Goal: Ask a question: Seek information or help from site administrators or community

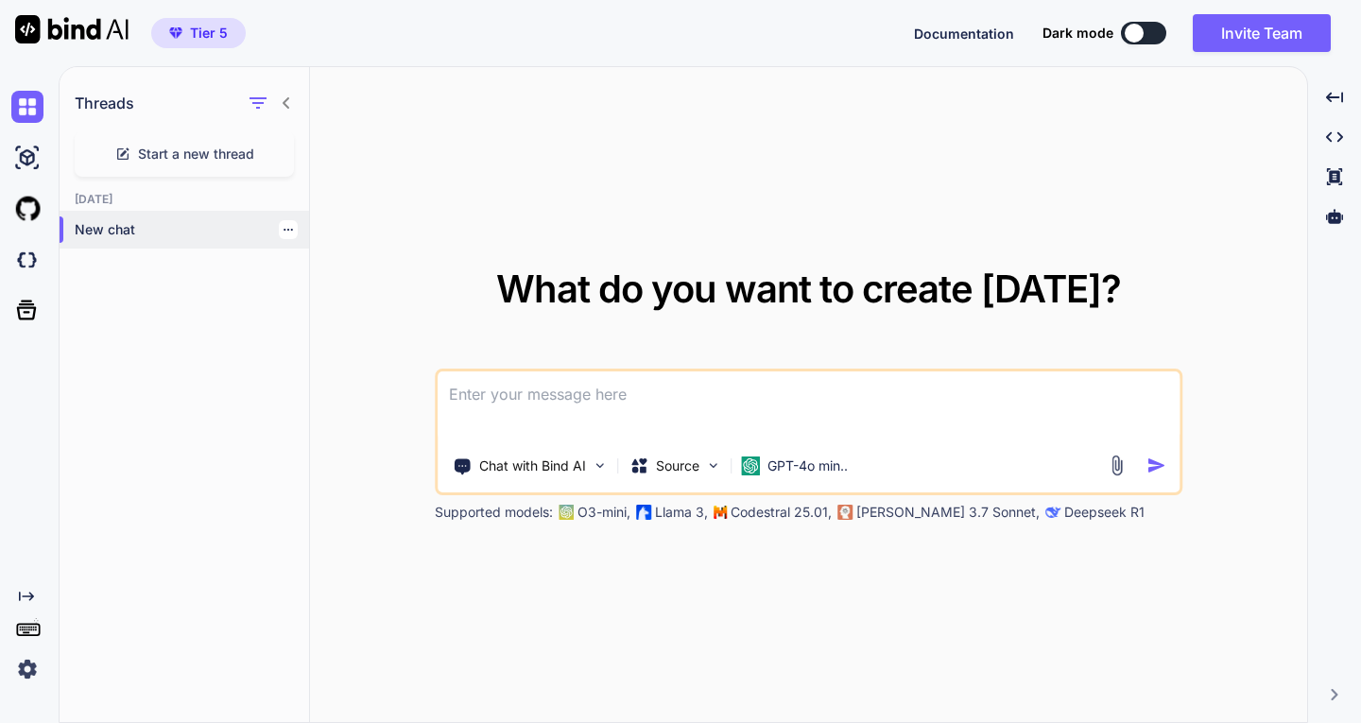
click at [283, 228] on icon "button" at bounding box center [288, 229] width 11 height 11
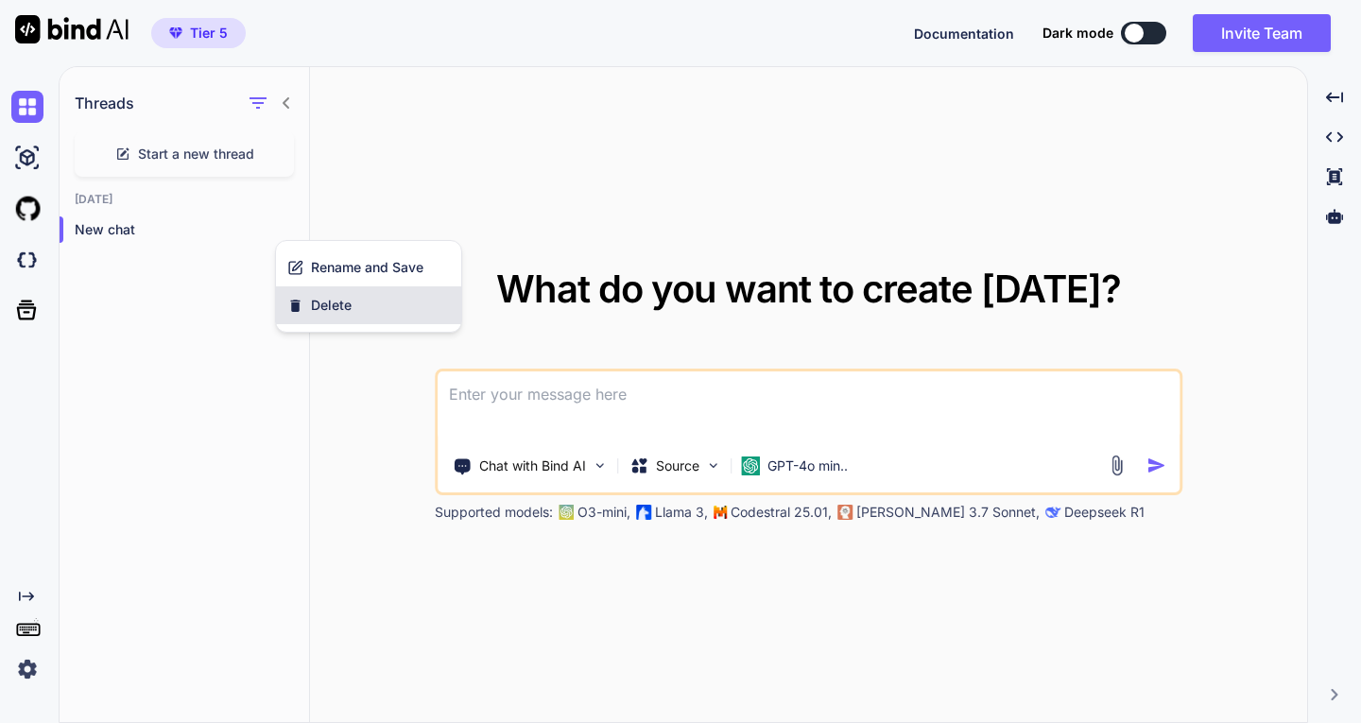
click at [319, 301] on span "Delete" at bounding box center [331, 305] width 41 height 19
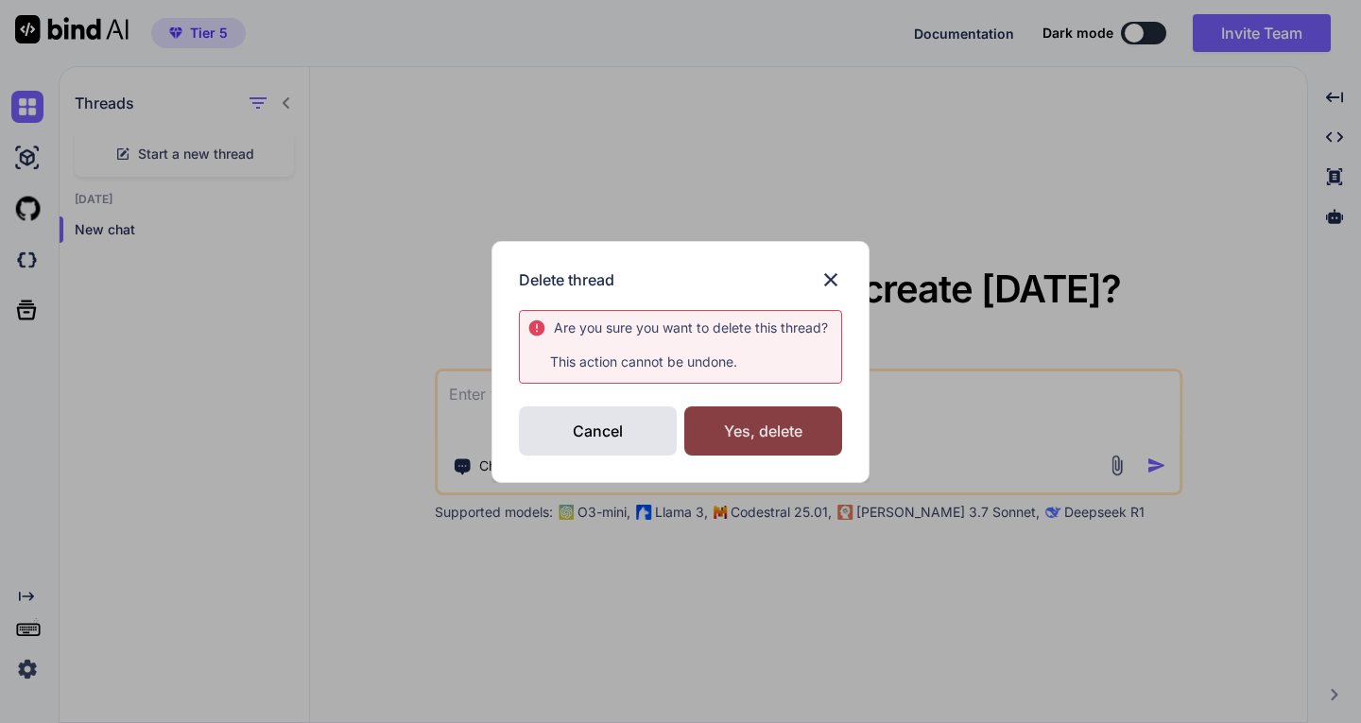
click at [770, 421] on div "Yes, delete" at bounding box center [763, 430] width 158 height 49
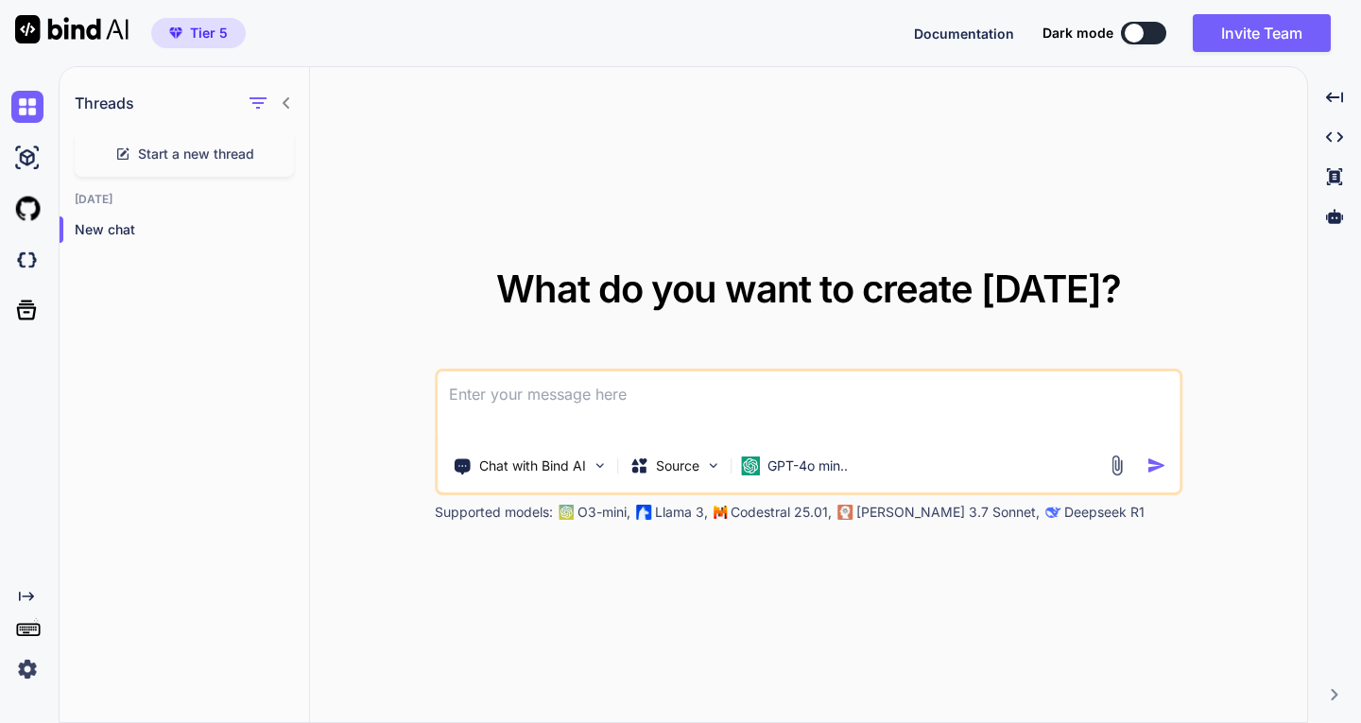
click at [518, 391] on textarea at bounding box center [809, 407] width 743 height 70
type textarea "sana bir site ismi versem klonunu yapabilir misin ?"
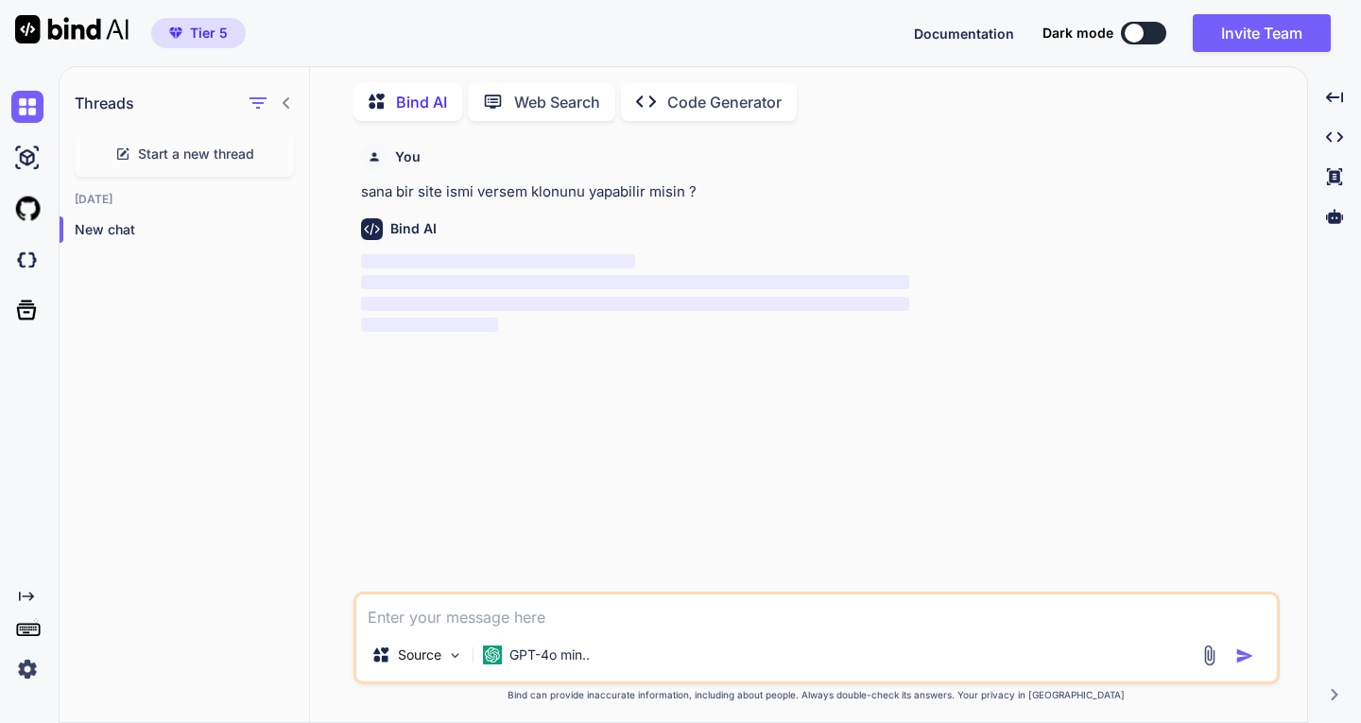
scroll to position [8, 0]
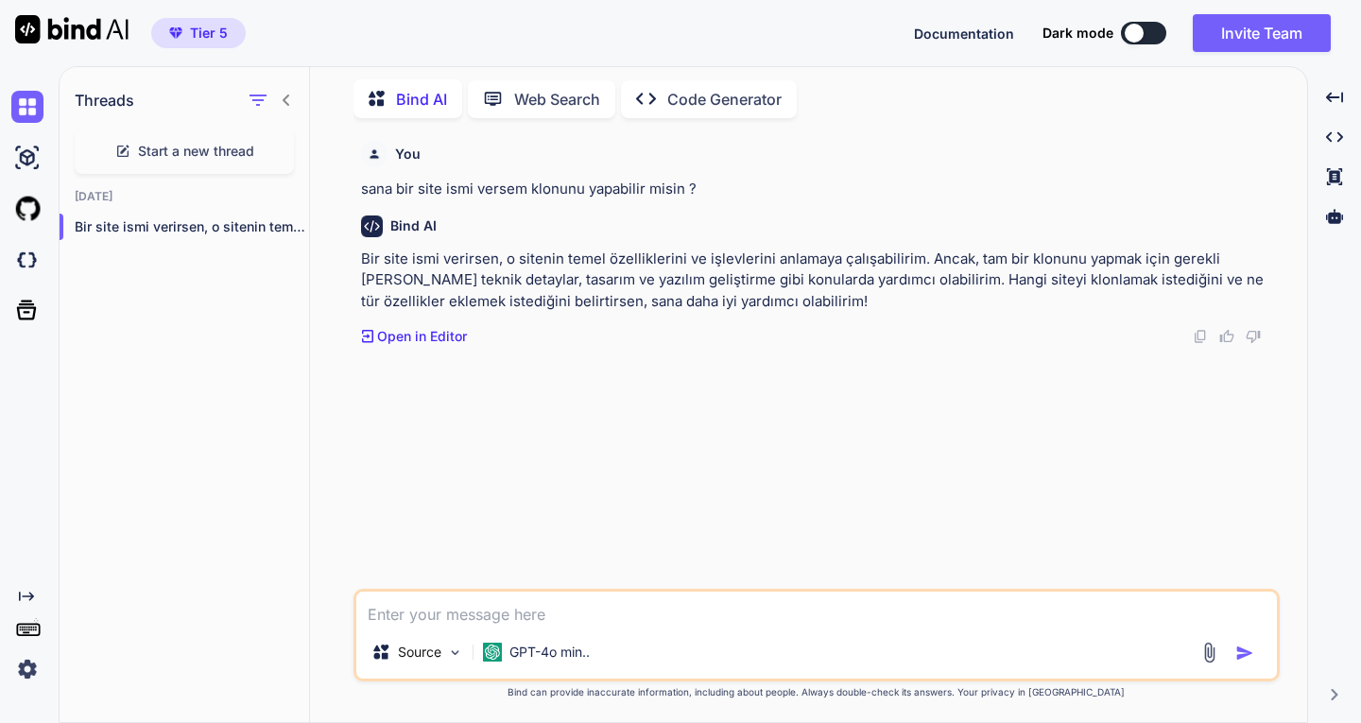
click at [507, 606] on textarea at bounding box center [816, 609] width 921 height 34
paste textarea "[URL][DOMAIN_NAME]"
type textarea "[URL][DOMAIN_NAME]"
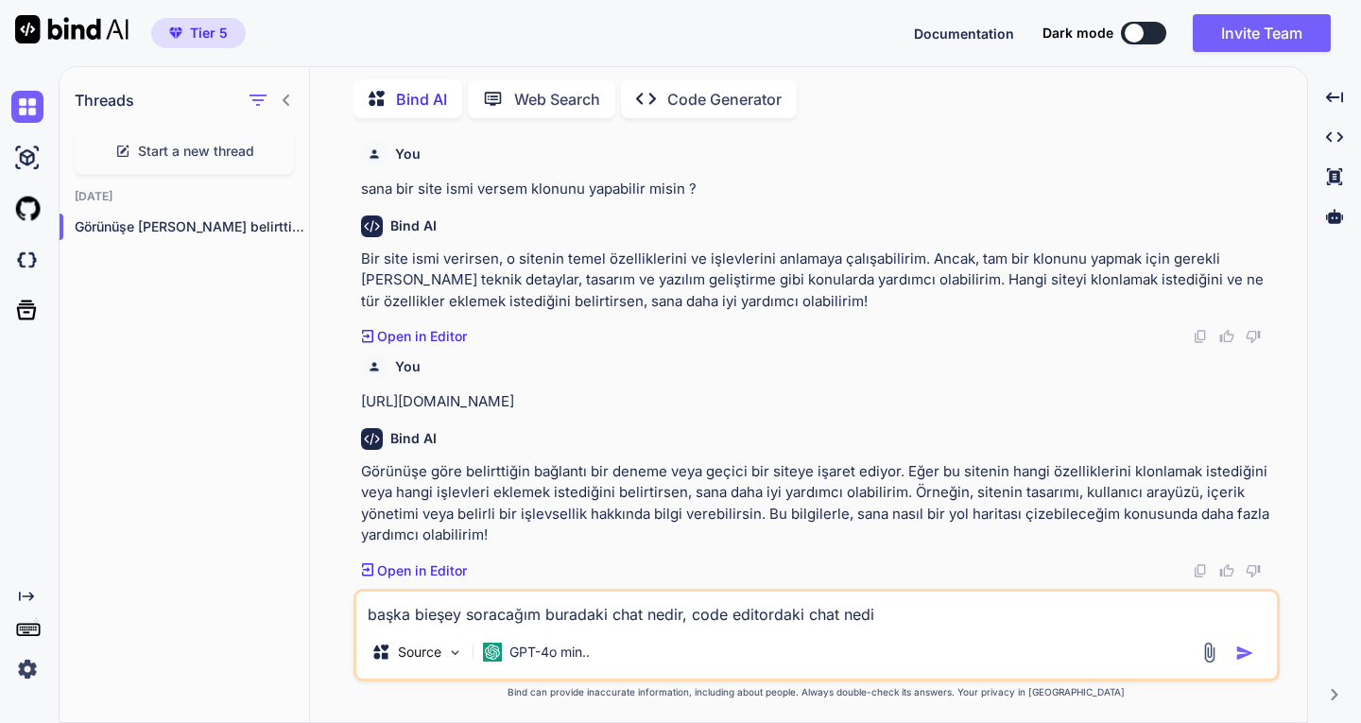
type textarea "başka bieşey soracağım buradaki chat nedir, code editordaki chat nedir"
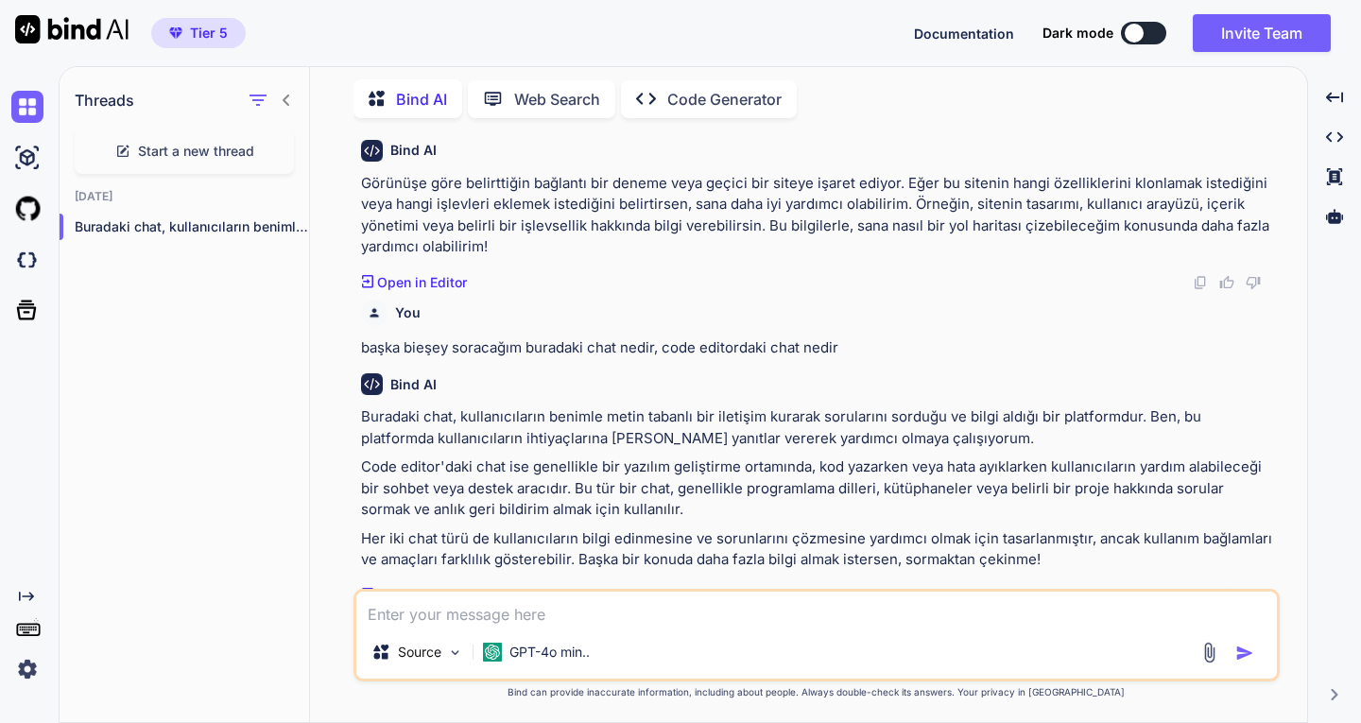
scroll to position [303, 0]
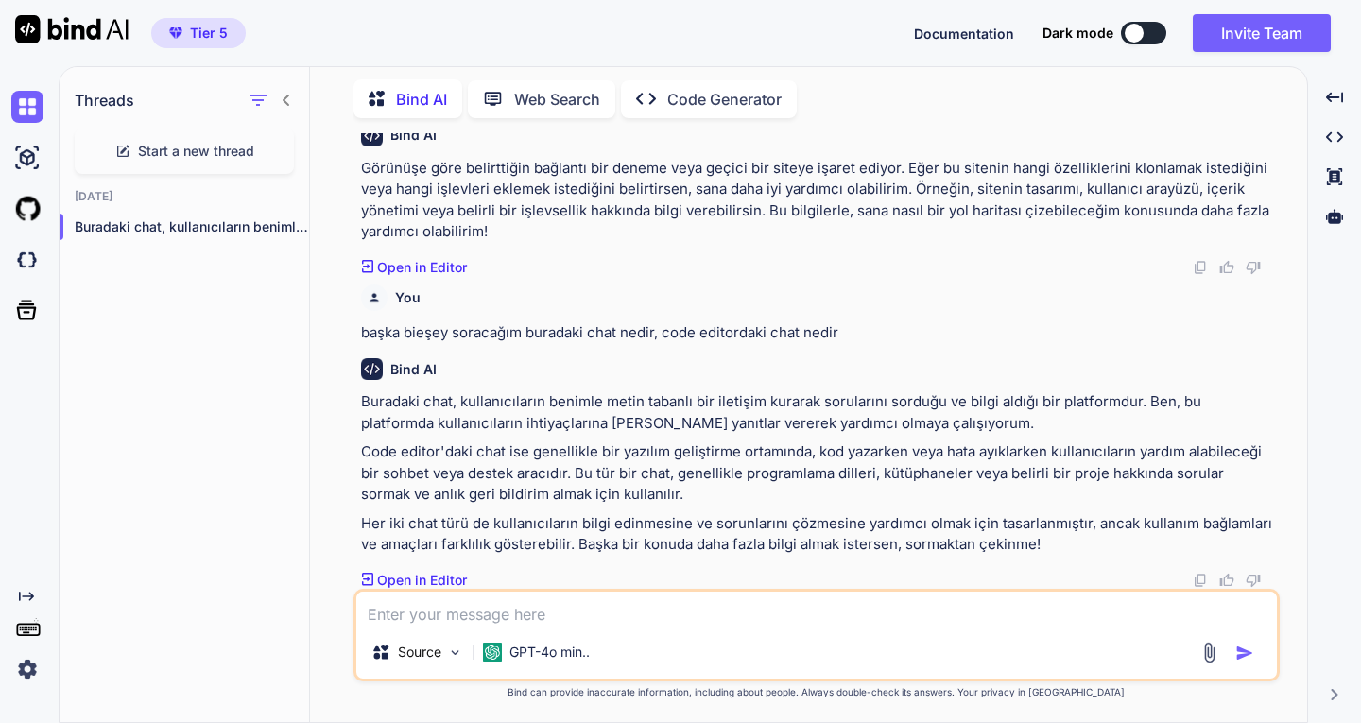
click at [290, 95] on icon at bounding box center [286, 100] width 15 height 15
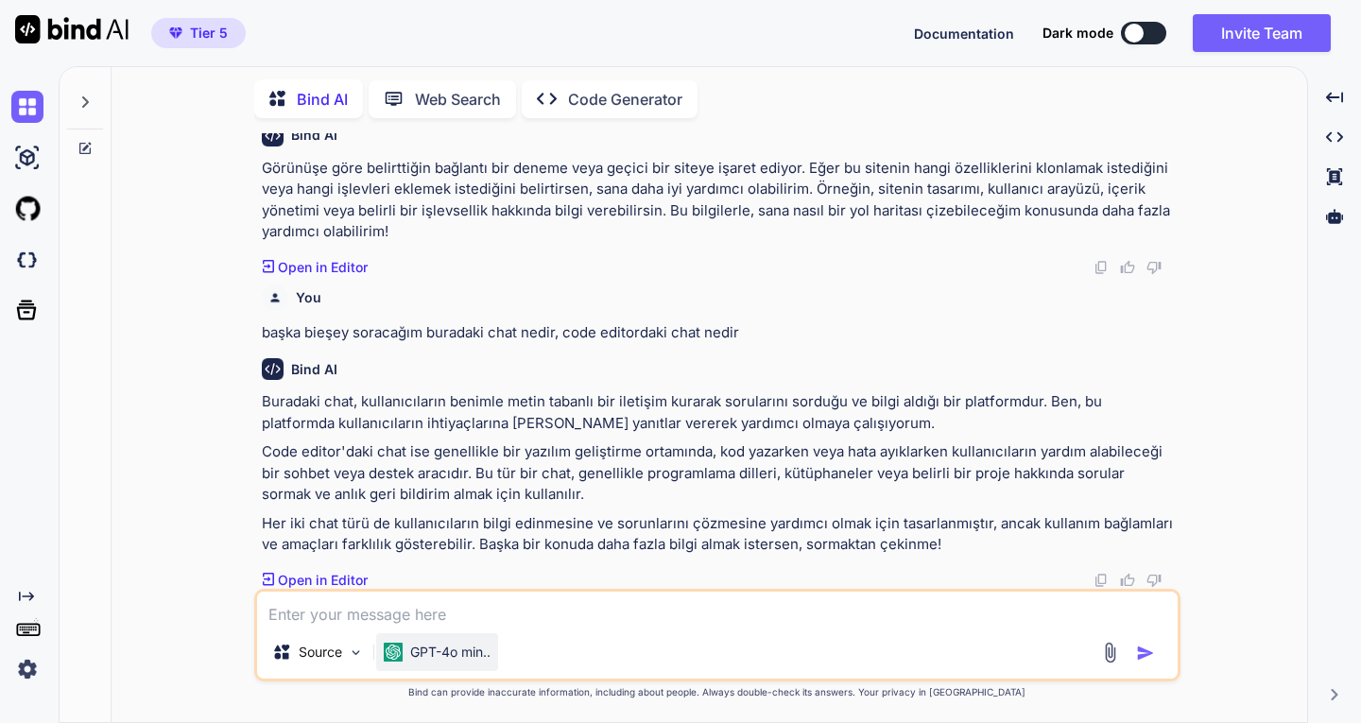
click at [438, 651] on p "GPT-4o min.." at bounding box center [450, 652] width 80 height 19
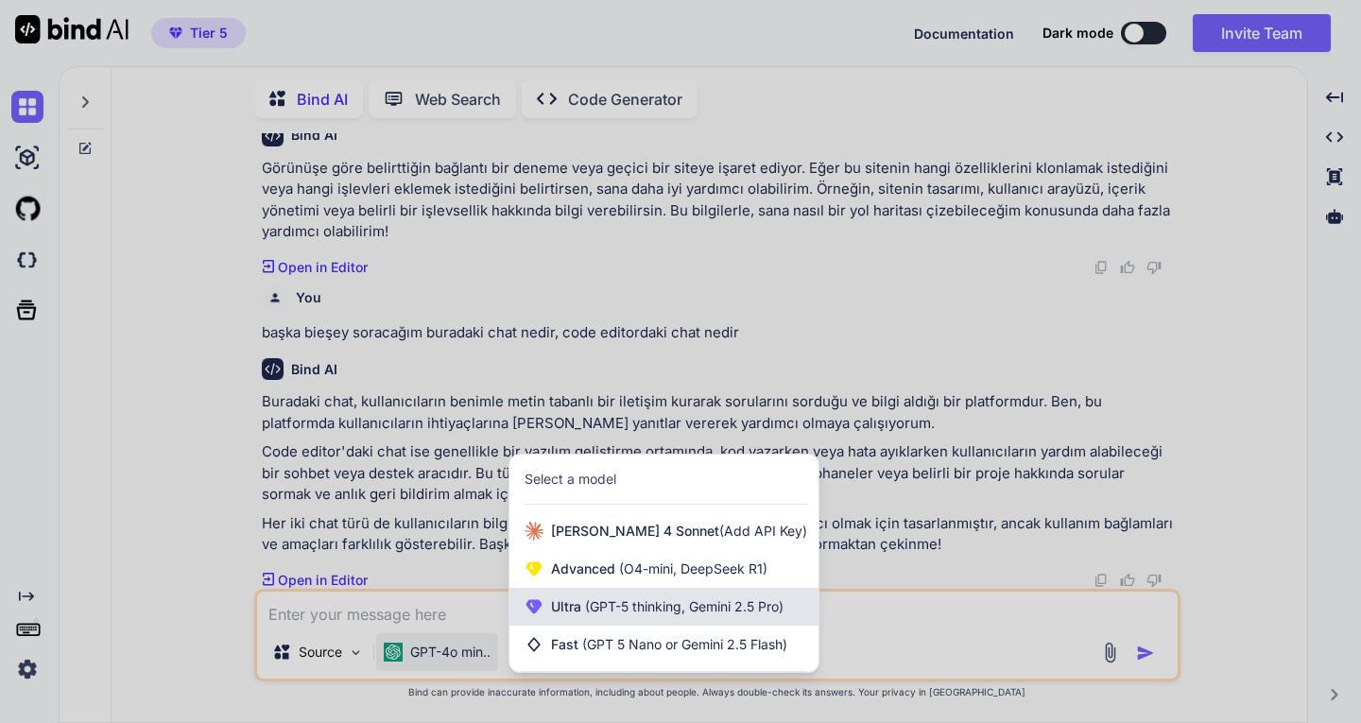
click at [589, 599] on span "(GPT-5 thinking, Gemini 2.5 Pro)" at bounding box center [682, 606] width 202 height 16
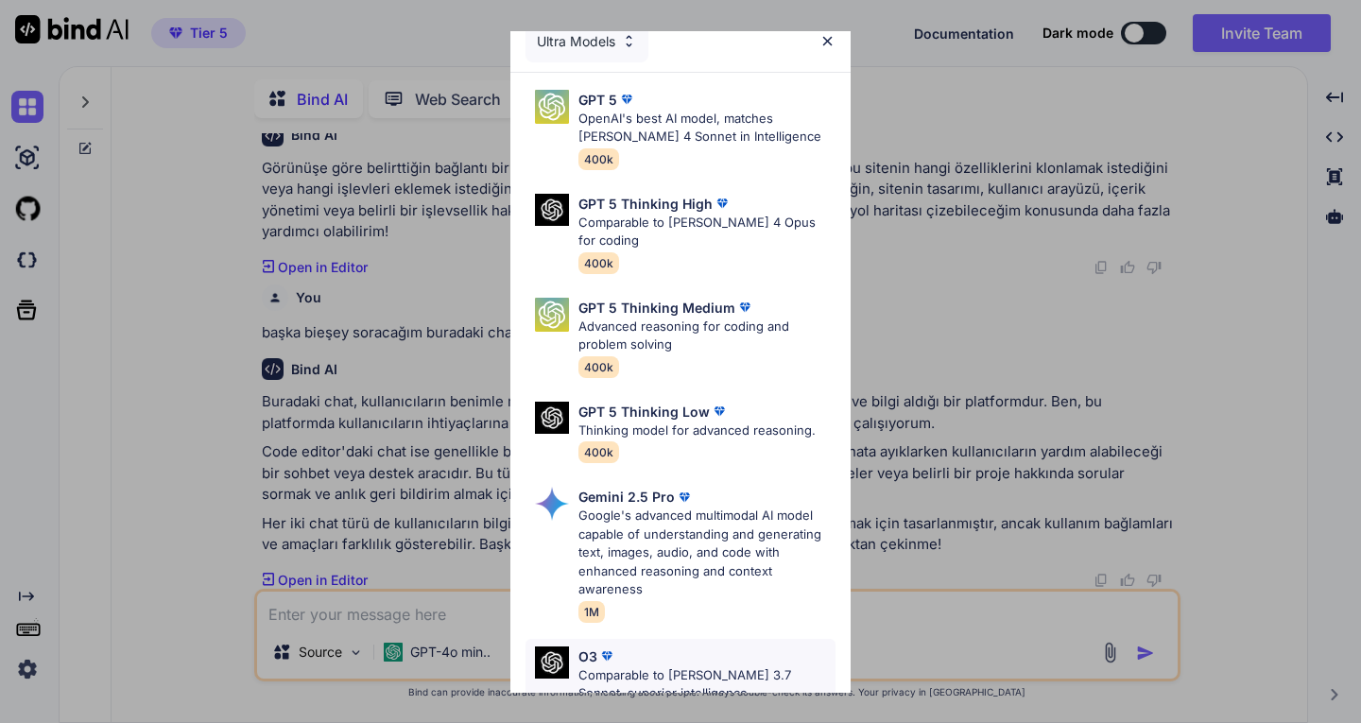
scroll to position [0, 0]
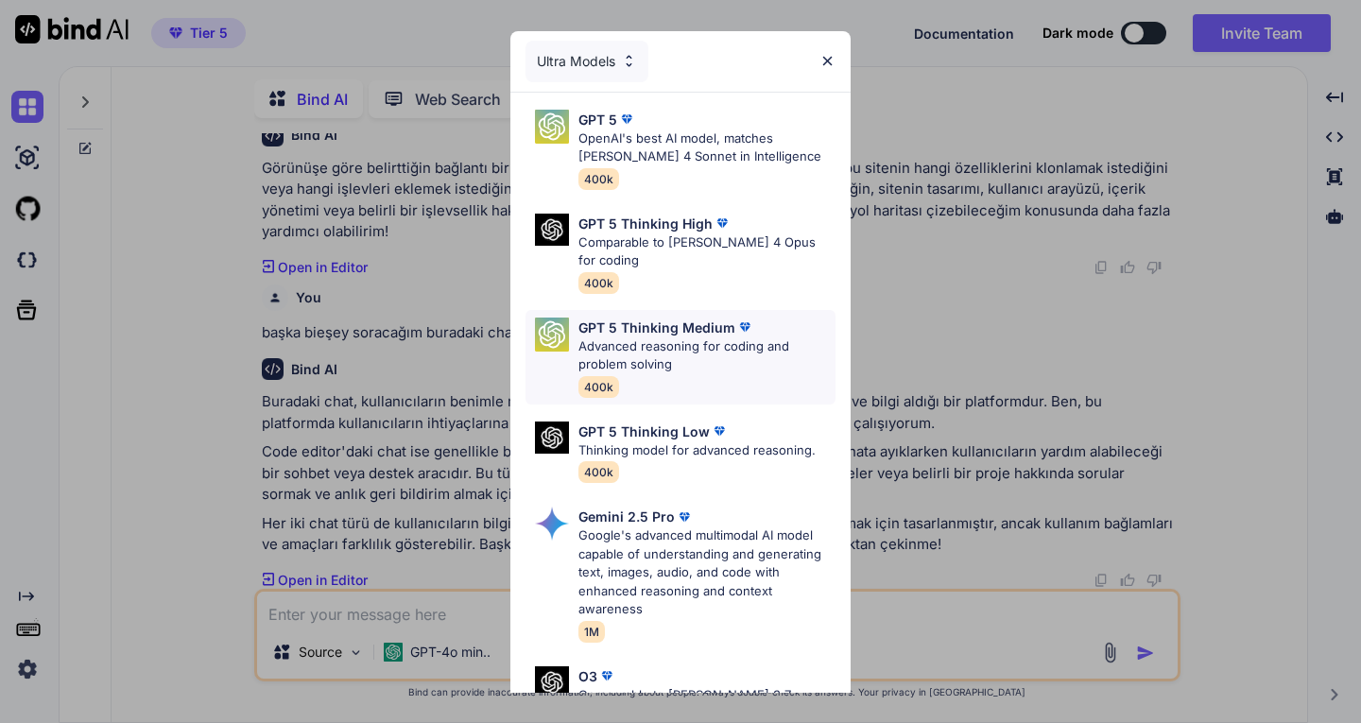
click at [648, 337] on p "Advanced reasoning for coding and problem solving" at bounding box center [707, 355] width 257 height 37
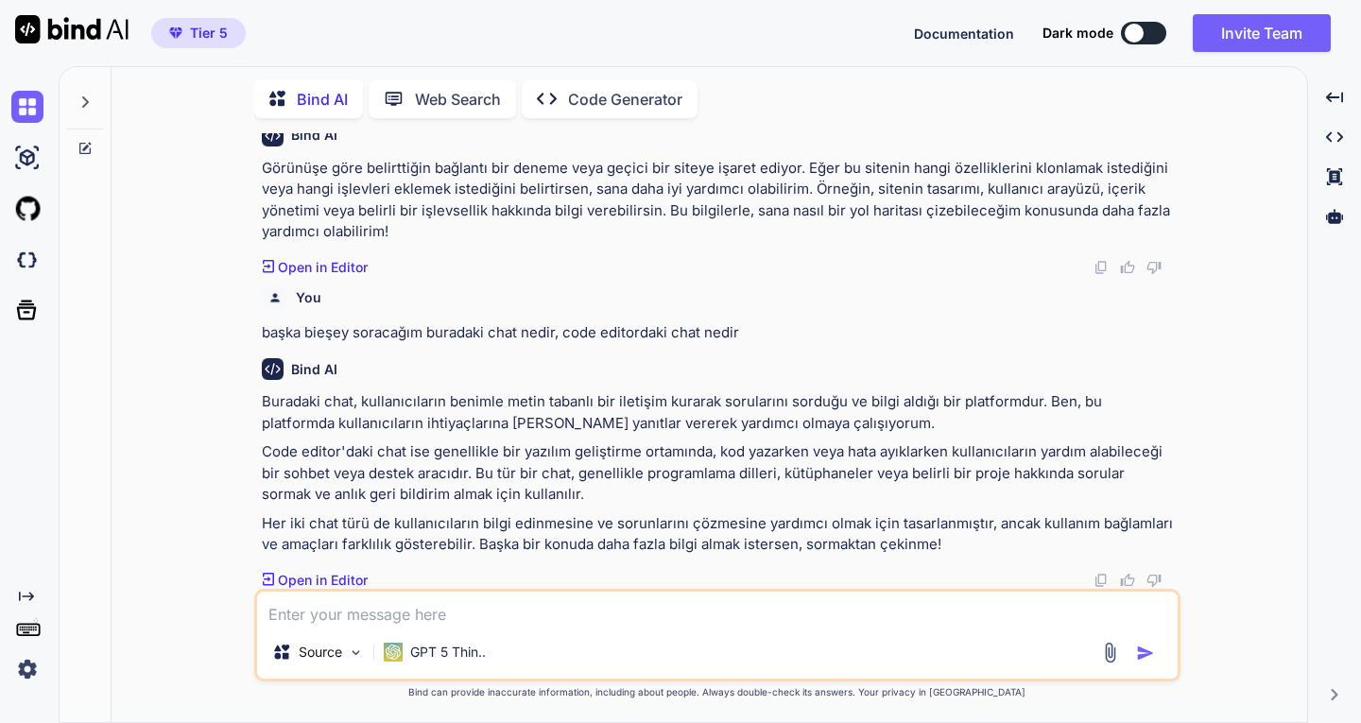
click at [408, 616] on textarea at bounding box center [717, 609] width 921 height 34
type textarea "sana istediğim uygulamayı madde madde desem tek tek step by step oluşturabilir …"
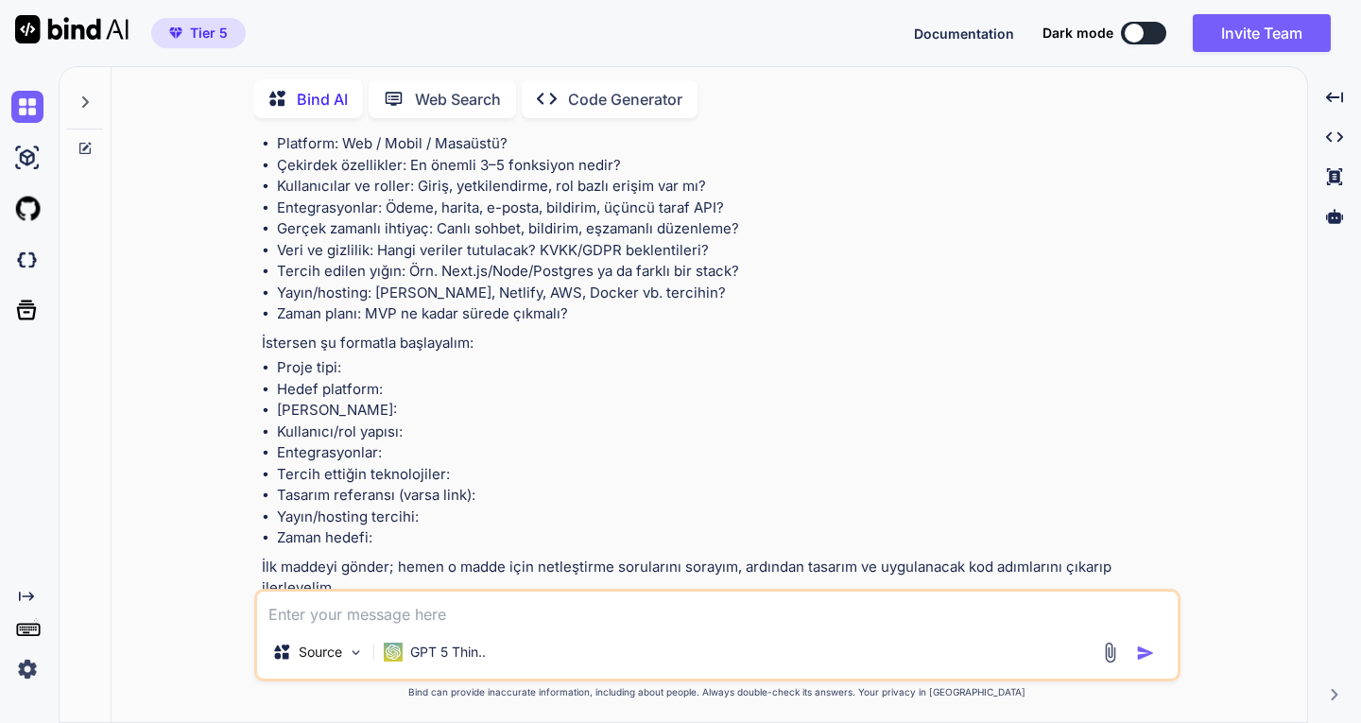
scroll to position [1125, 0]
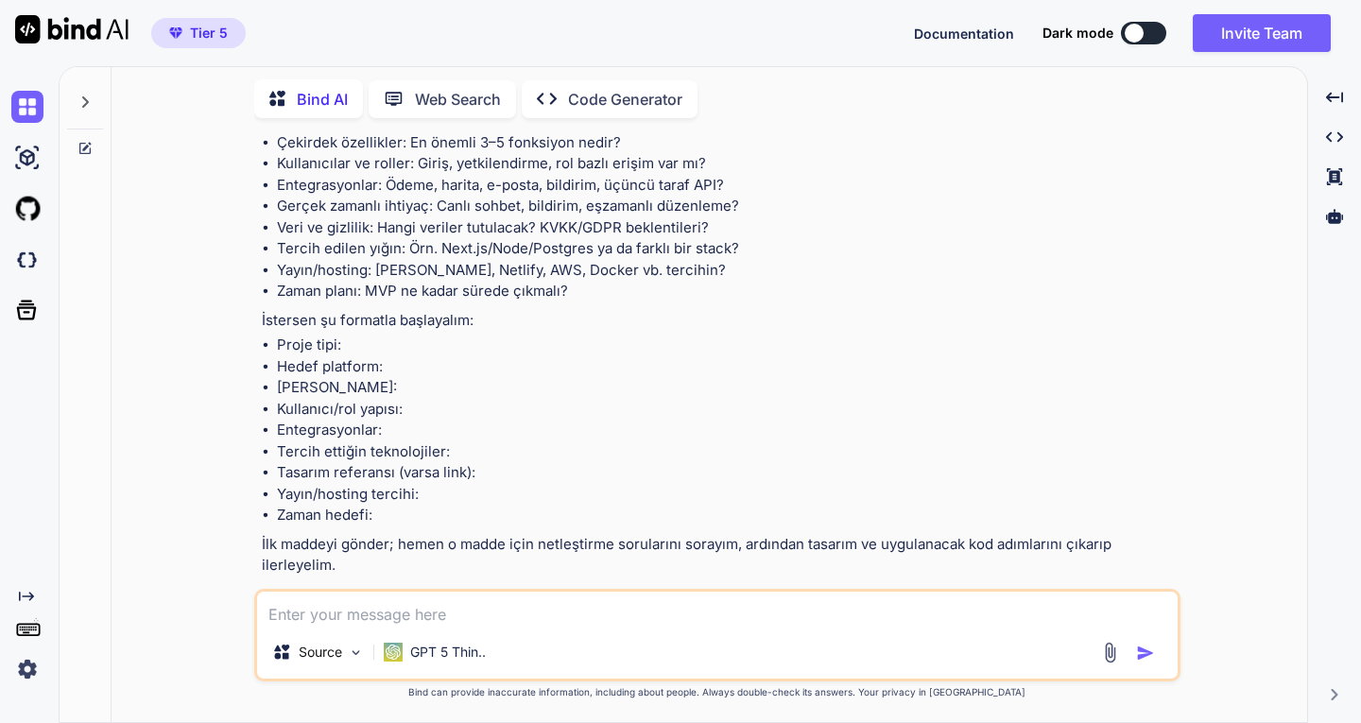
click at [412, 610] on textarea at bounding box center [717, 609] width 921 height 34
type textarea "1. [URL][DOMAIN_NAME] sitesindeki siparişlerde bulunan Z-OUT SKU kodu ile başla…"
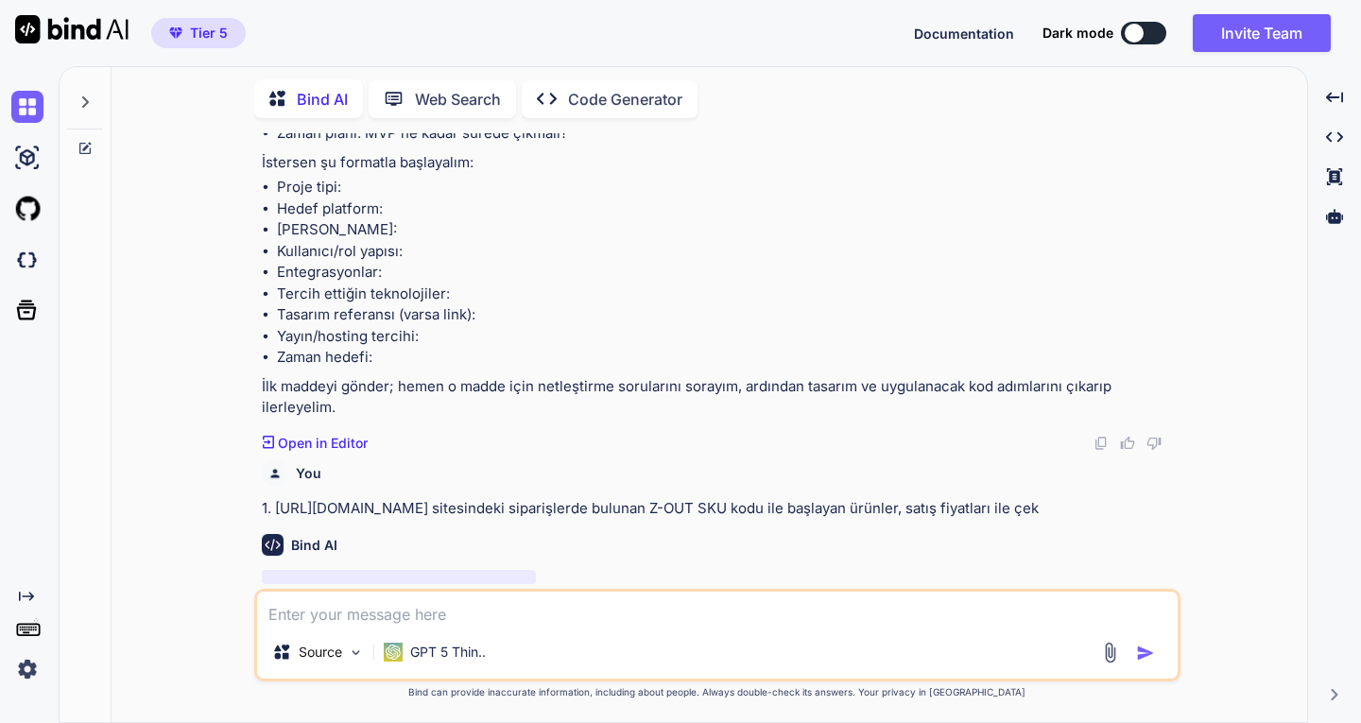
type textarea "l"
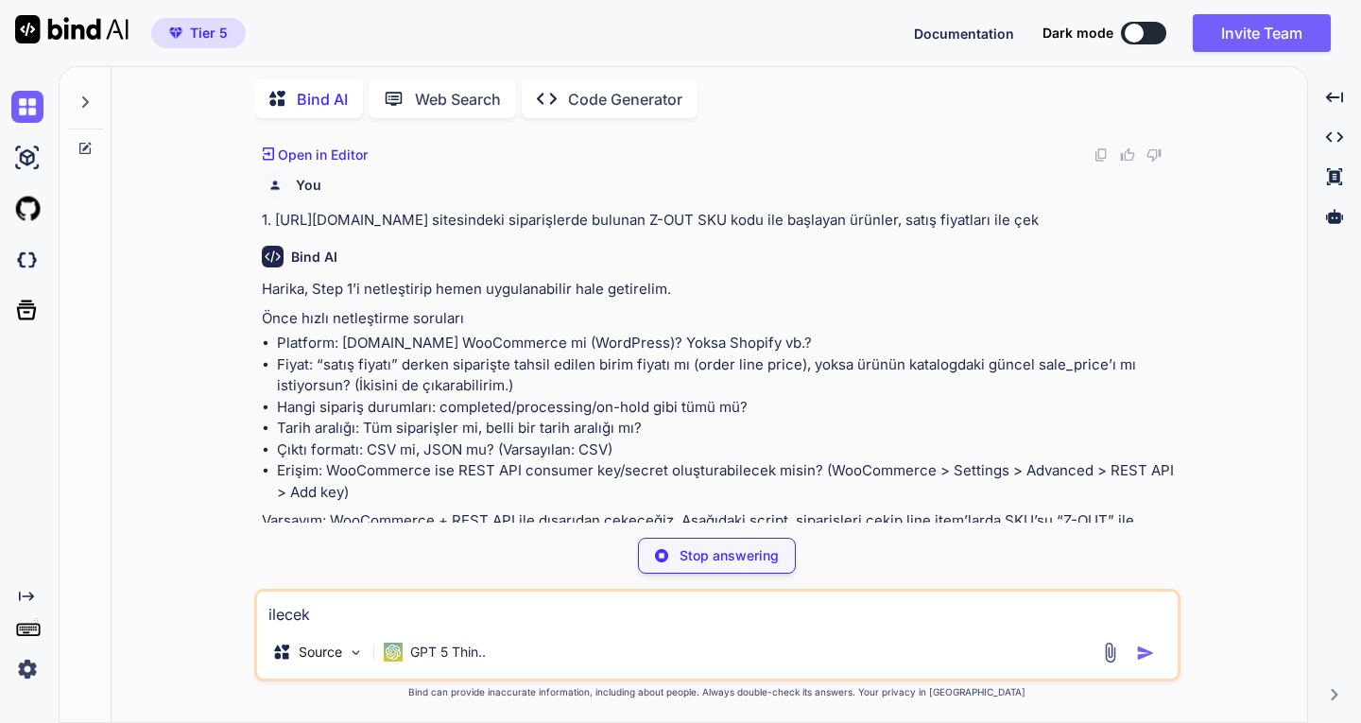
scroll to position [1608, 0]
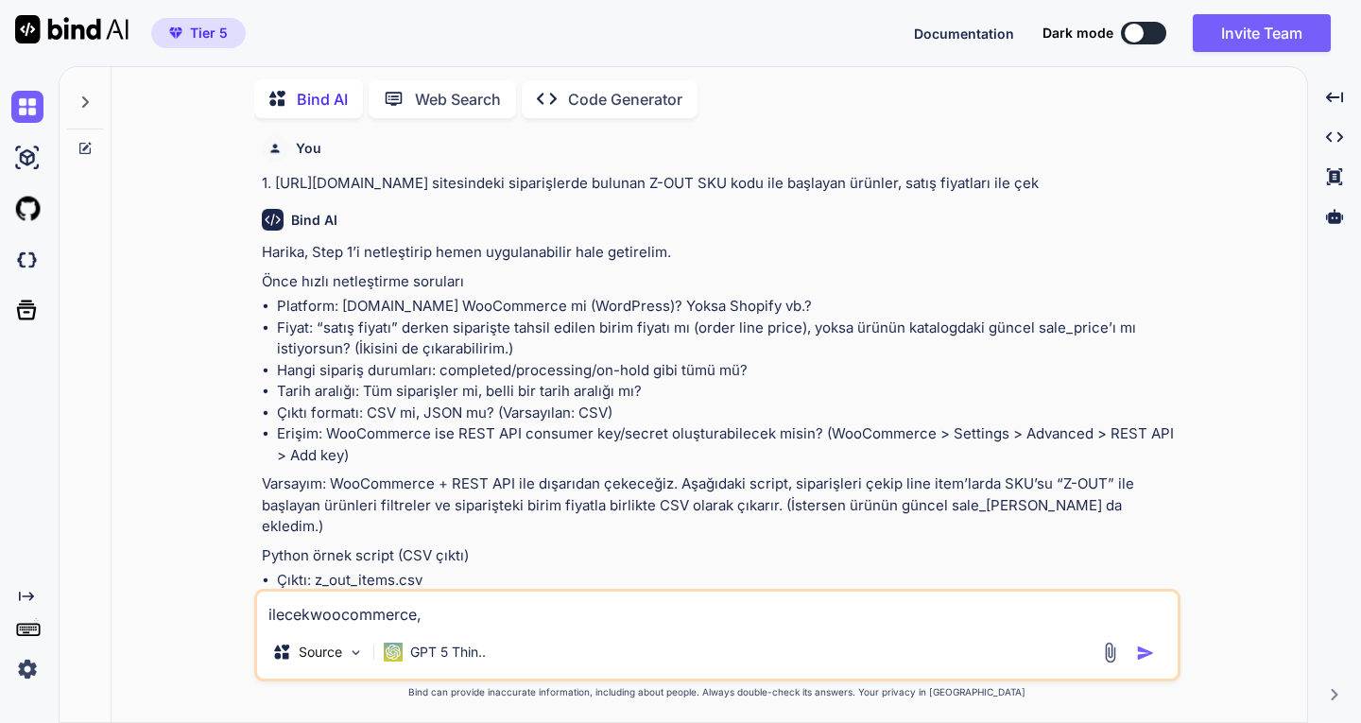
drag, startPoint x: 307, startPoint y: 615, endPoint x: 215, endPoint y: 620, distance: 92.8
click at [215, 620] on div "You sana bir site ismi versem klonunu yapabilir misin ? Bind AI Bir site ismi v…" at bounding box center [717, 427] width 1181 height 589
click at [413, 615] on textarea "woocommerce," at bounding box center [717, 609] width 921 height 34
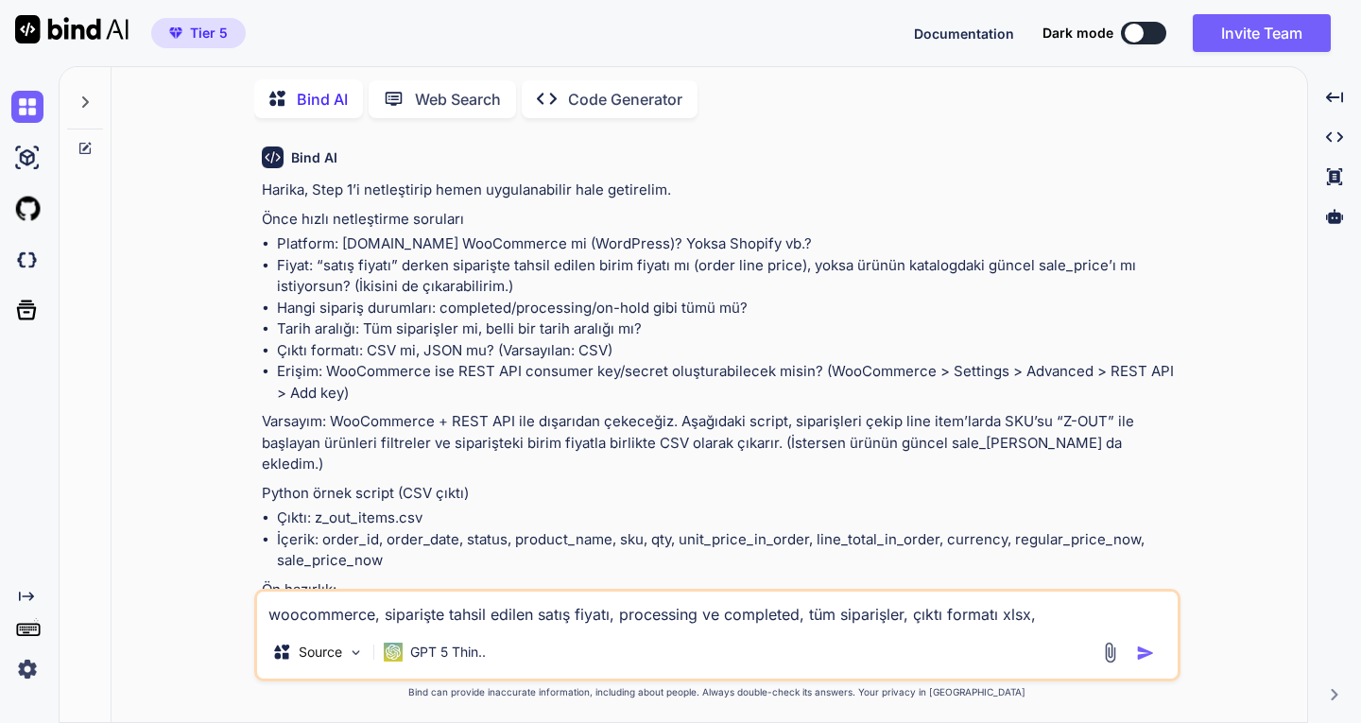
scroll to position [1703, 0]
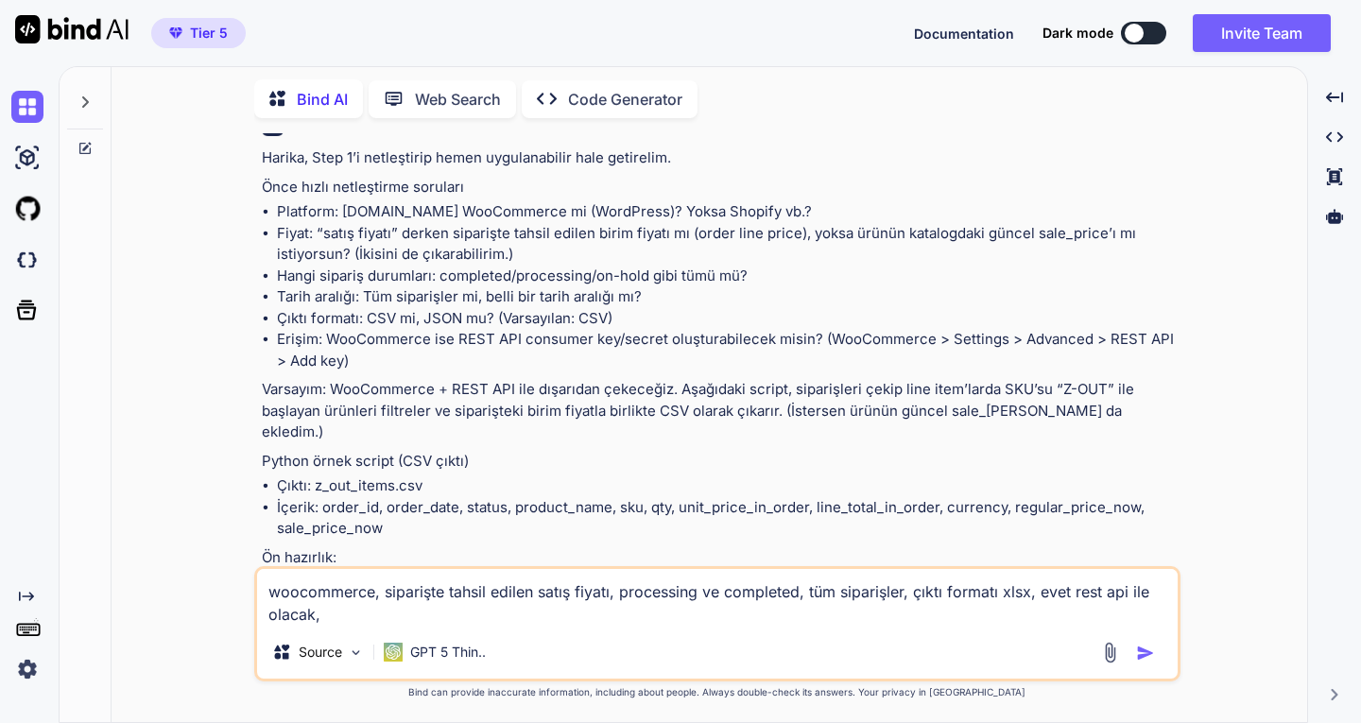
type textarea "woocommerce, siparişte tahsil edilen satış fiyatı, processing ve completed, tüm…"
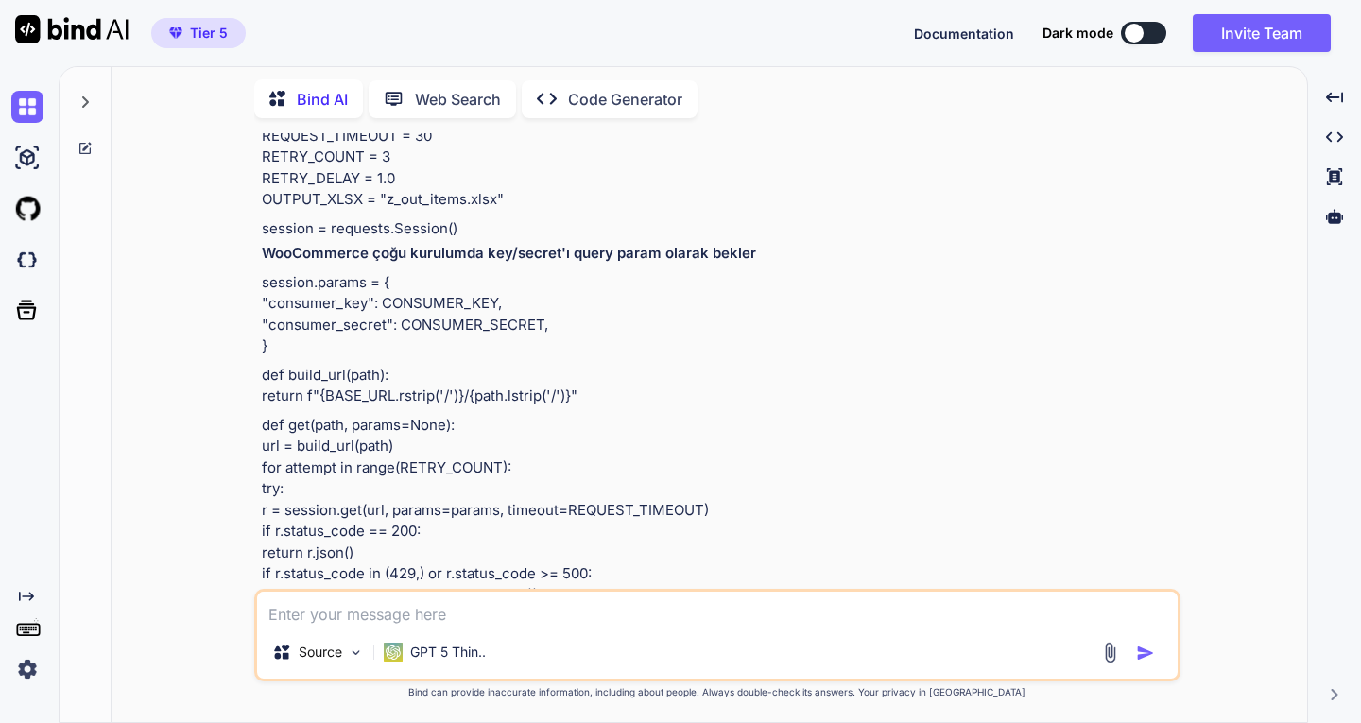
scroll to position [6289, 0]
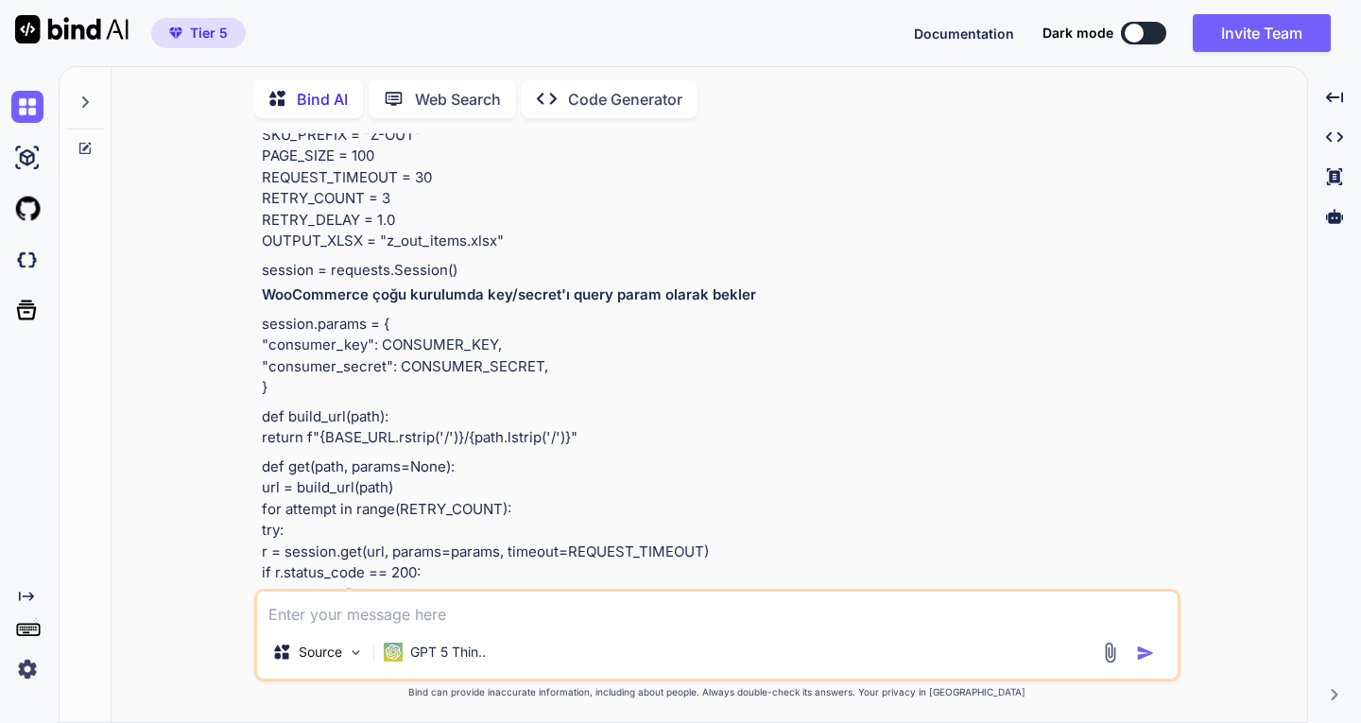
click at [453, 614] on textarea at bounding box center [717, 609] width 921 height 34
type textarea "py değil de altyapıyı js olarak yapalım"
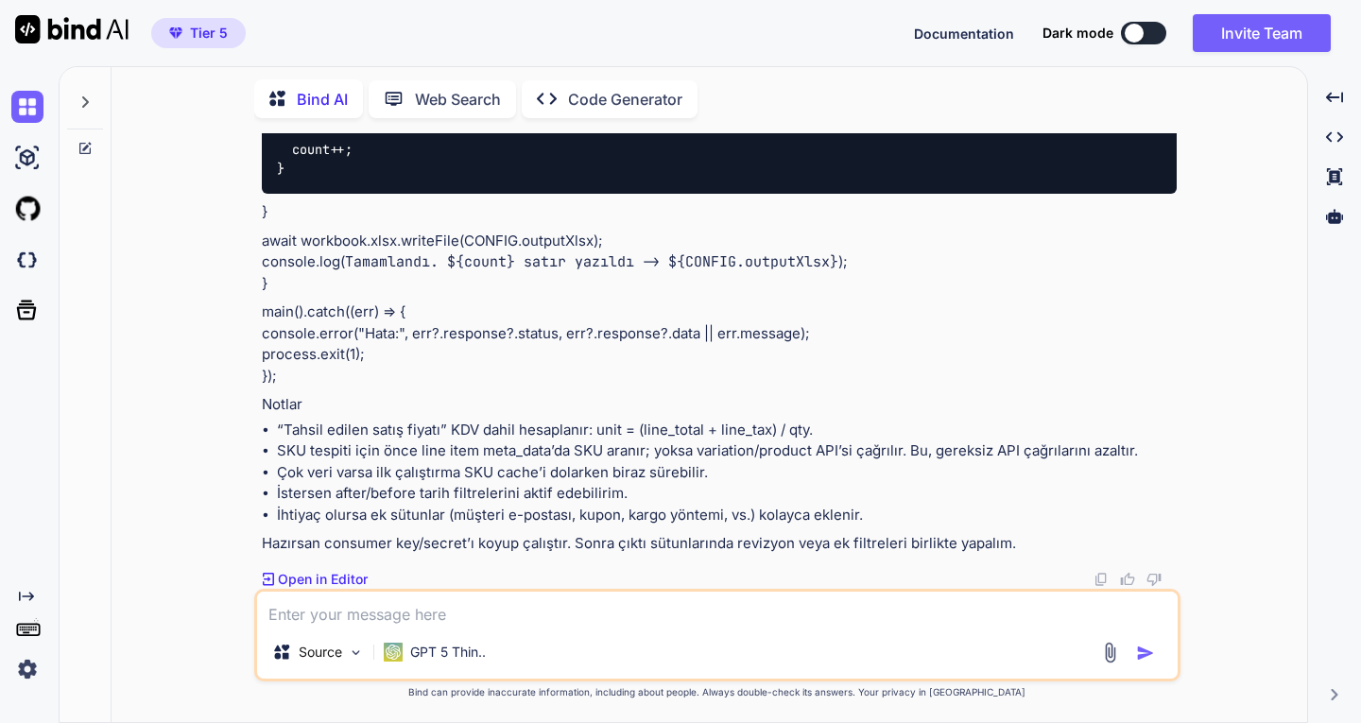
scroll to position [13981, 0]
click at [485, 614] on textarea at bounding box center [717, 609] width 921 height 34
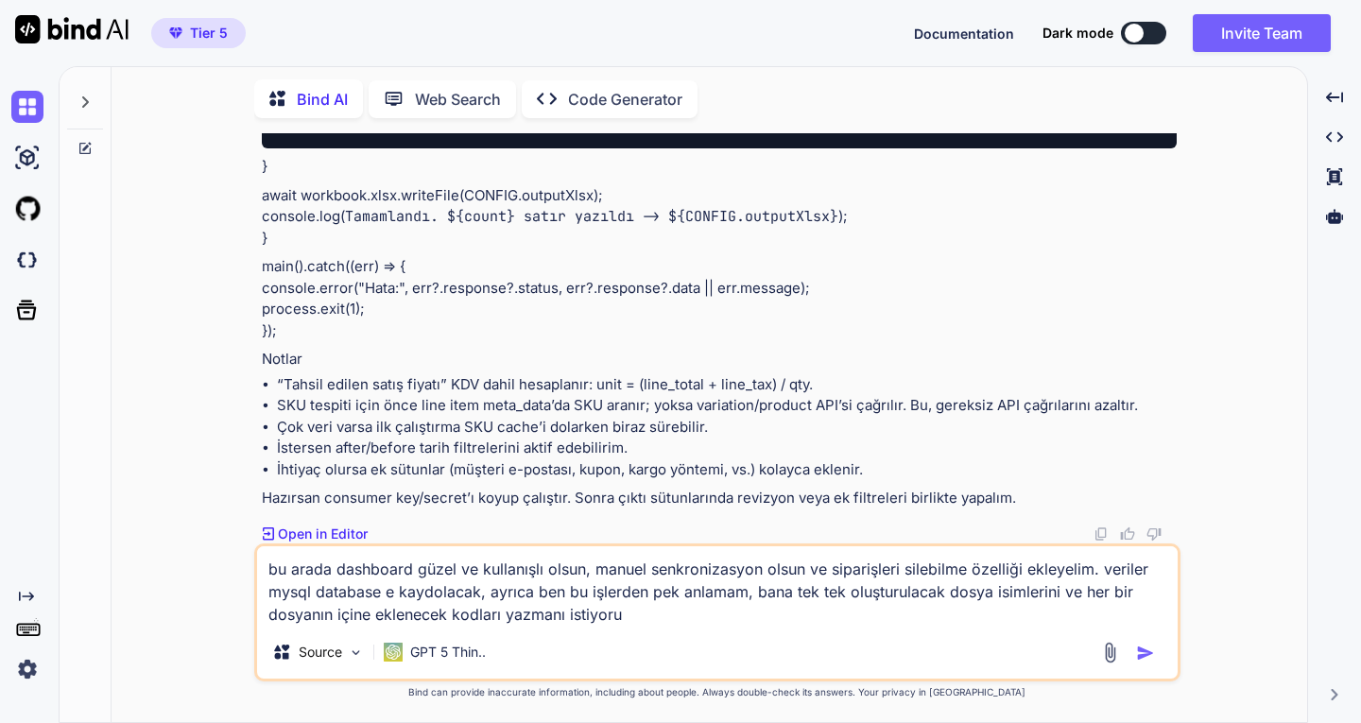
type textarea "bu arada dashboard güzel ve kullanışlı olsun, manuel senkronizasyon olsun ve si…"
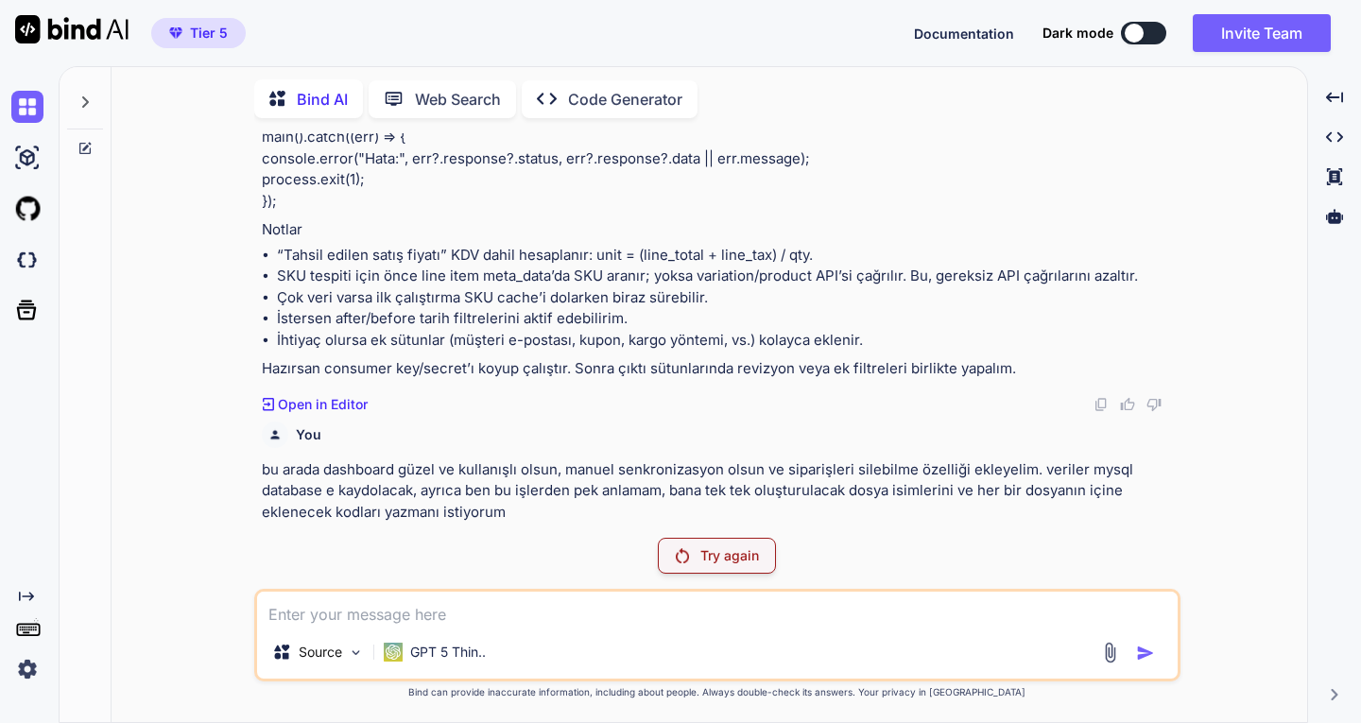
scroll to position [14155, 0]
click at [733, 550] on p "Try again" at bounding box center [729, 555] width 59 height 19
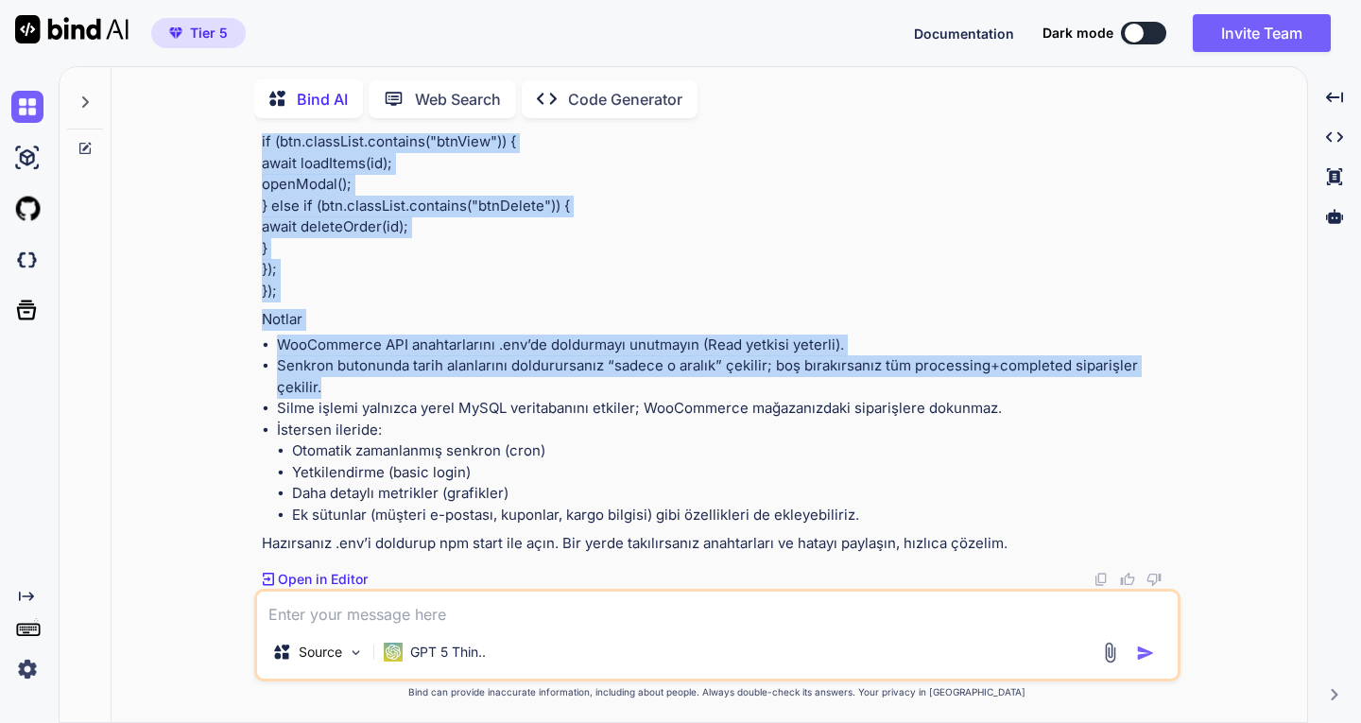
scroll to position [33424, 0]
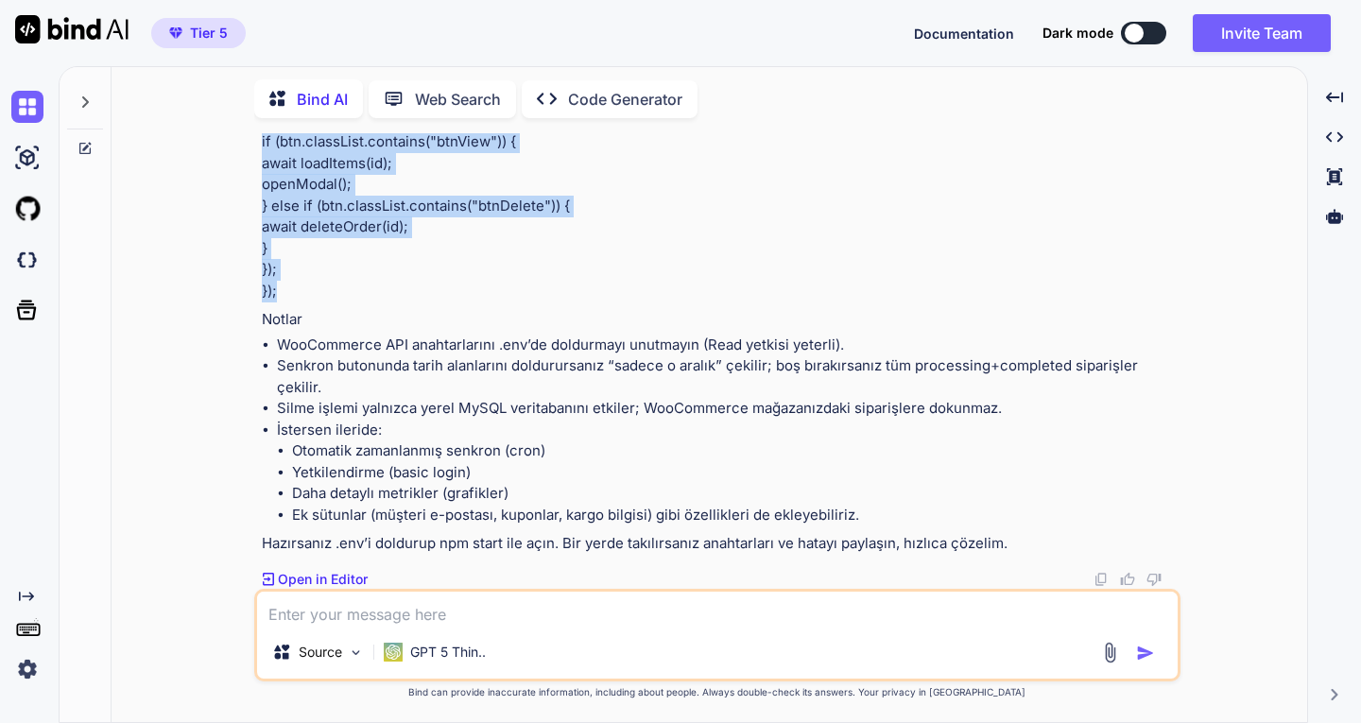
drag, startPoint x: 261, startPoint y: 232, endPoint x: 583, endPoint y: 285, distance: 326.7
copy div "Loremip dolorsit Ametconsec Adip.el 37+ SeDDO (eiusmod tem incidi ut lab etd ma…"
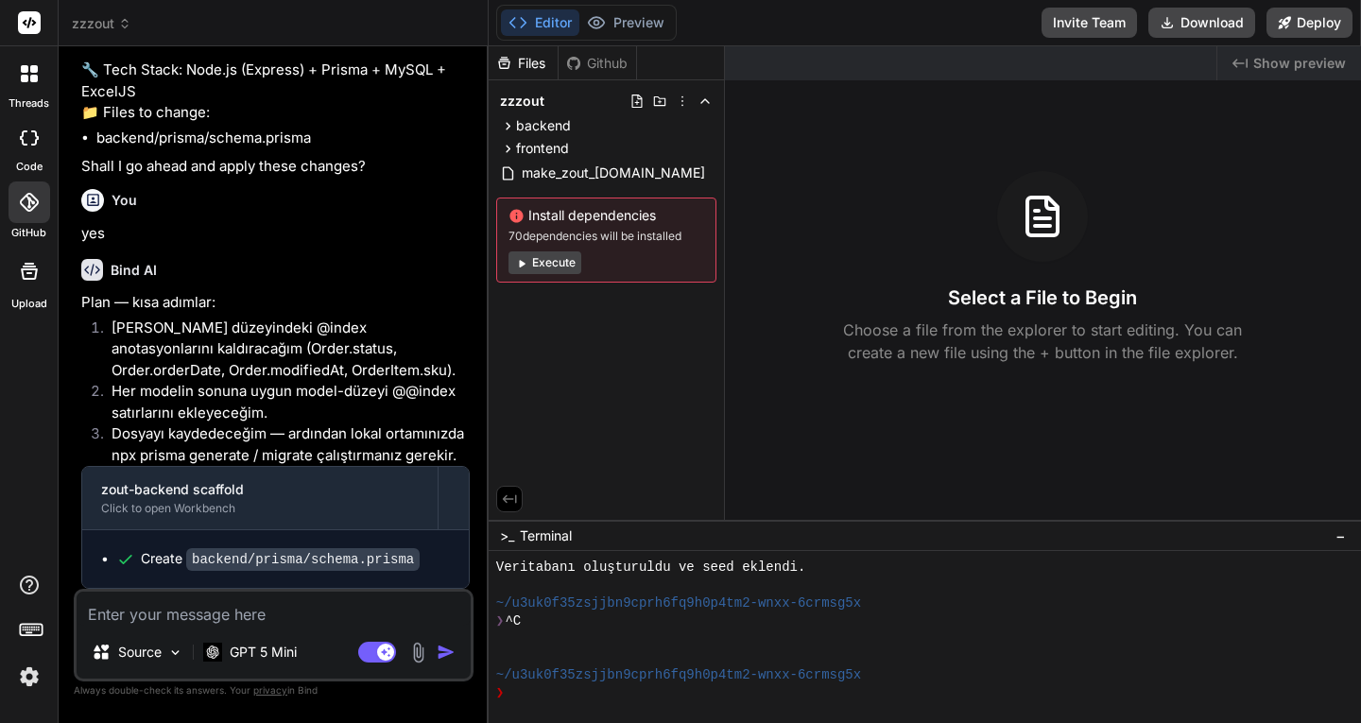
scroll to position [10513, 0]
click at [31, 76] on icon at bounding box center [34, 79] width 8 height 8
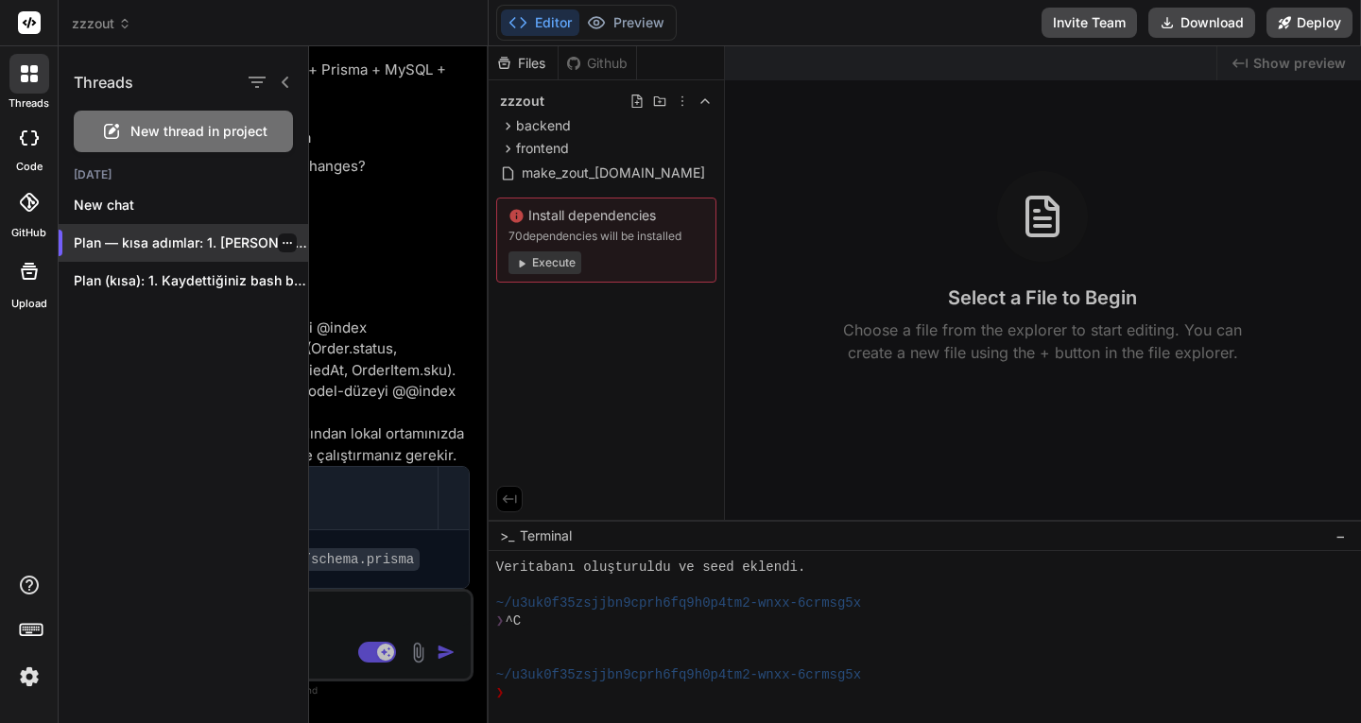
click at [282, 242] on icon "button" at bounding box center [287, 242] width 11 height 11
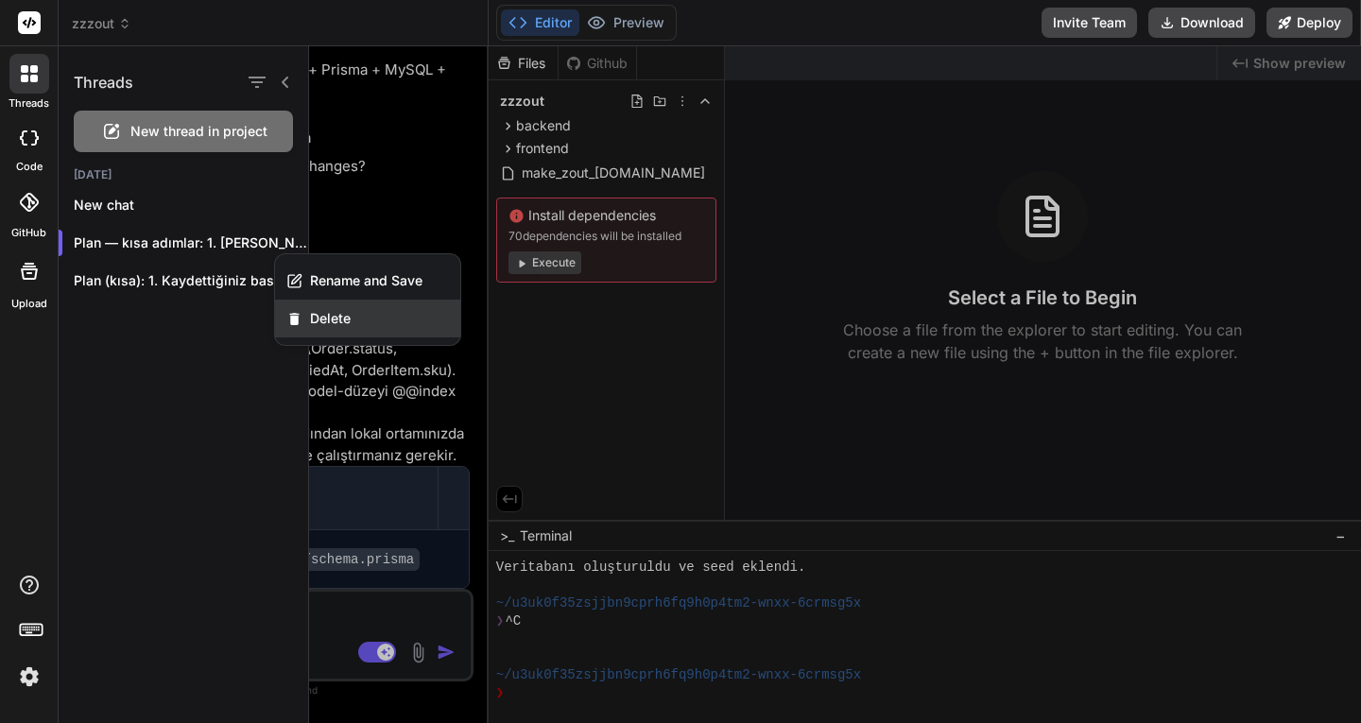
click at [327, 324] on span "Delete" at bounding box center [330, 318] width 41 height 19
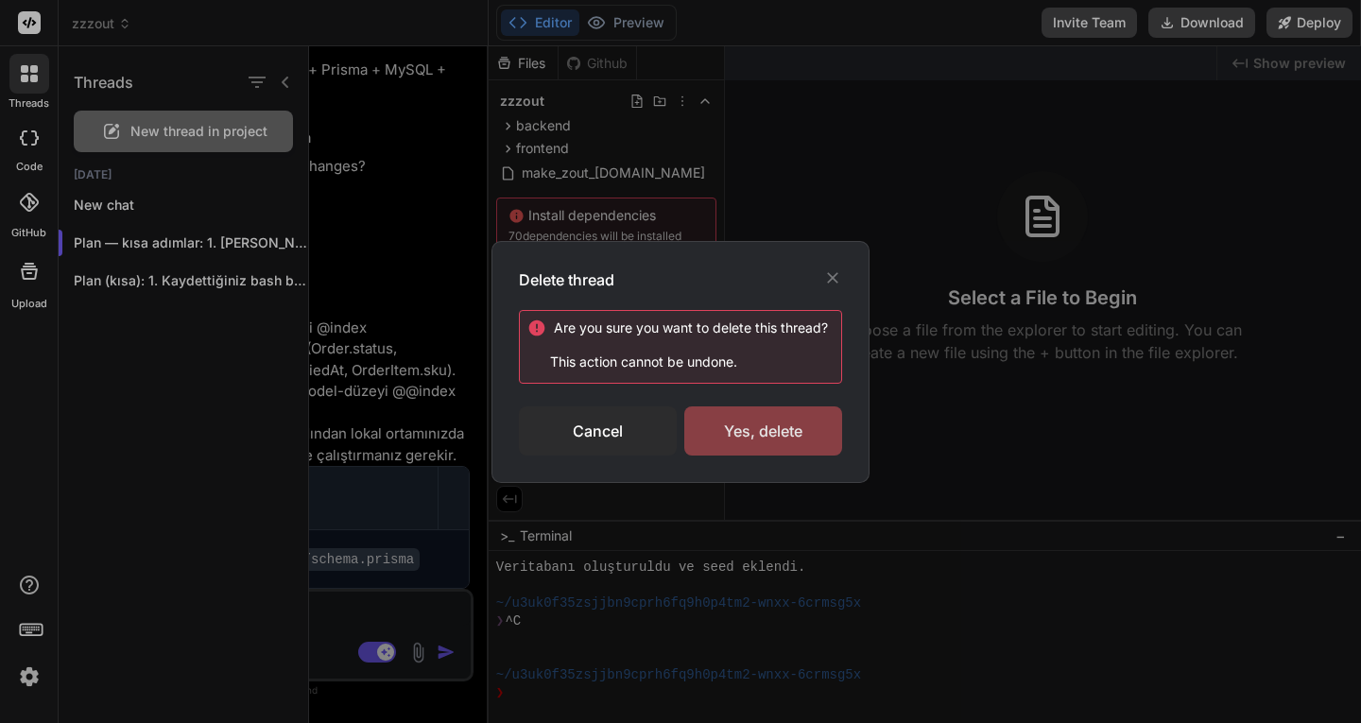
click at [771, 418] on div "Yes, delete" at bounding box center [763, 430] width 158 height 49
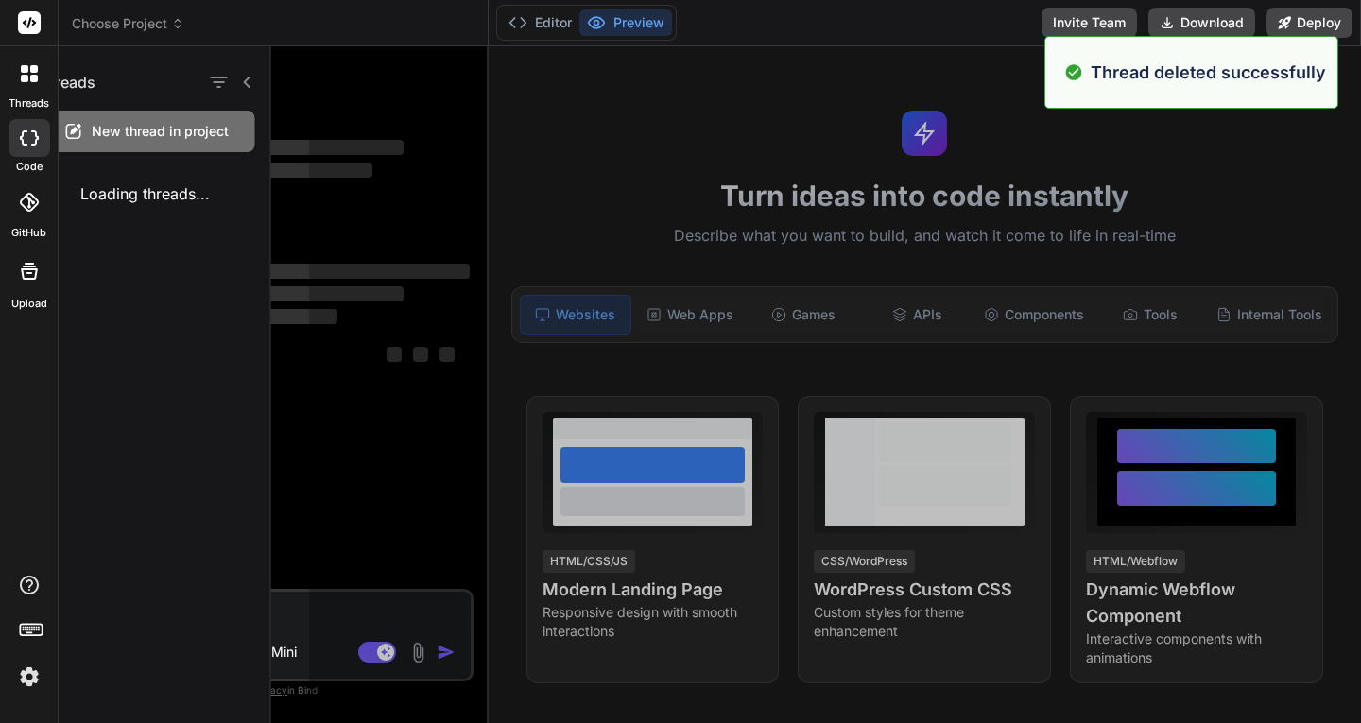
scroll to position [431, 0]
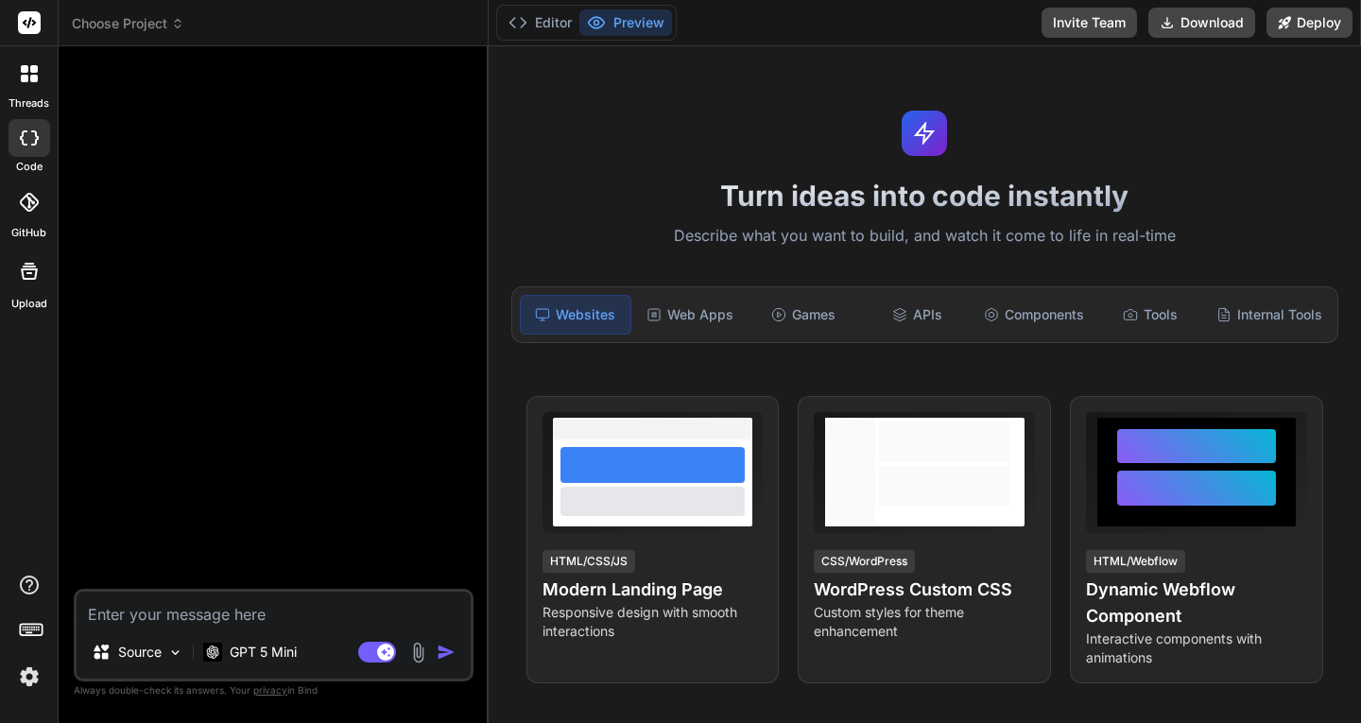
click at [24, 69] on icon at bounding box center [25, 69] width 8 height 8
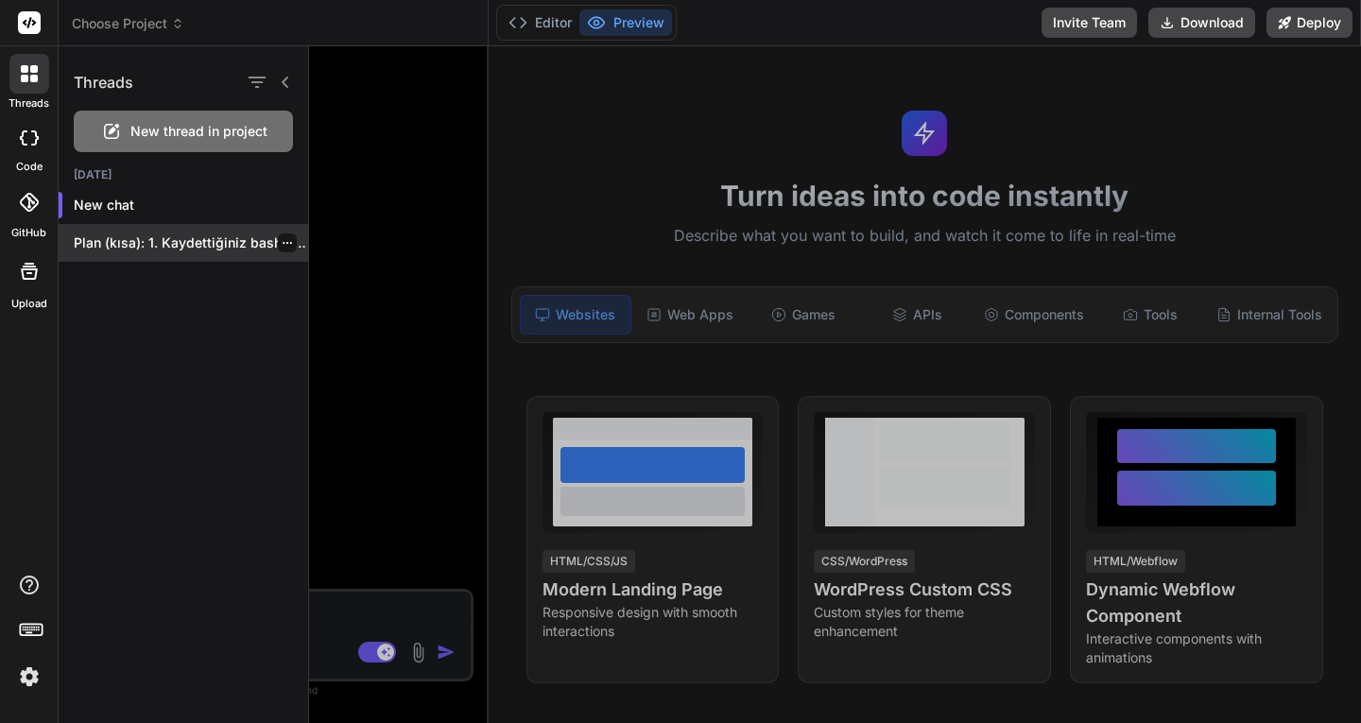
click at [282, 240] on icon "button" at bounding box center [287, 242] width 11 height 11
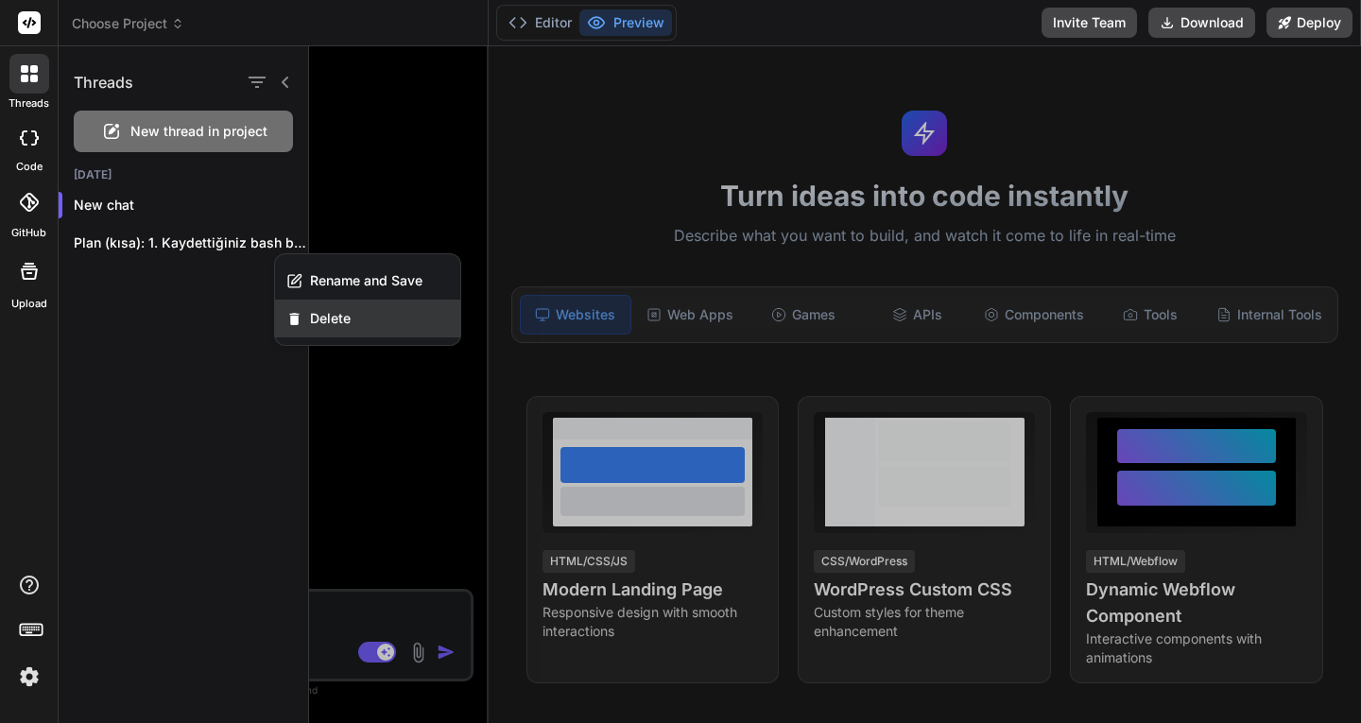
click at [324, 319] on span "Delete" at bounding box center [330, 318] width 41 height 19
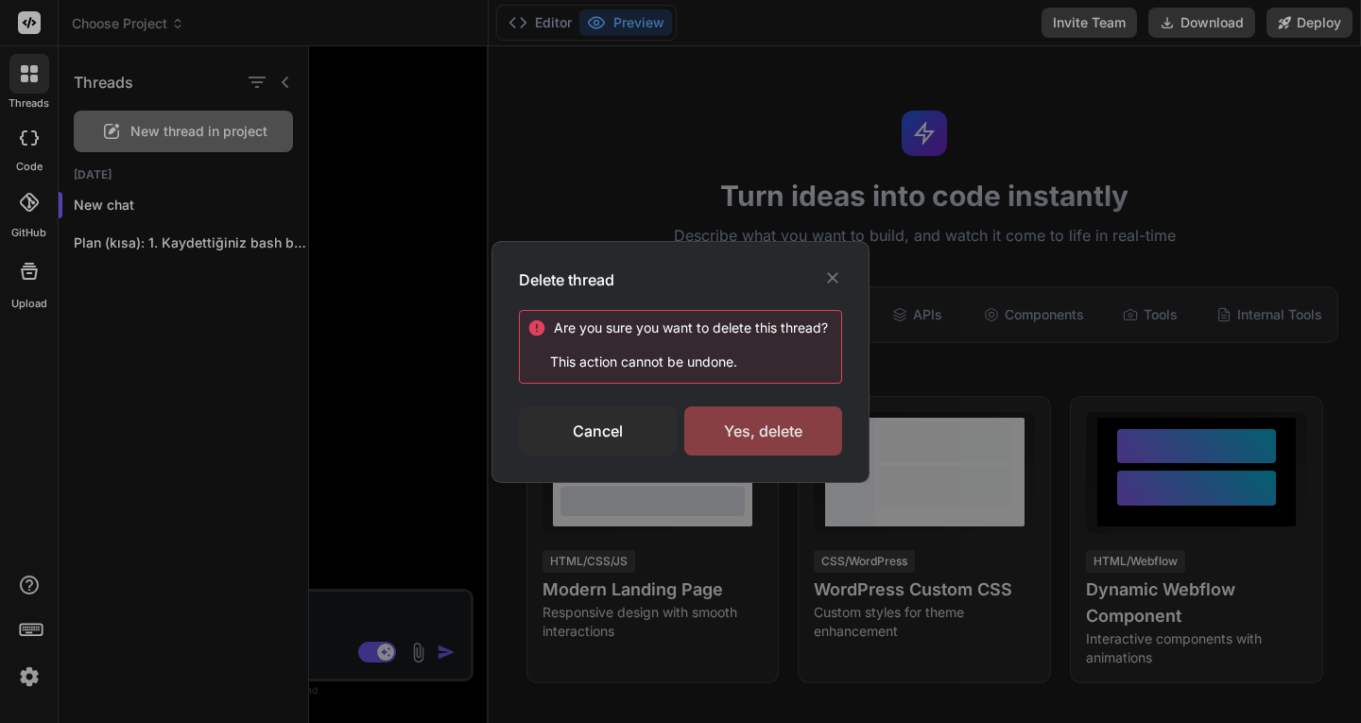
click at [749, 420] on div "Yes, delete" at bounding box center [763, 430] width 158 height 49
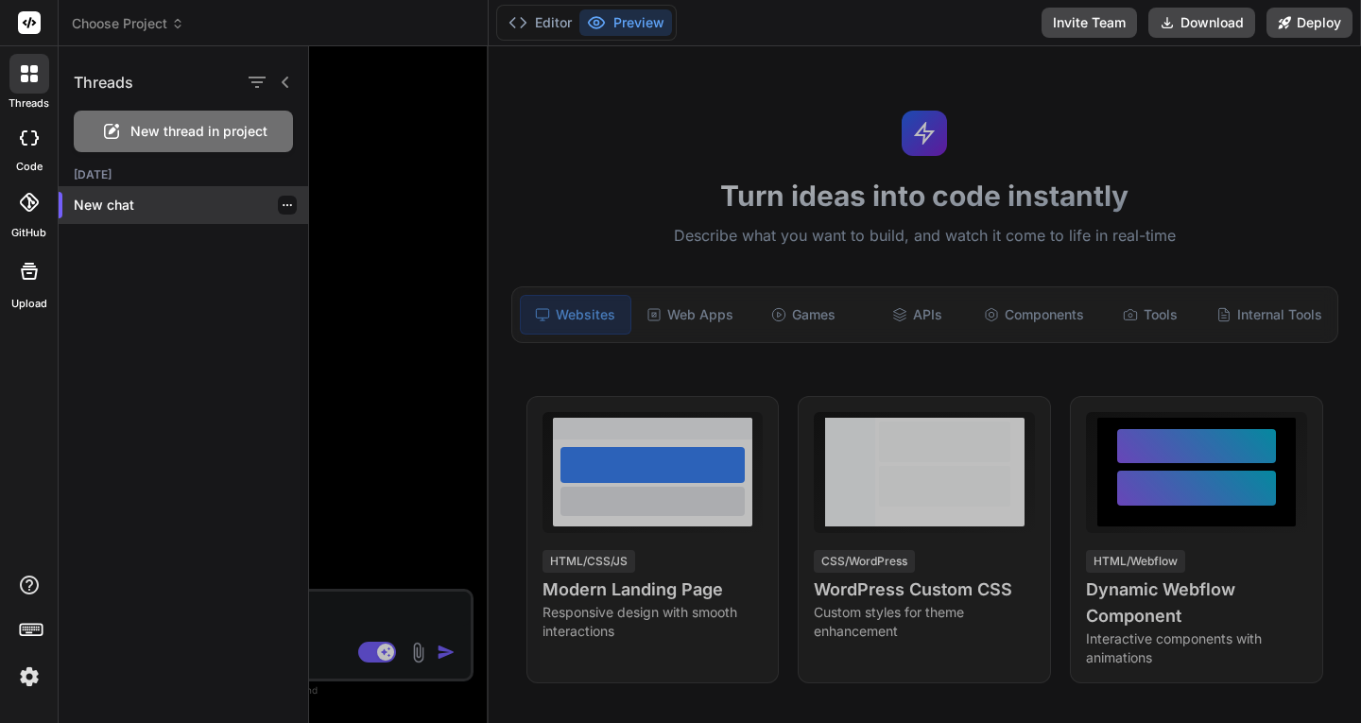
click at [282, 206] on icon "button" at bounding box center [287, 204] width 11 height 11
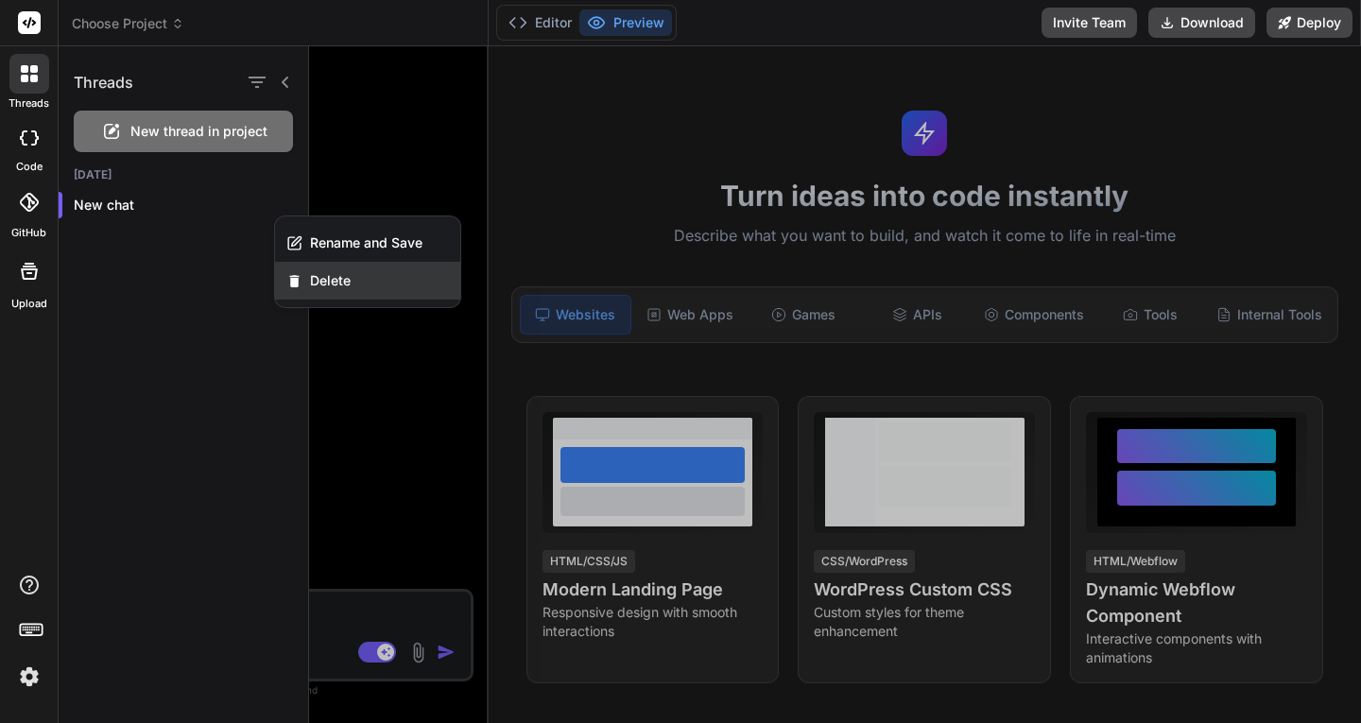
click at [323, 283] on span "Delete" at bounding box center [330, 280] width 41 height 19
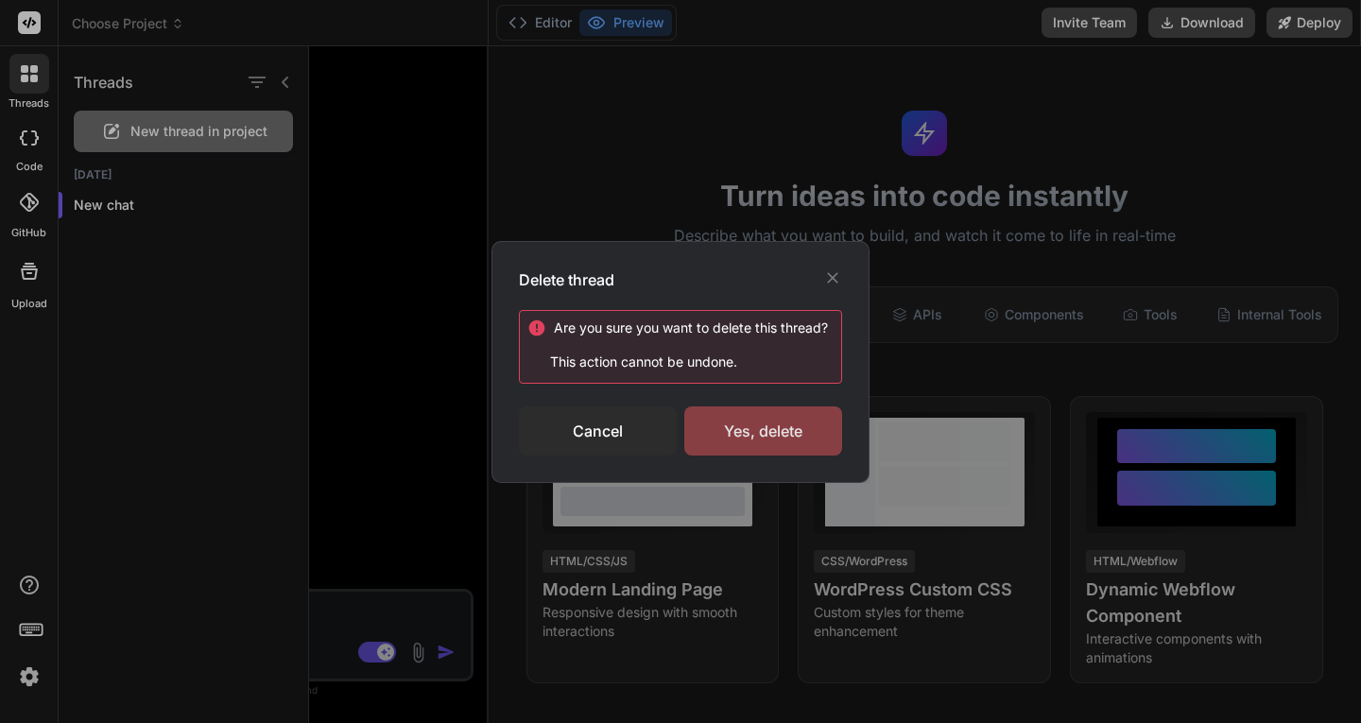
click at [756, 420] on div "Yes, delete" at bounding box center [763, 430] width 158 height 49
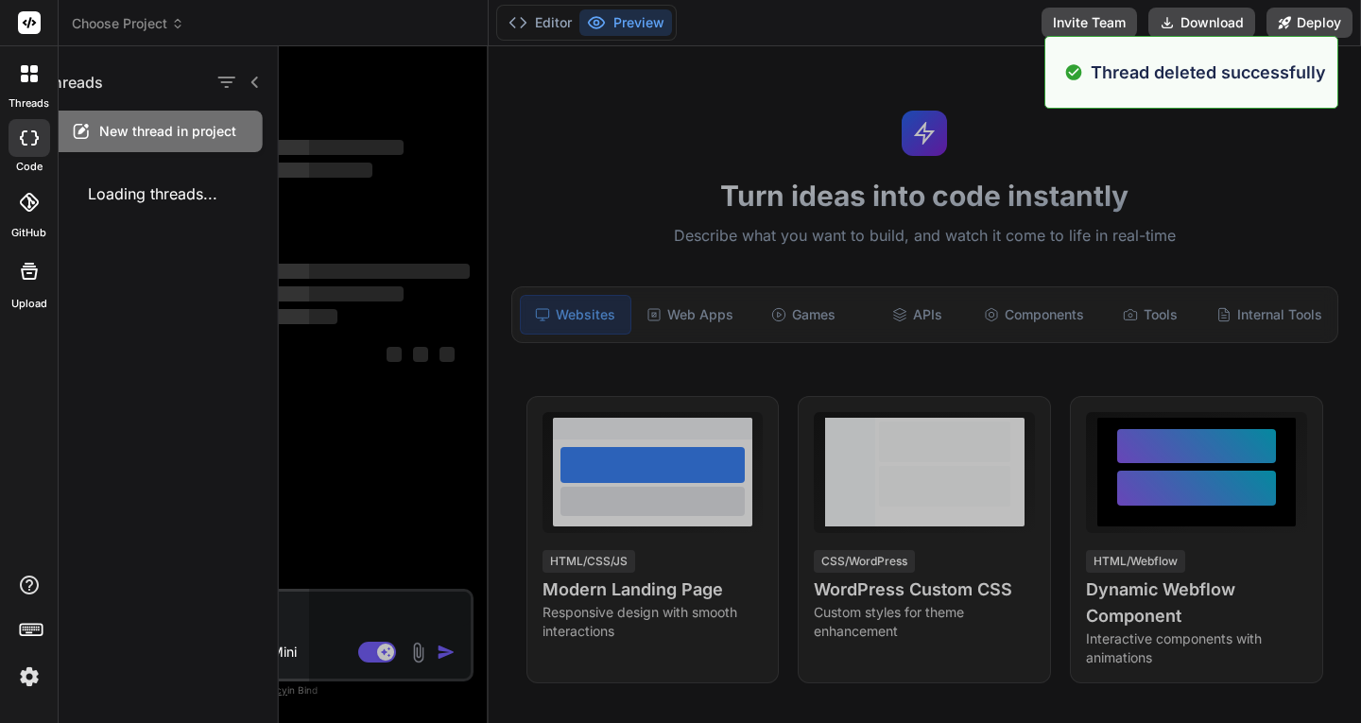
scroll to position [503, 0]
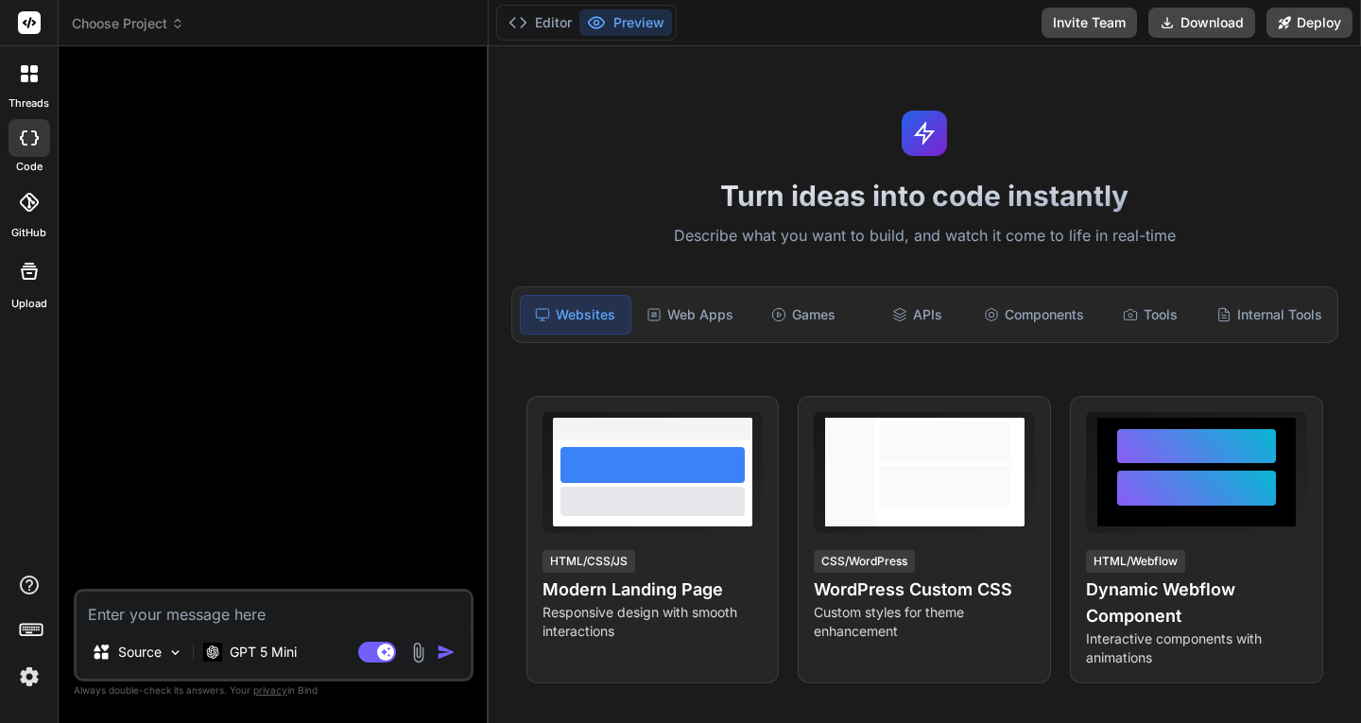
click at [133, 24] on span "Choose Project" at bounding box center [128, 23] width 112 height 19
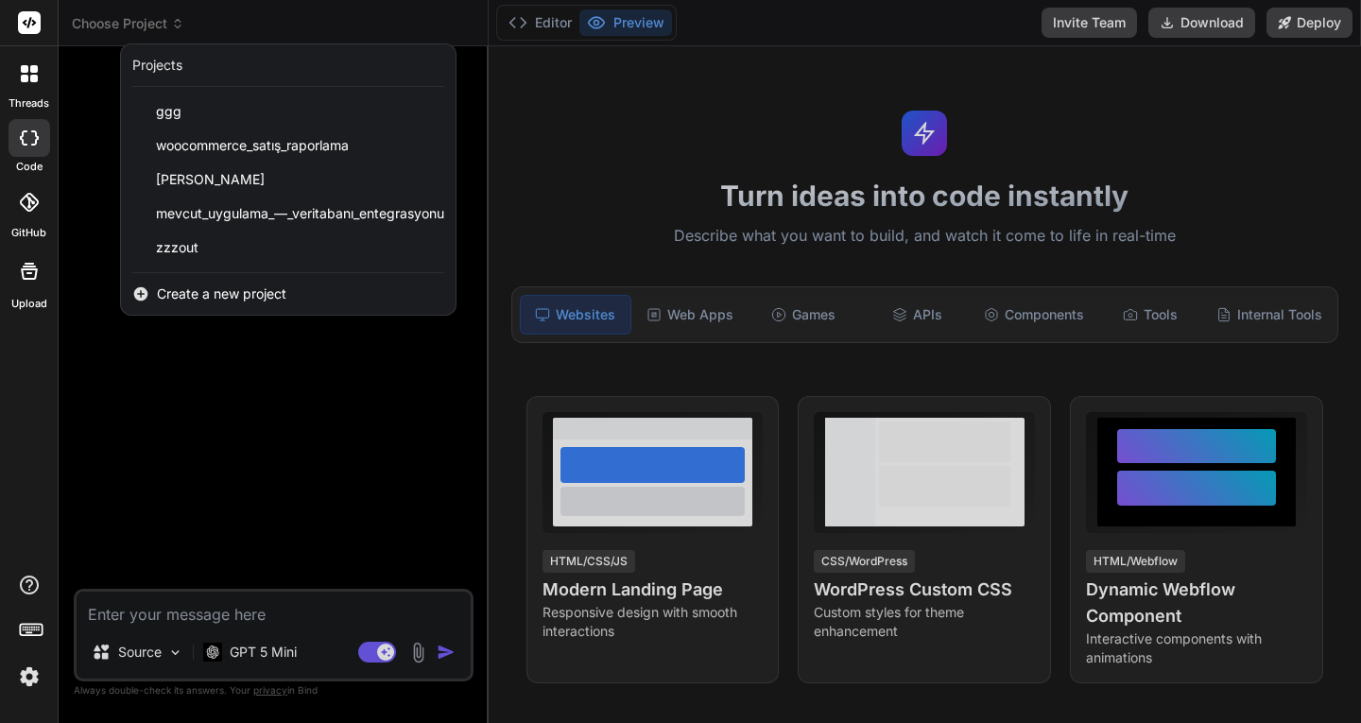
click at [171, 70] on div "Projects" at bounding box center [157, 65] width 50 height 19
click at [337, 256] on div "zzzout" at bounding box center [288, 248] width 335 height 34
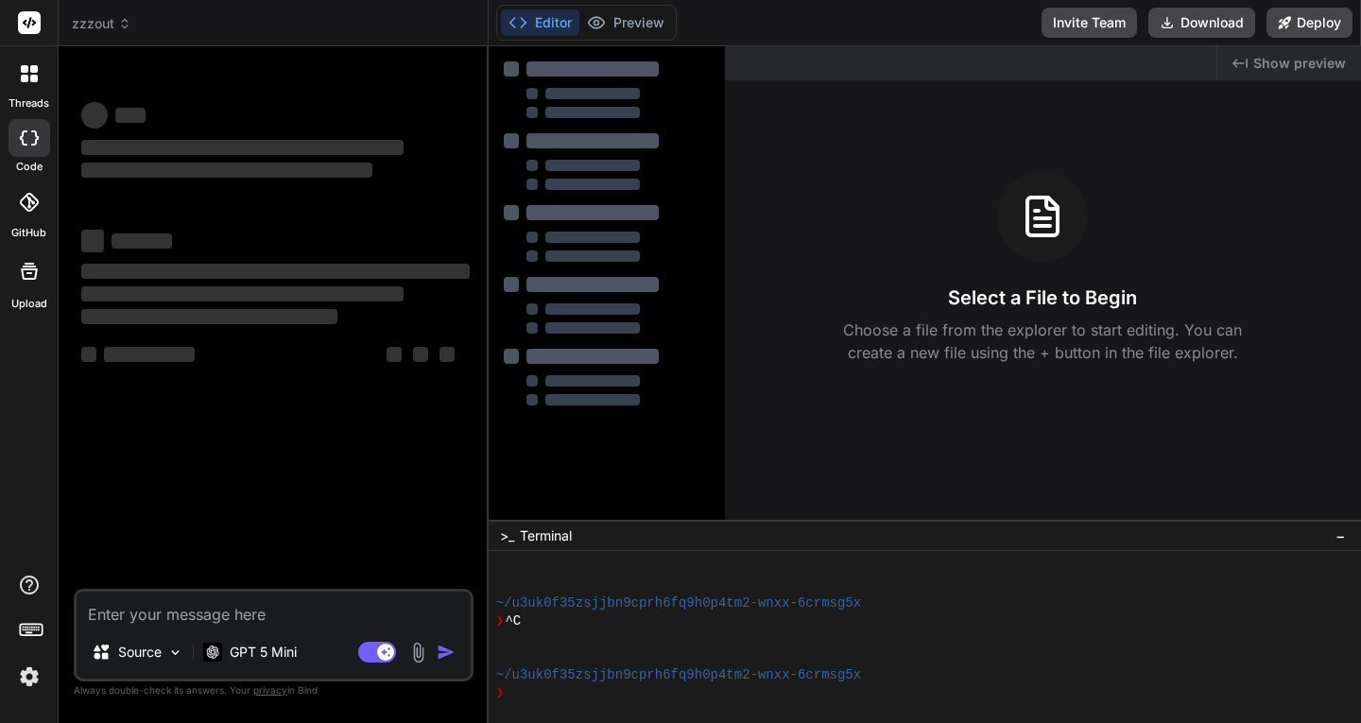
type textarea "x"
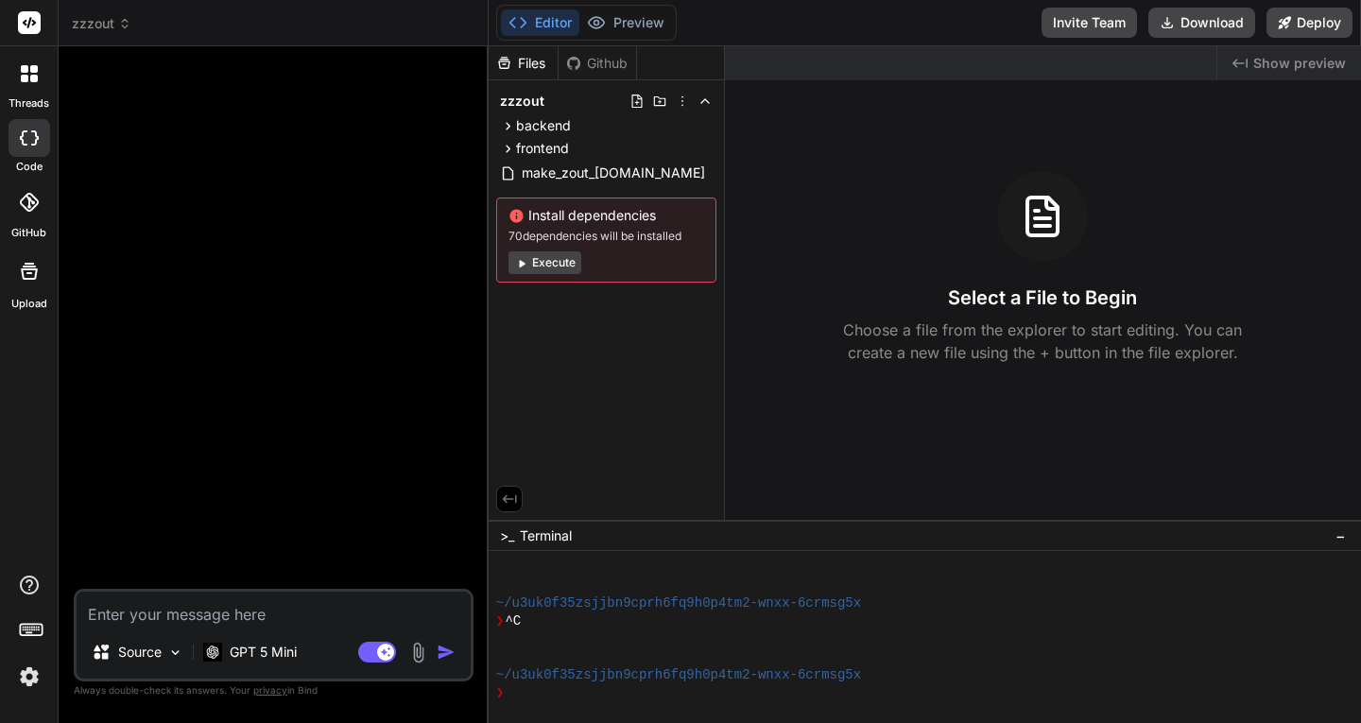
click at [32, 680] on img at bounding box center [29, 677] width 32 height 32
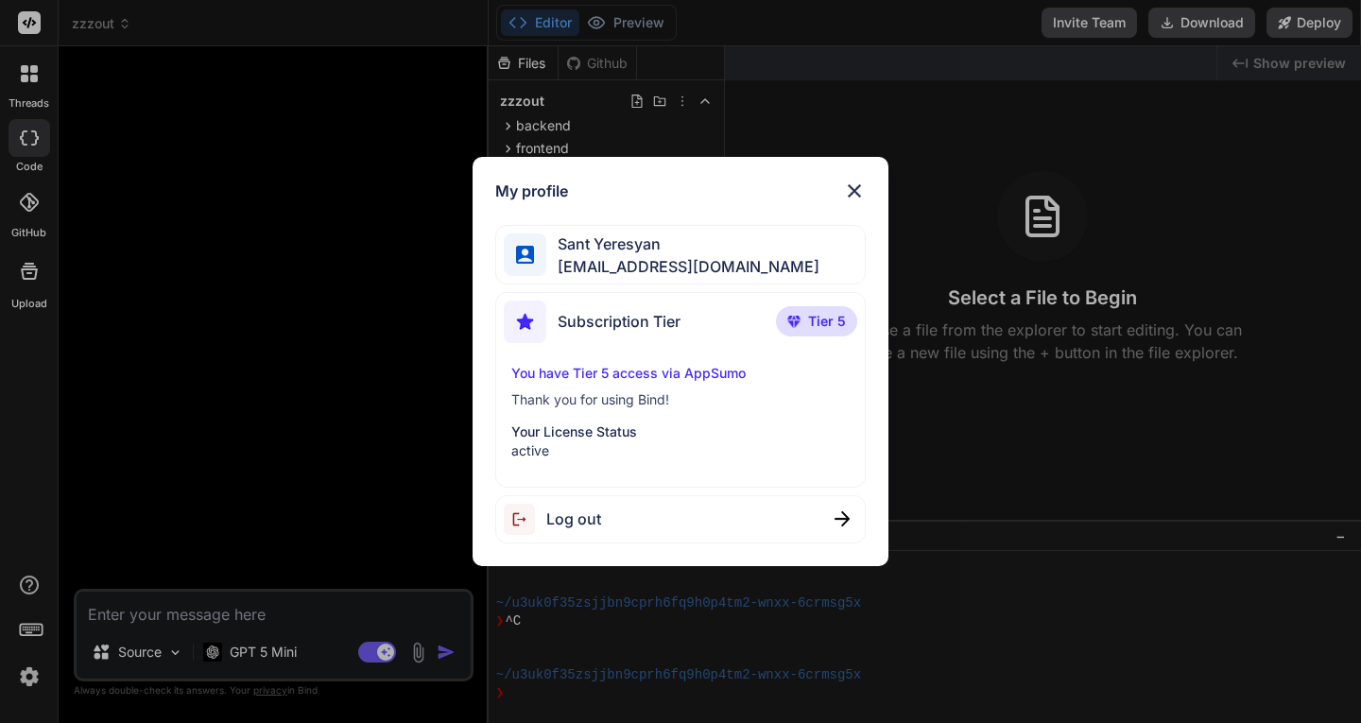
click at [32, 578] on div "My profile Sant Yeresyan ta1chc@gmail.com Subscription Tier Tier 5 You have Tie…" at bounding box center [680, 361] width 1361 height 723
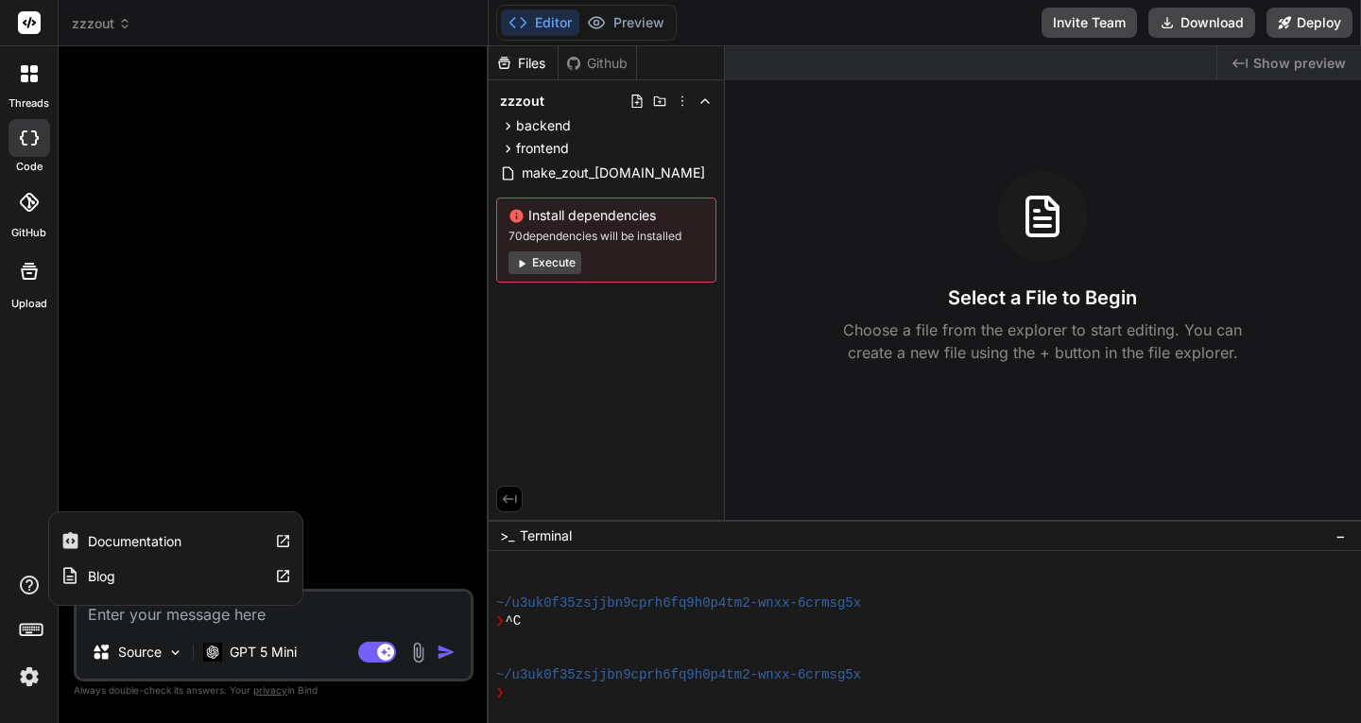
click at [113, 544] on label "Documentation" at bounding box center [135, 541] width 94 height 19
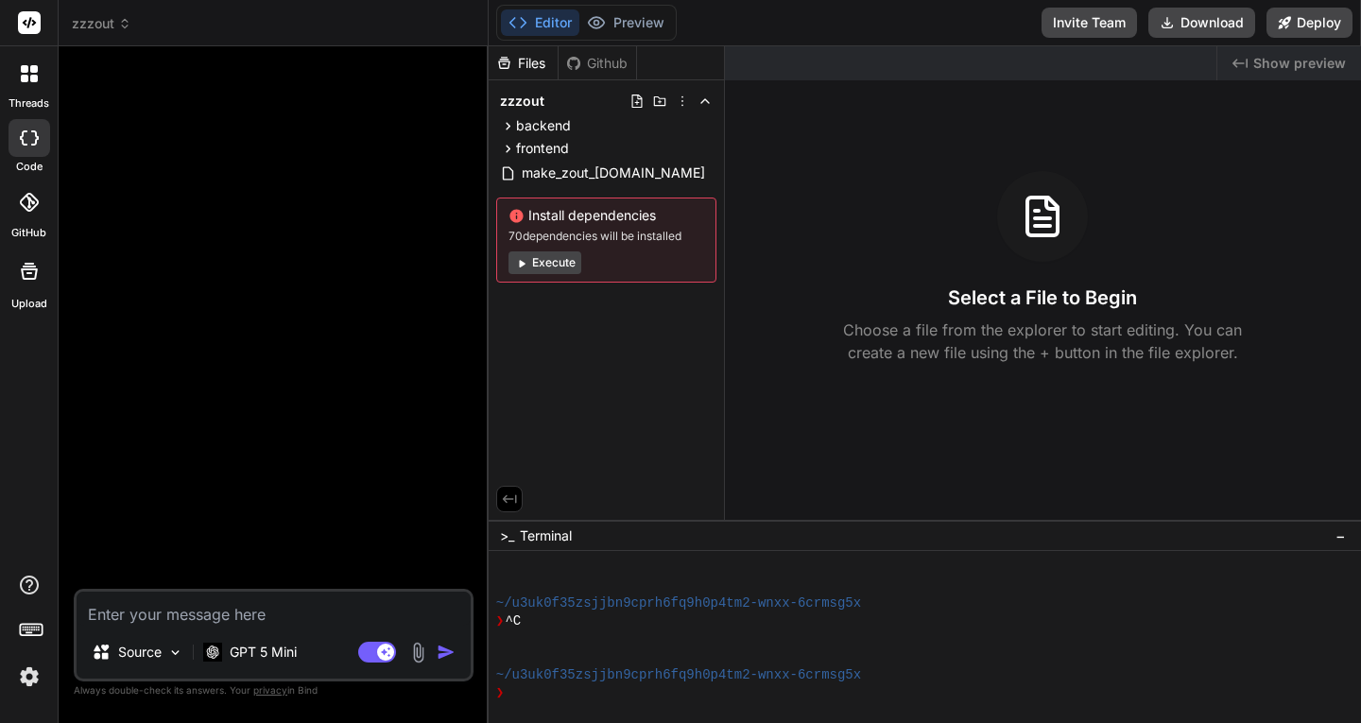
scroll to position [575, 0]
click at [31, 76] on icon at bounding box center [34, 79] width 8 height 8
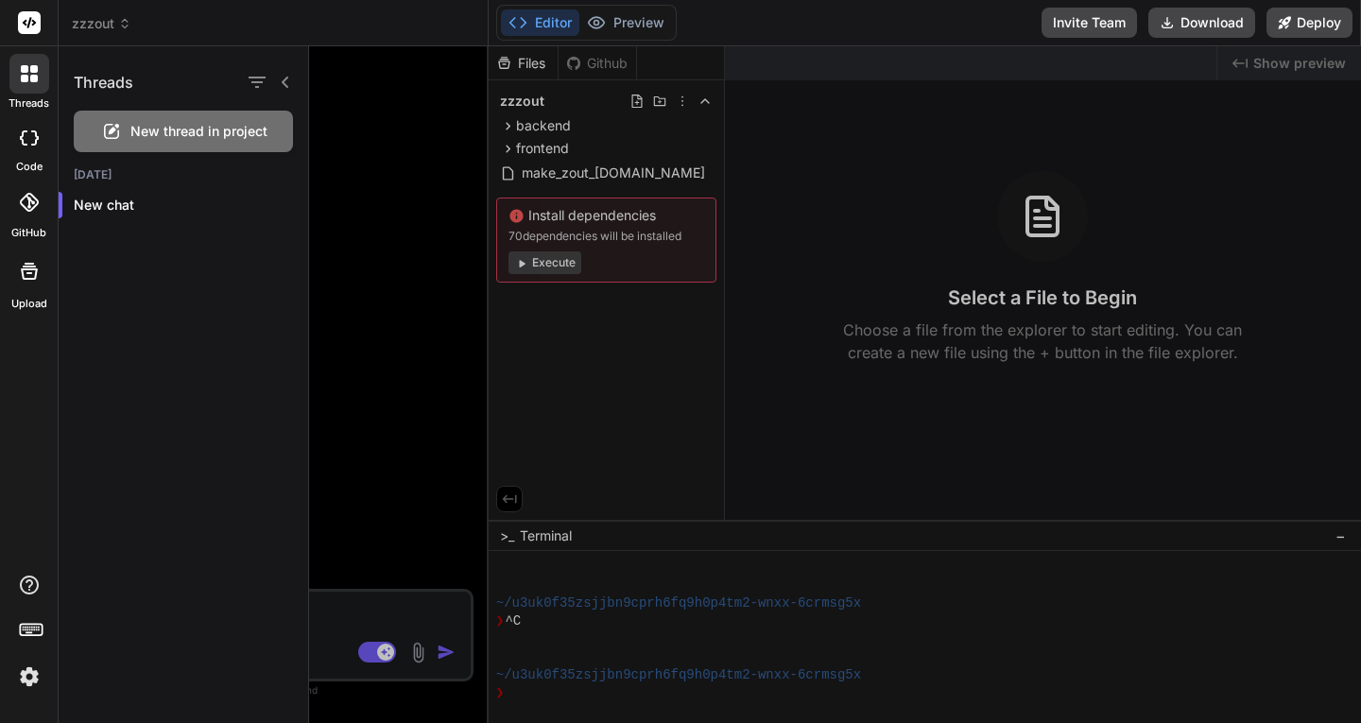
click at [170, 127] on span "New thread in project" at bounding box center [198, 131] width 137 height 19
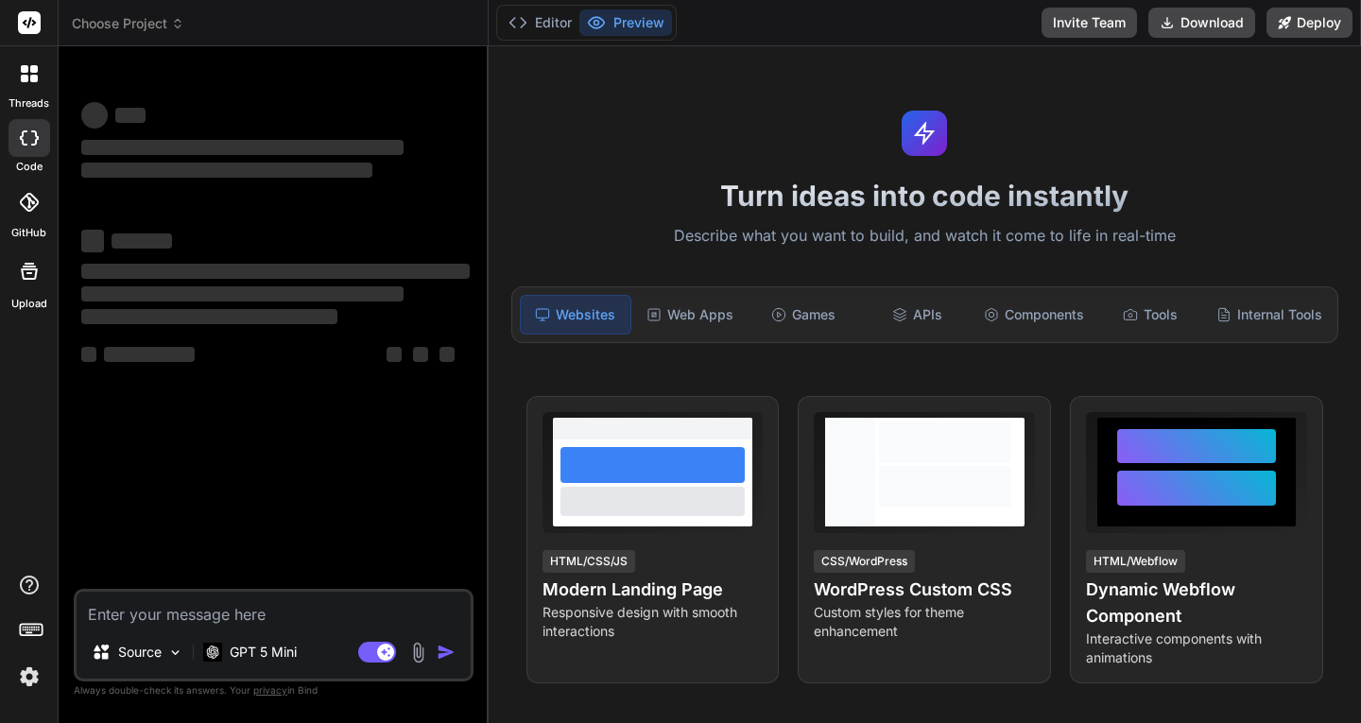
type textarea "x"
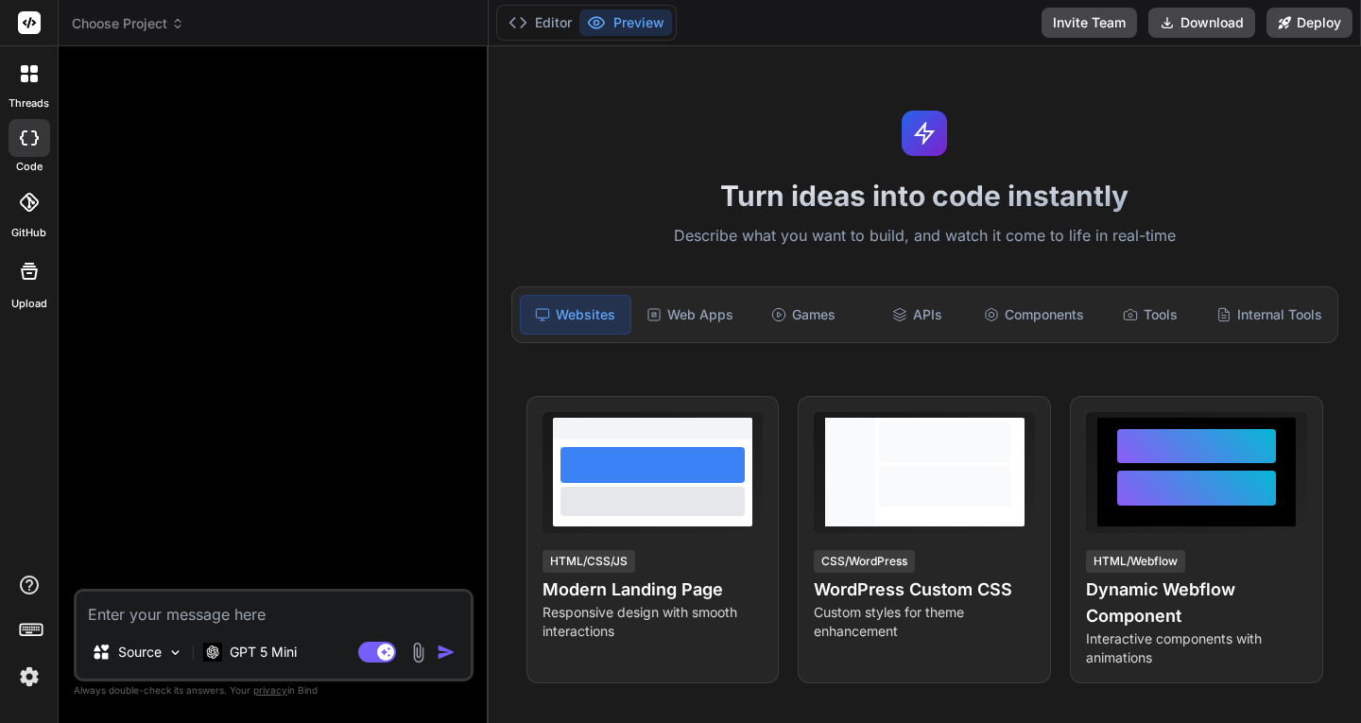
click at [181, 614] on textarea at bounding box center [274, 609] width 394 height 34
paste textarea "Loremip dolorsit Ametconsec Adip.el 15+ SeDDO (eiusmod tem incidi ut lab etd ma…"
type textarea "Loremip dolorsit Ametconsec Adip.el 15+ SeDDO (eiusmod tem incidi ut lab etd ma…"
type textarea "x"
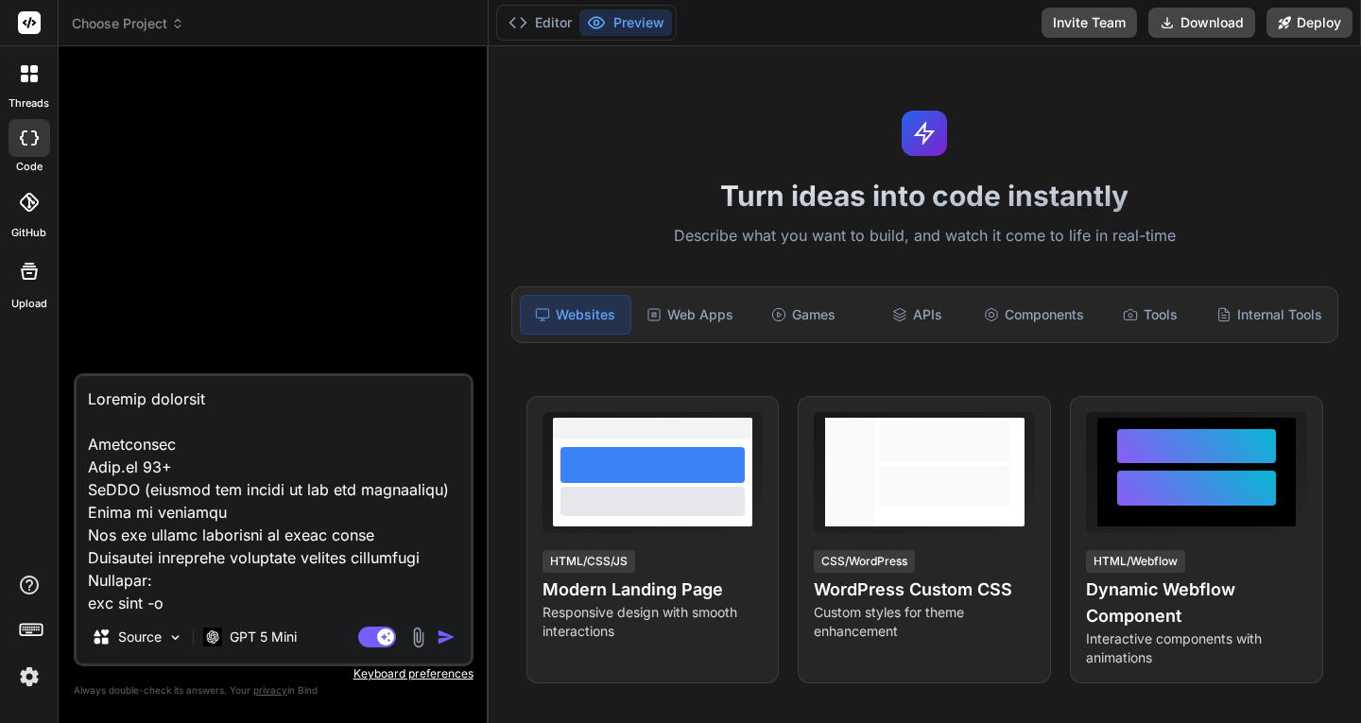
scroll to position [24640, 0]
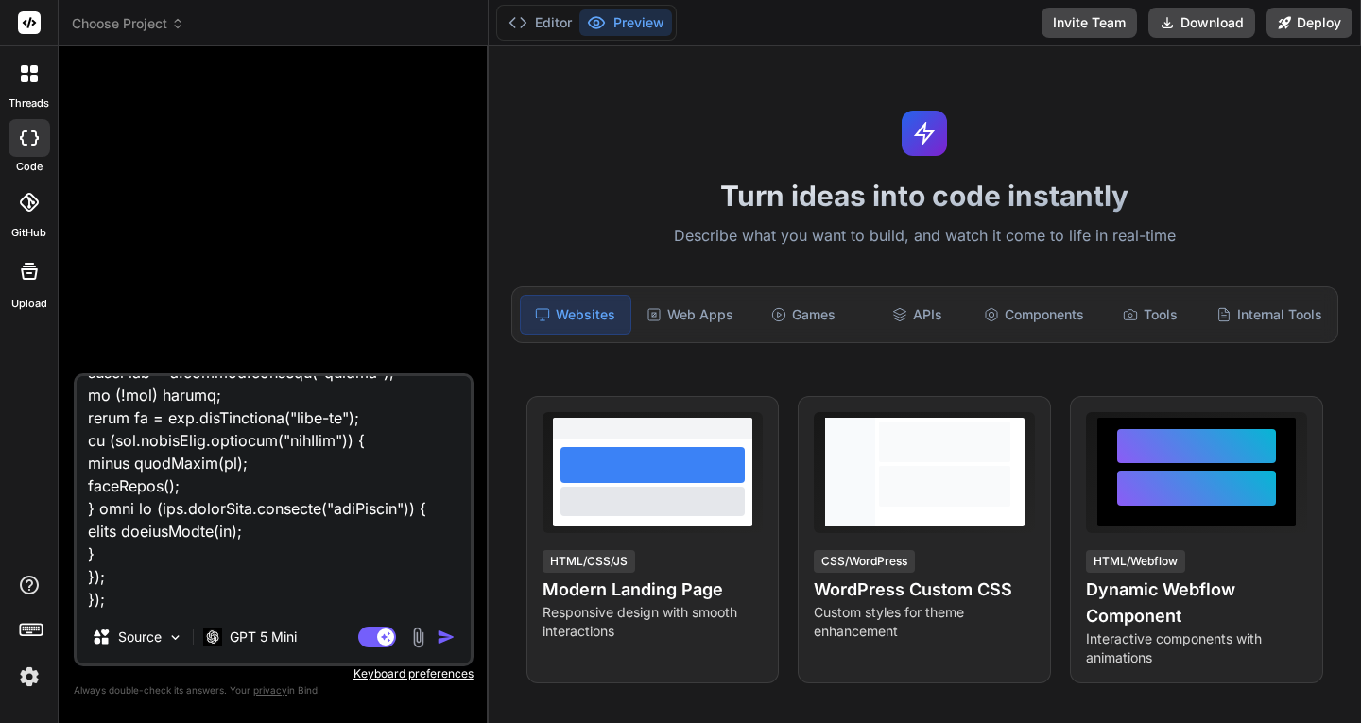
type textarea "Kurulum adımları Gerekliler Node.js 18+ MySQL (çalışan bir sunucu ve boş bir ve…"
click at [443, 636] on img "button" at bounding box center [446, 637] width 19 height 19
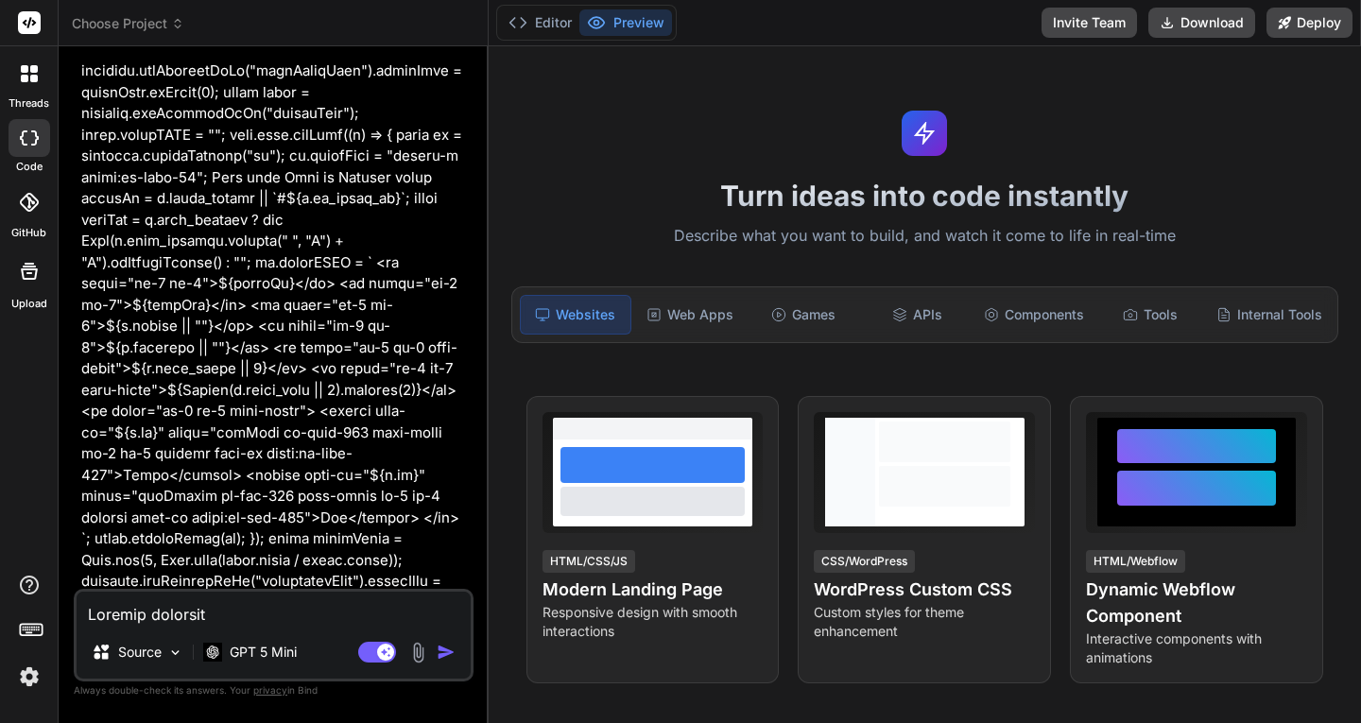
scroll to position [9389, 0]
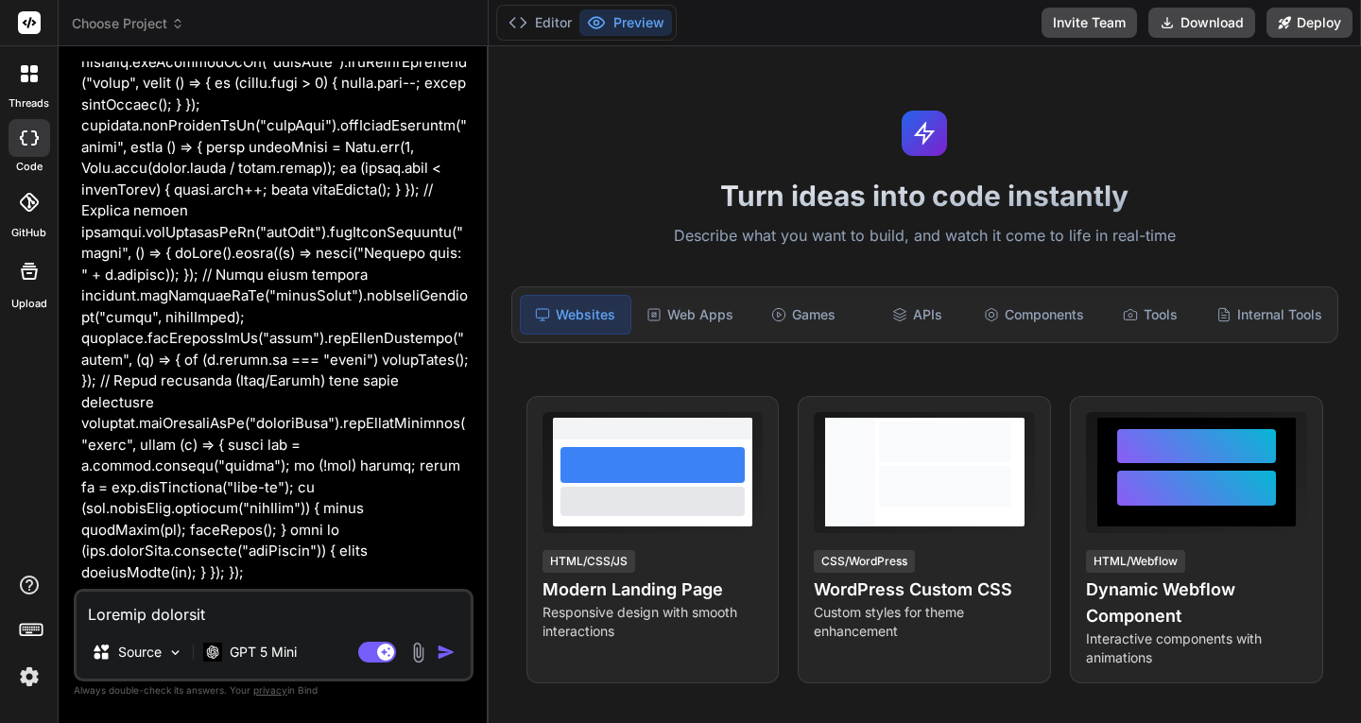
type textarea "x"
click at [559, 21] on button "Editor" at bounding box center [540, 22] width 78 height 26
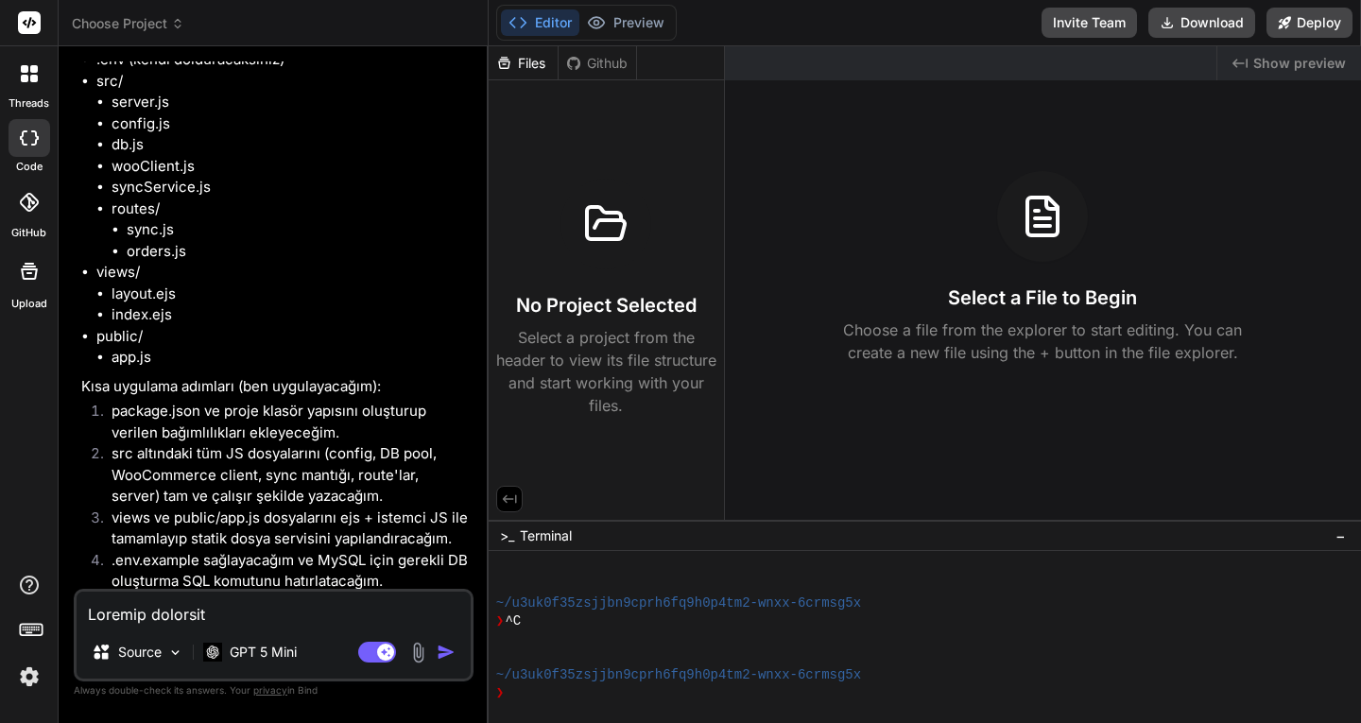
scroll to position [10213, 0]
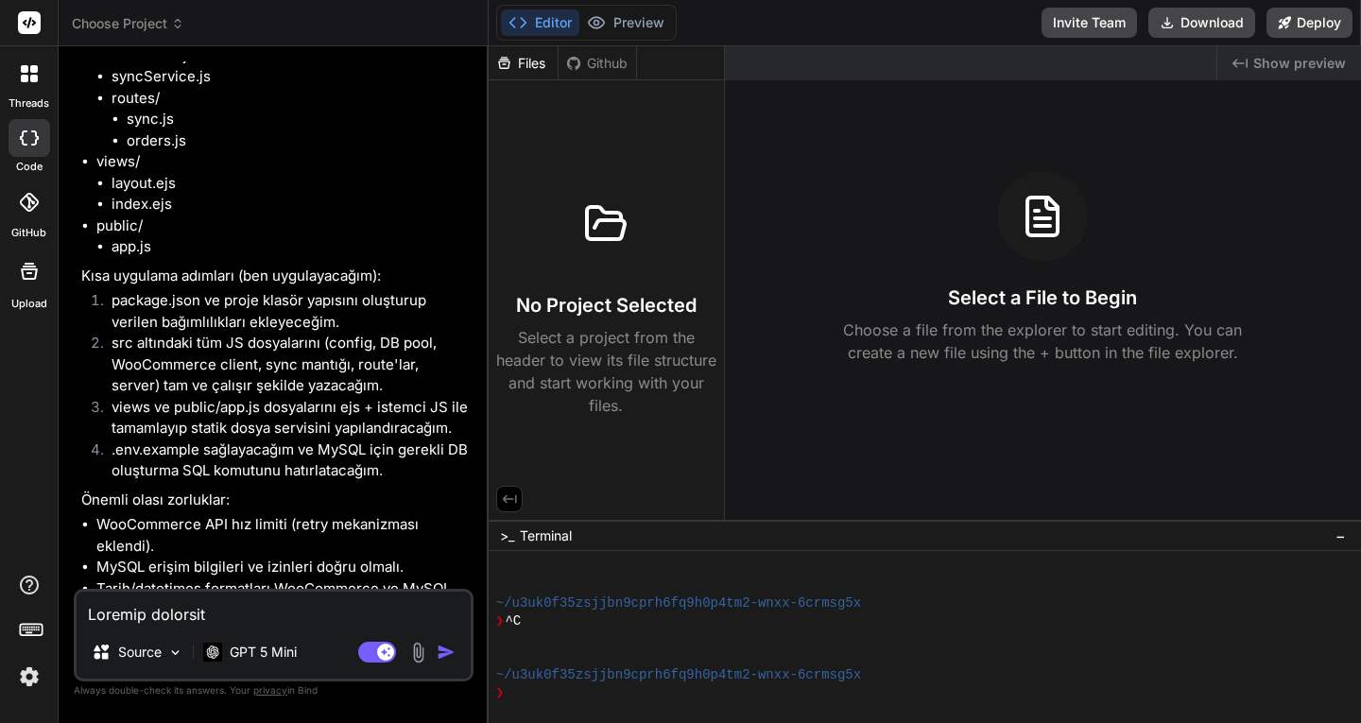
click at [230, 614] on textarea at bounding box center [274, 609] width 394 height 34
type textarea "e"
type textarea "x"
type textarea "ev"
type textarea "x"
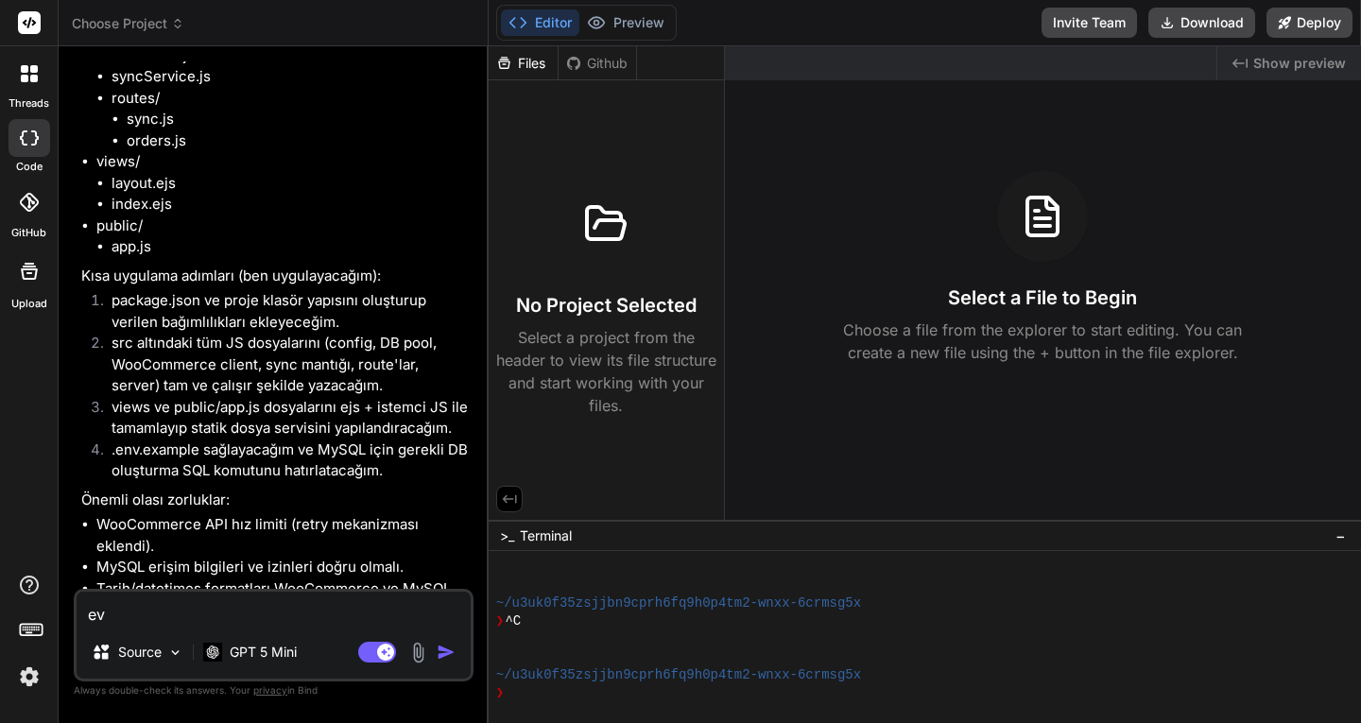
type textarea "eve"
type textarea "x"
type textarea "evet"
type textarea "x"
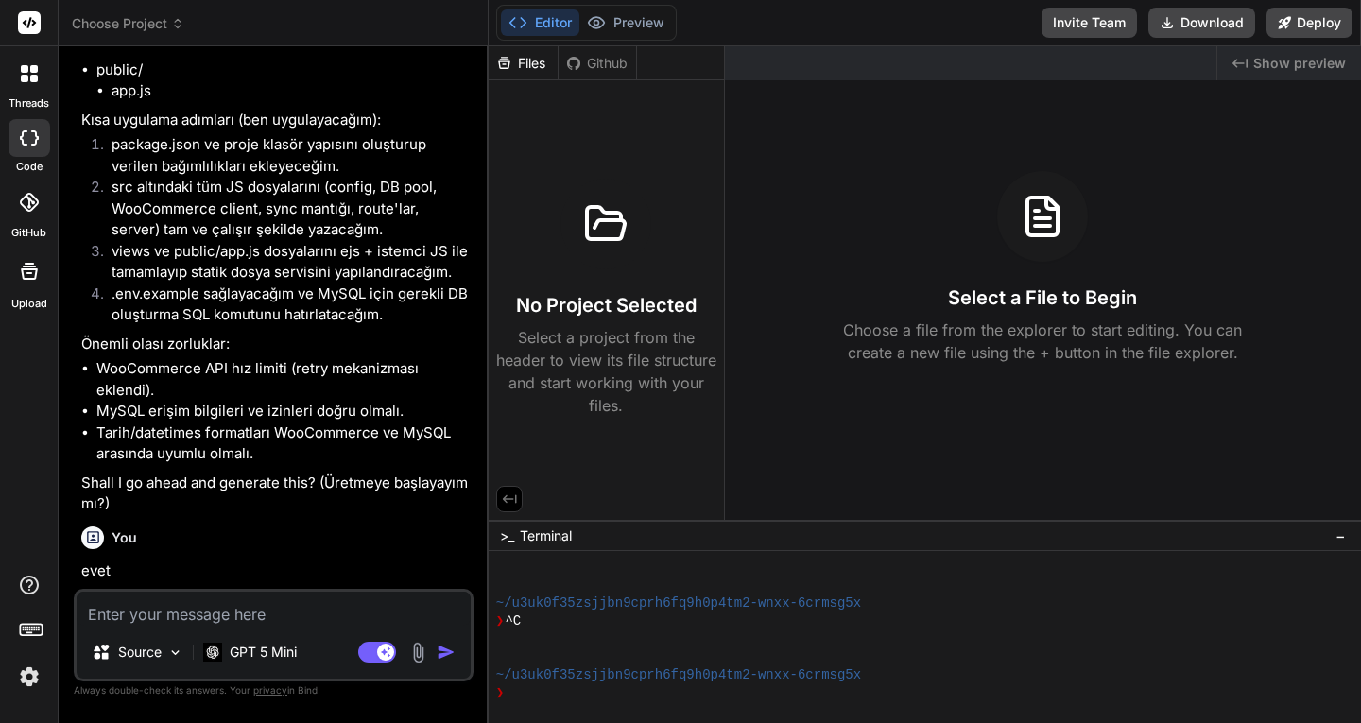
scroll to position [10410, 0]
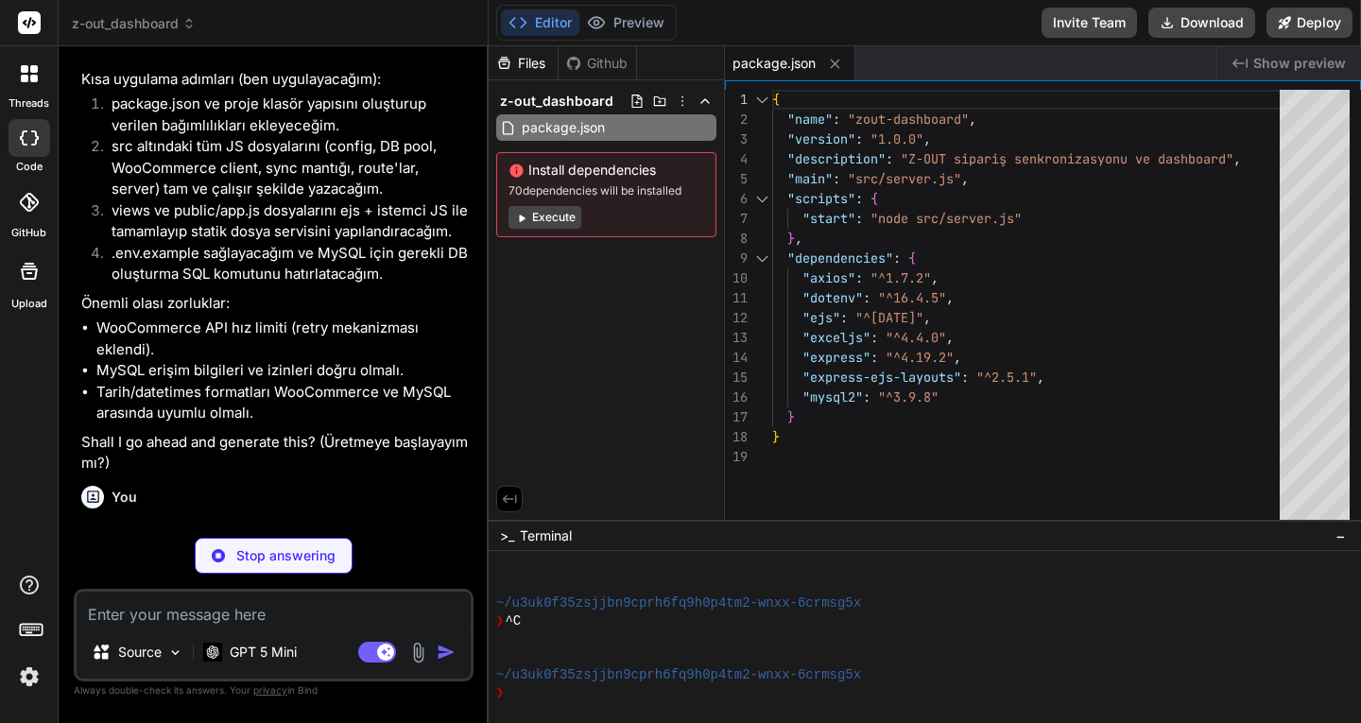
type textarea "x"
type textarea "WC_BASE_URL=https://outletyarn.com/wp-json/wc/v3/ WC_CONSUMER_KEY=ck_xxxxxxxxxx…"
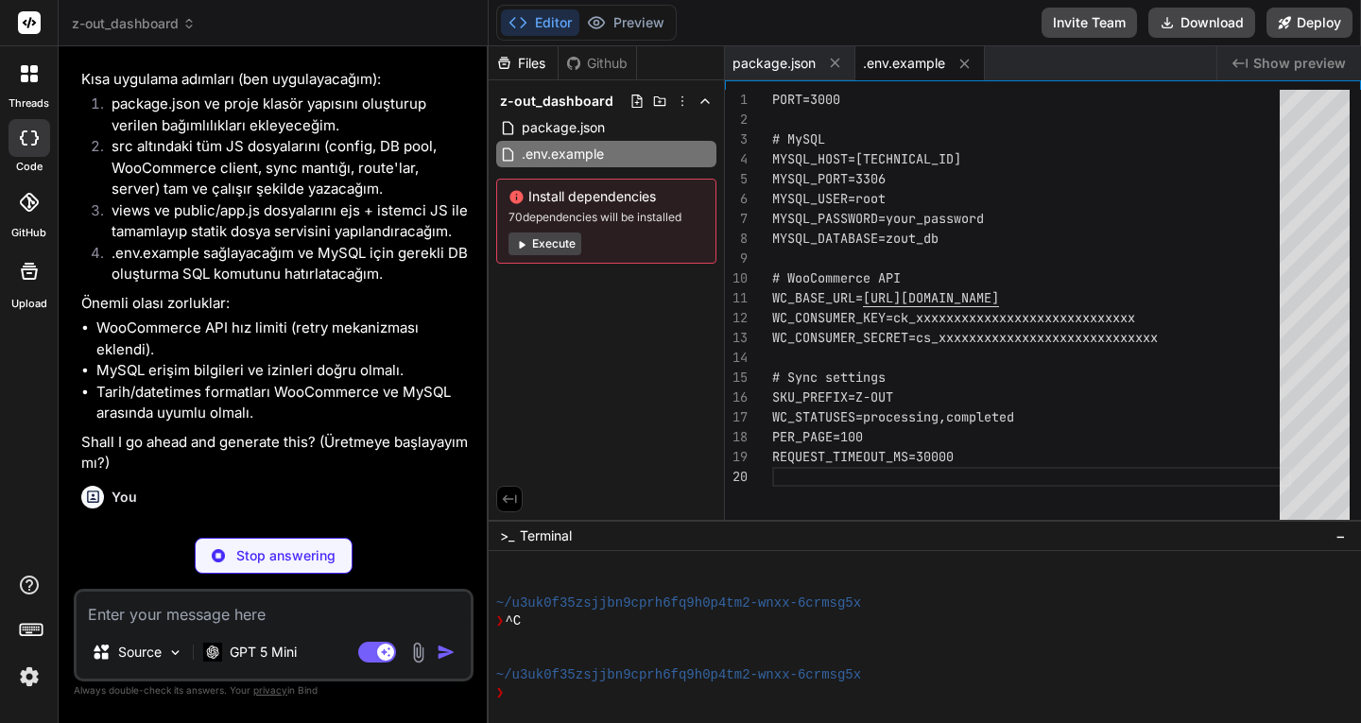
type textarea "x"
type textarea ".filter(Boolean), perPage: Number(process.env.PER_PAGE || 100), requestTimeoutM…"
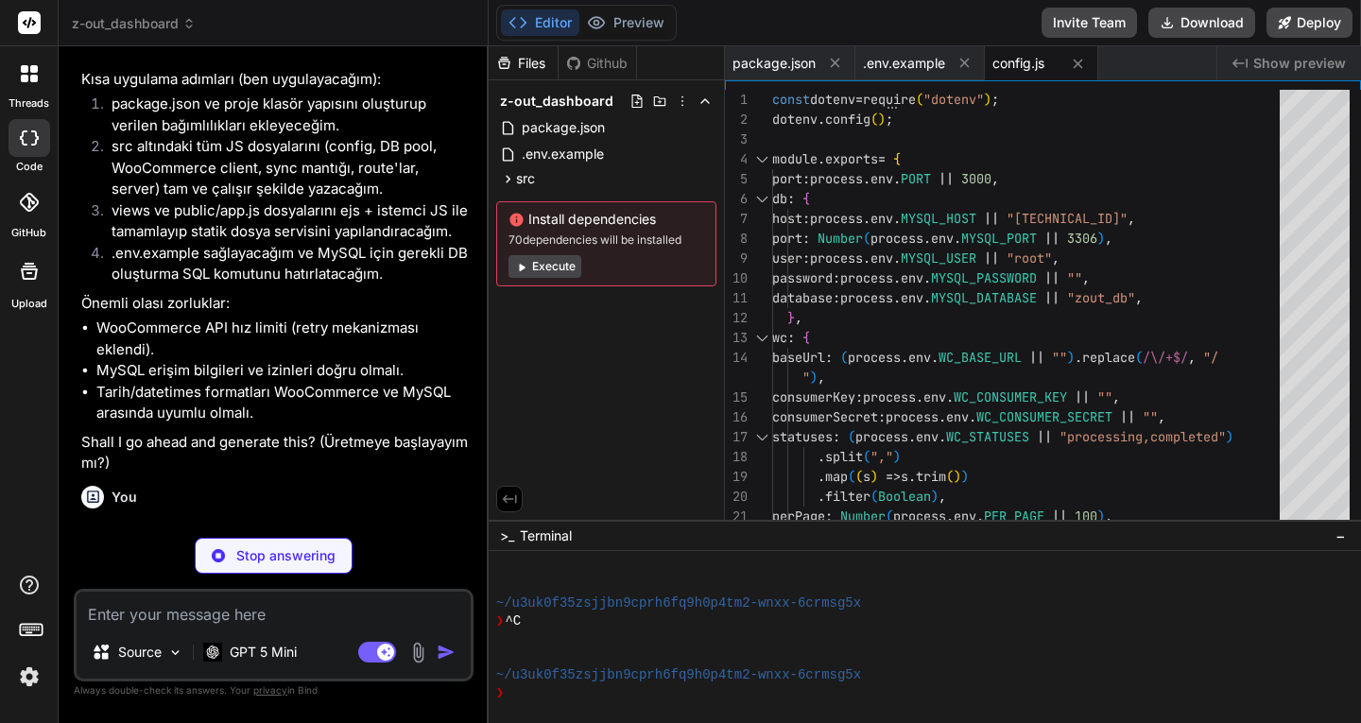
type textarea "x"
type textarea "function getPool() { if (!pool) throw new Error("DB not initialized"); return p…"
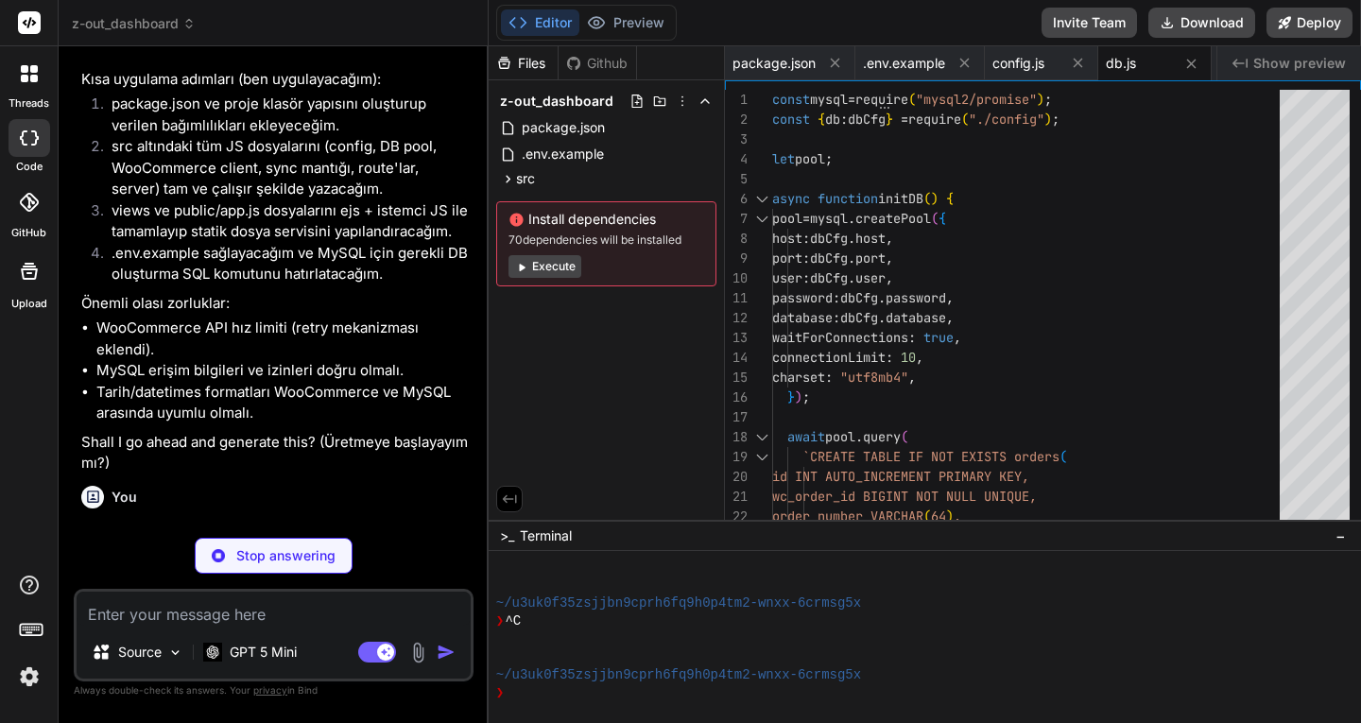
type textarea "x"
type textarea "getVariation, };"
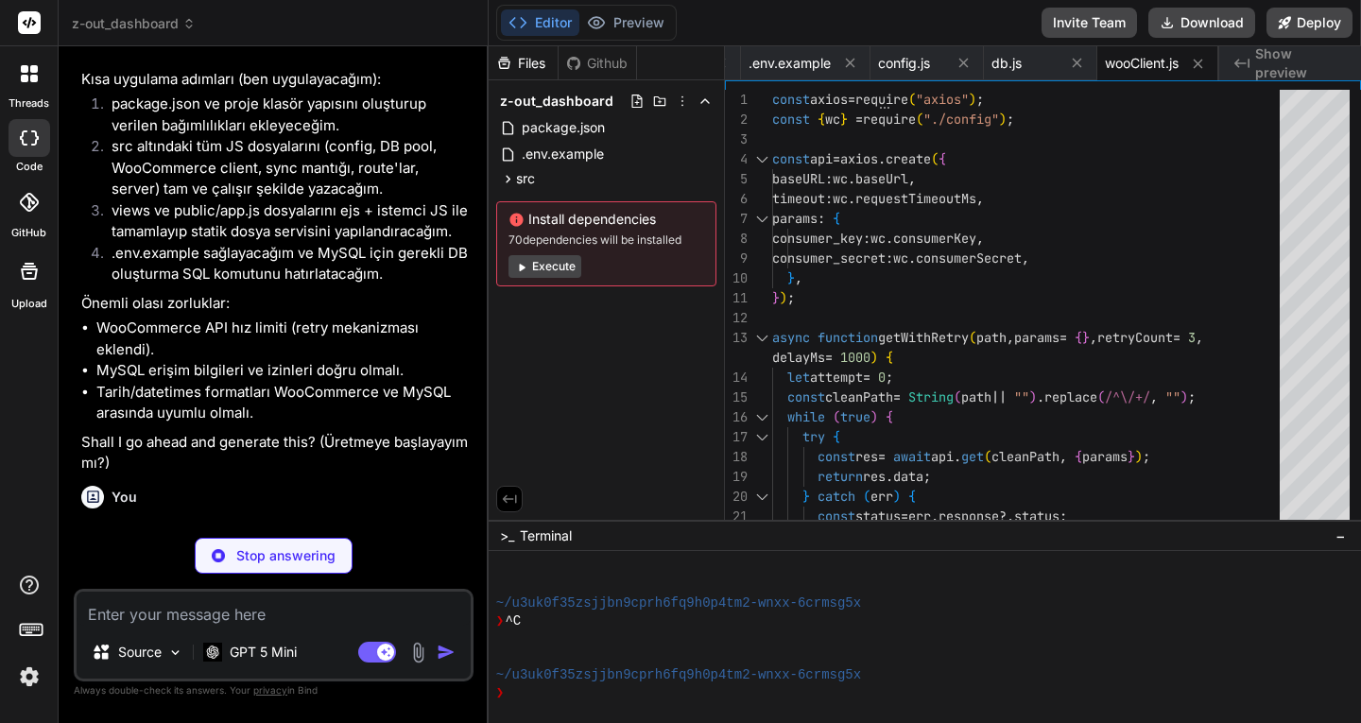
scroll to position [10933, 0]
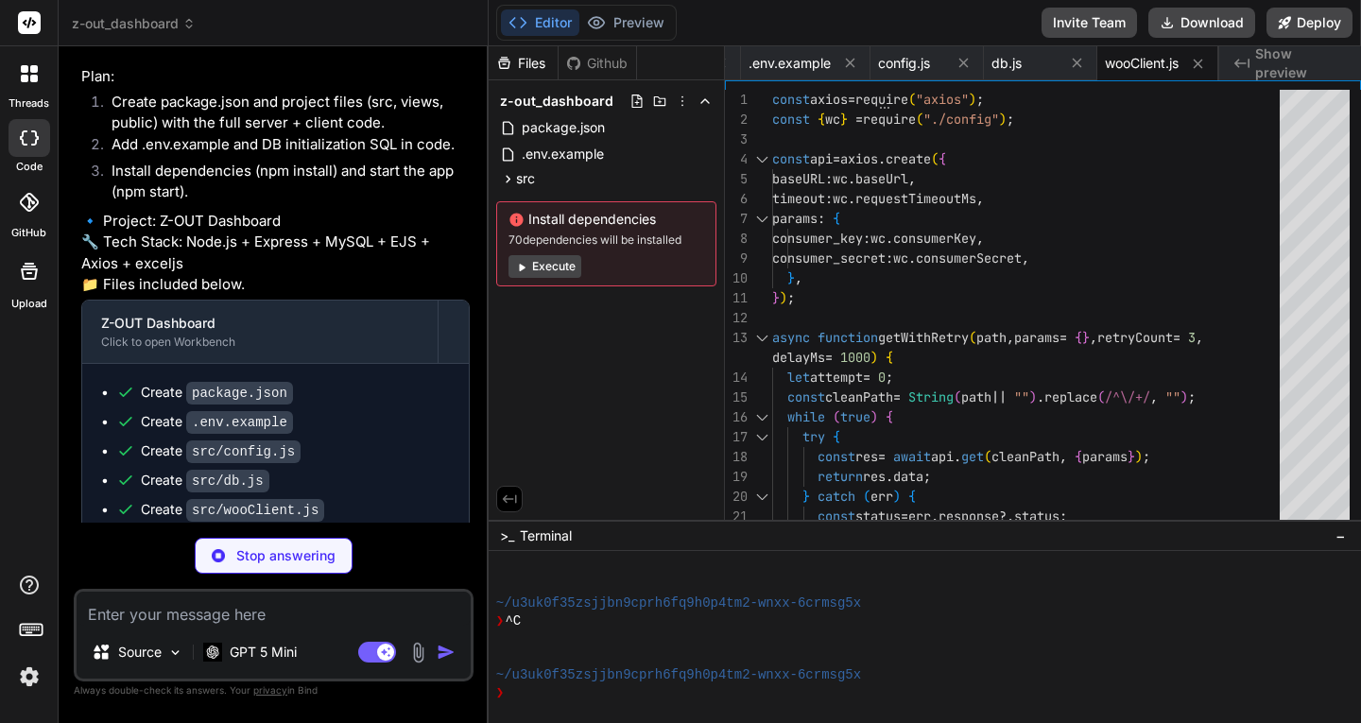
type textarea "x"
type textarea "totalOrdersFetched, totalItemsWritten, }; } module.exports = { syncAll };"
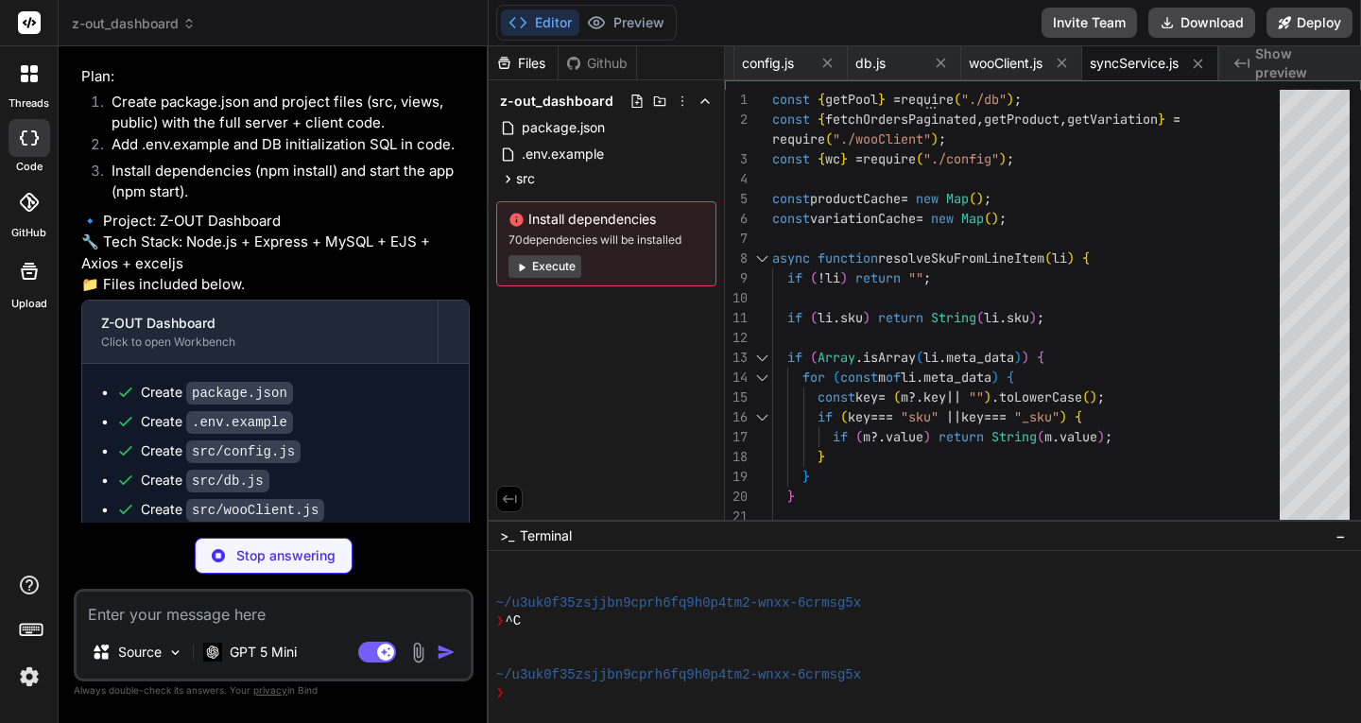
type textarea "x"
type textarea "console.error("Sync error:", err); res.status(500).json({ ok: false, error: err…"
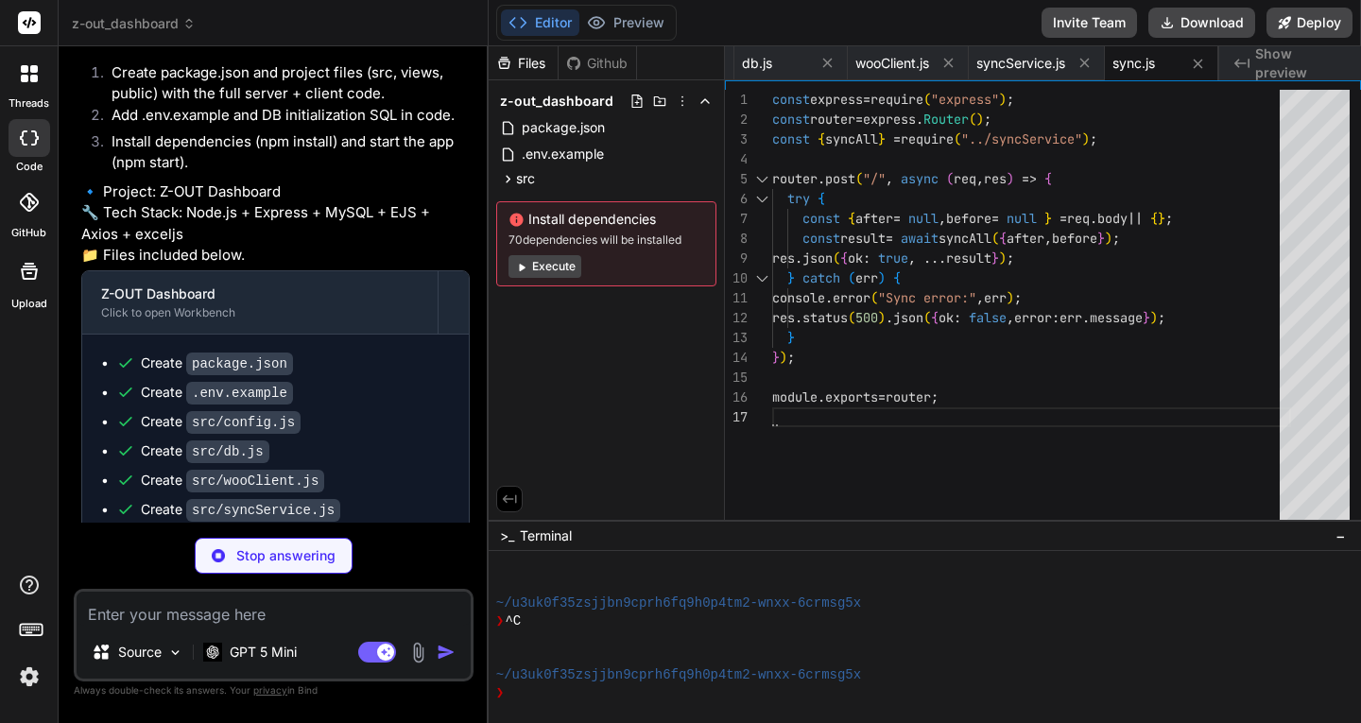
scroll to position [10990, 0]
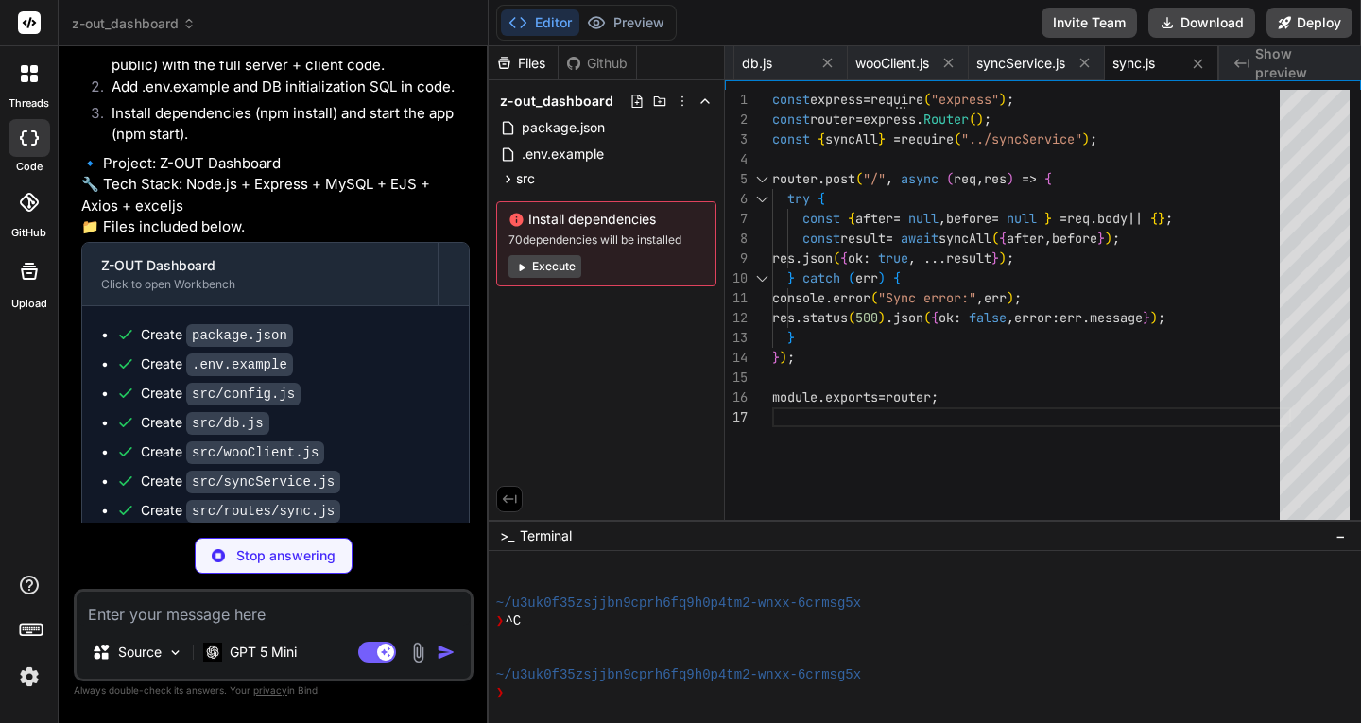
type textarea "x"
type textarea "module.exports = router;"
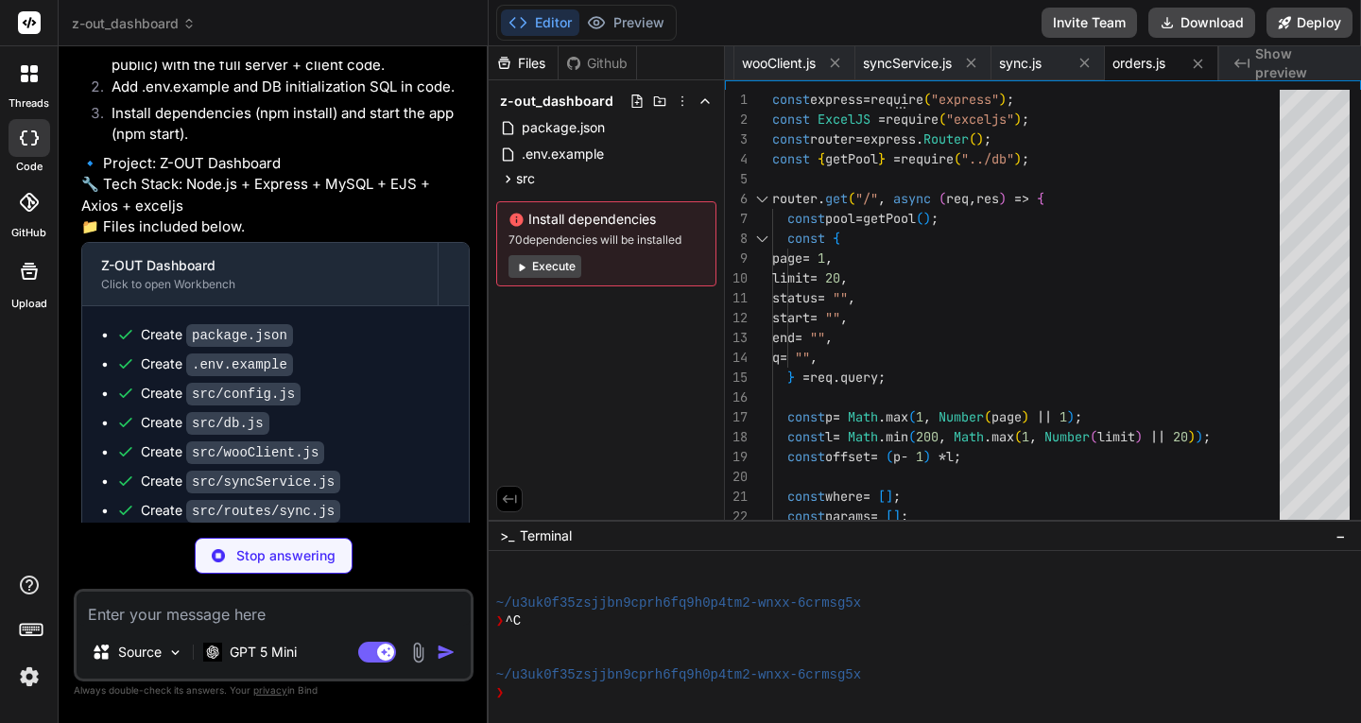
type textarea "x"
type textarea "}); }) .catch((err) => { console.error("DB init error:", err); process.exit(1);…"
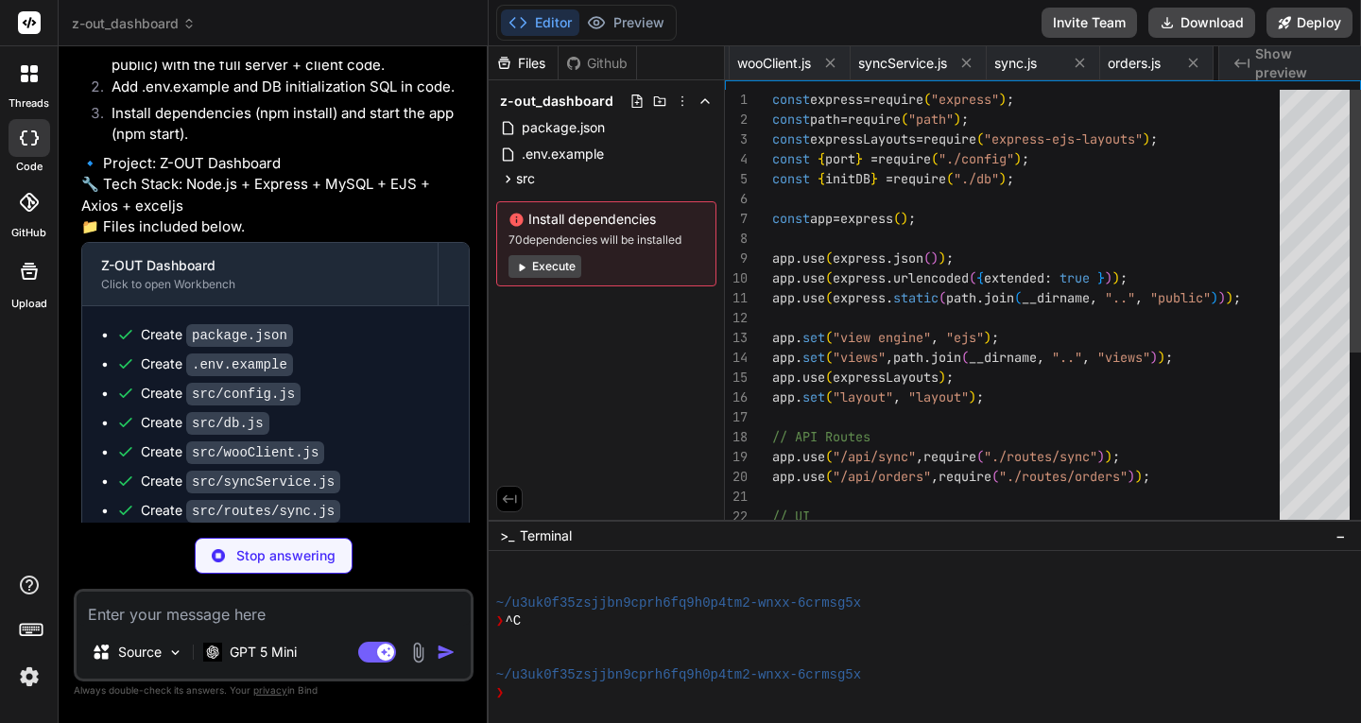
scroll to position [0, 596]
type textarea "x"
type textarea "<%- body %> </main> </div> <script src="/app.js"></script> </body> </html>"
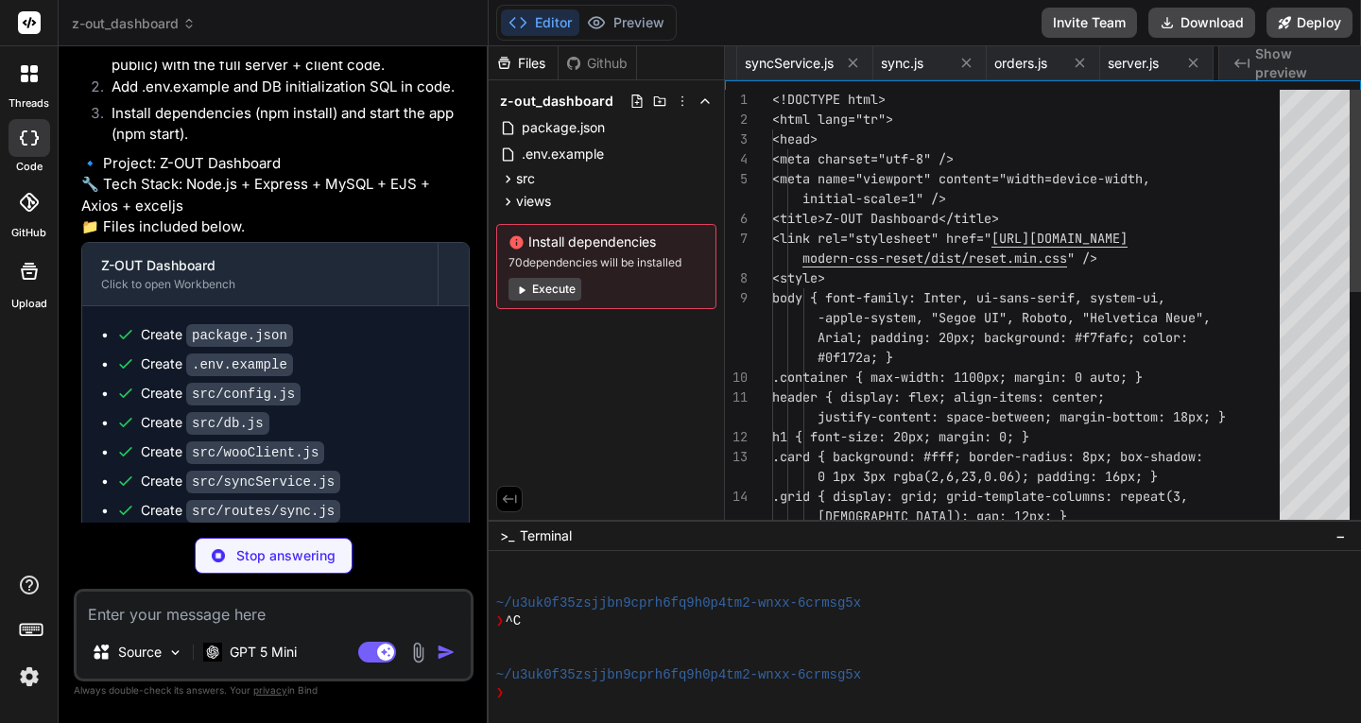
scroll to position [0, 709]
type textarea "x"
type textarea "<th style="text-align:right">Satır Toplam</th> </tr> </thead> <tbody id="itemsB…"
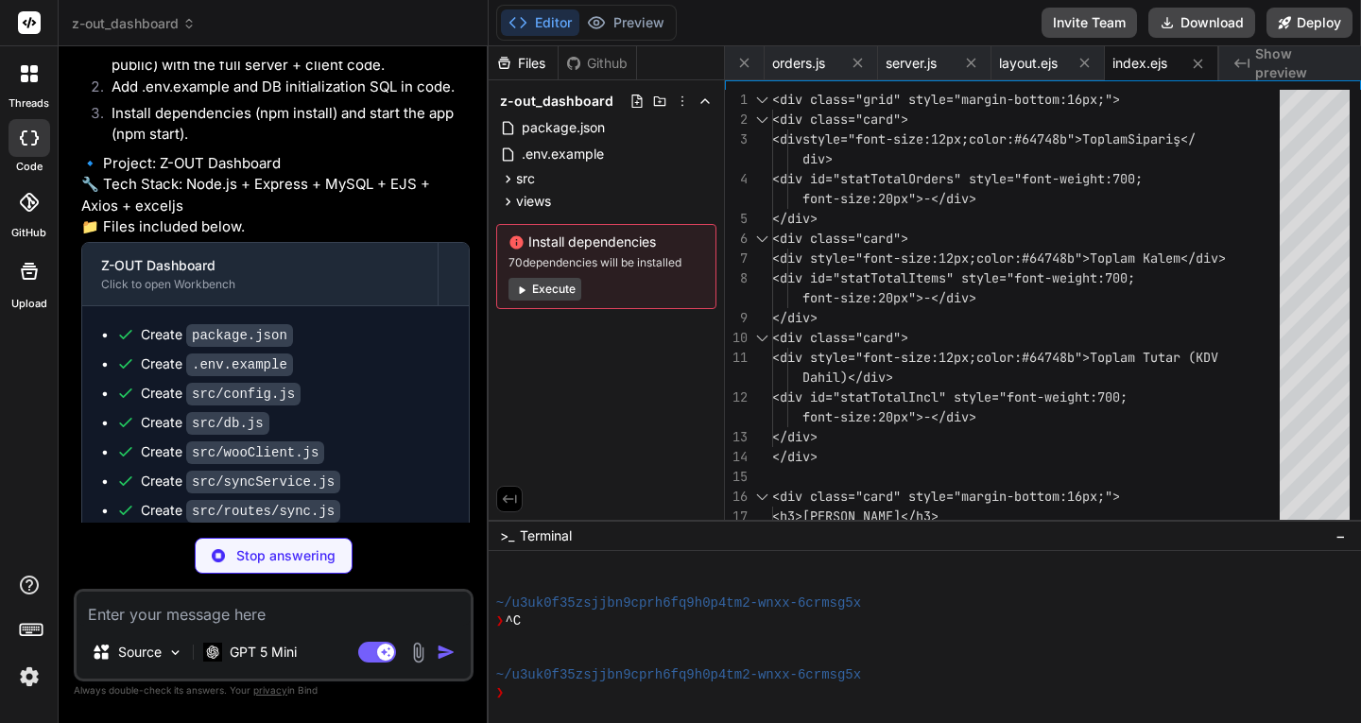
type textarea "x"
type textarea "if (btn.classList.contains("btnView")) { await loadItems(id); openModal(); } el…"
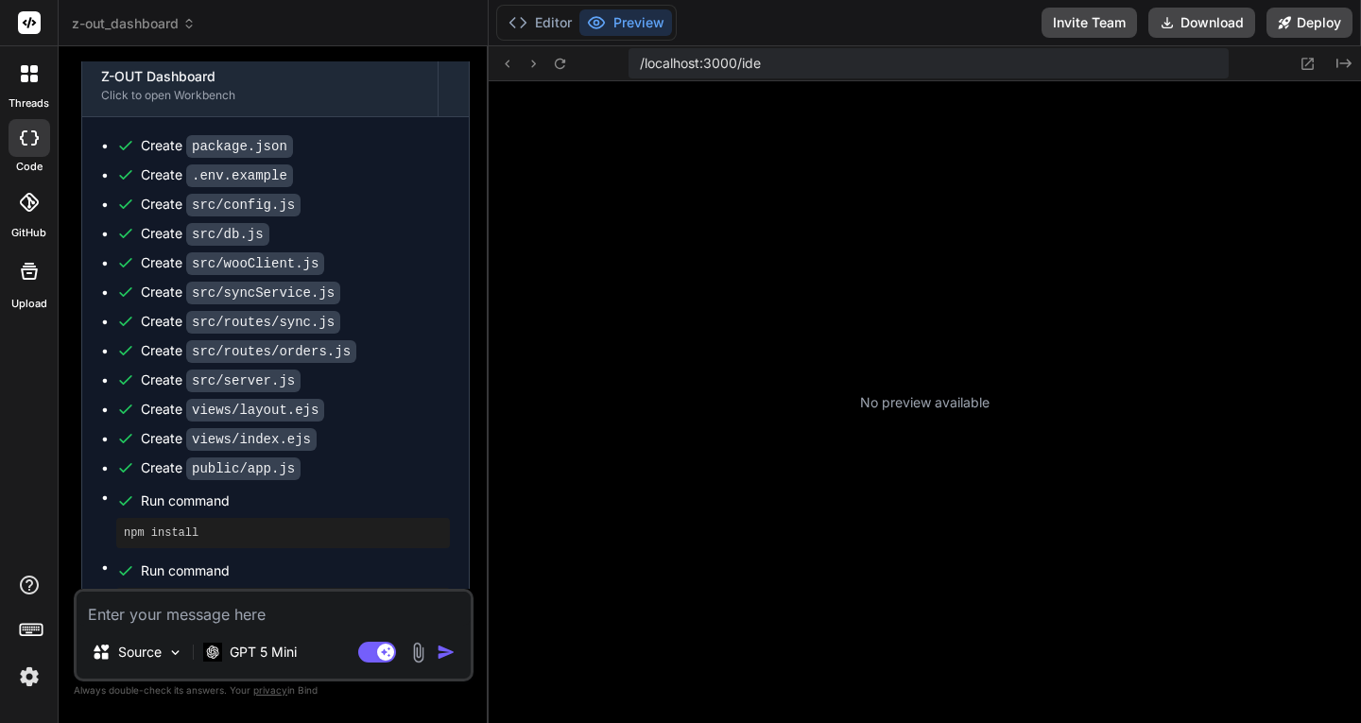
scroll to position [1652, 0]
type textarea "x"
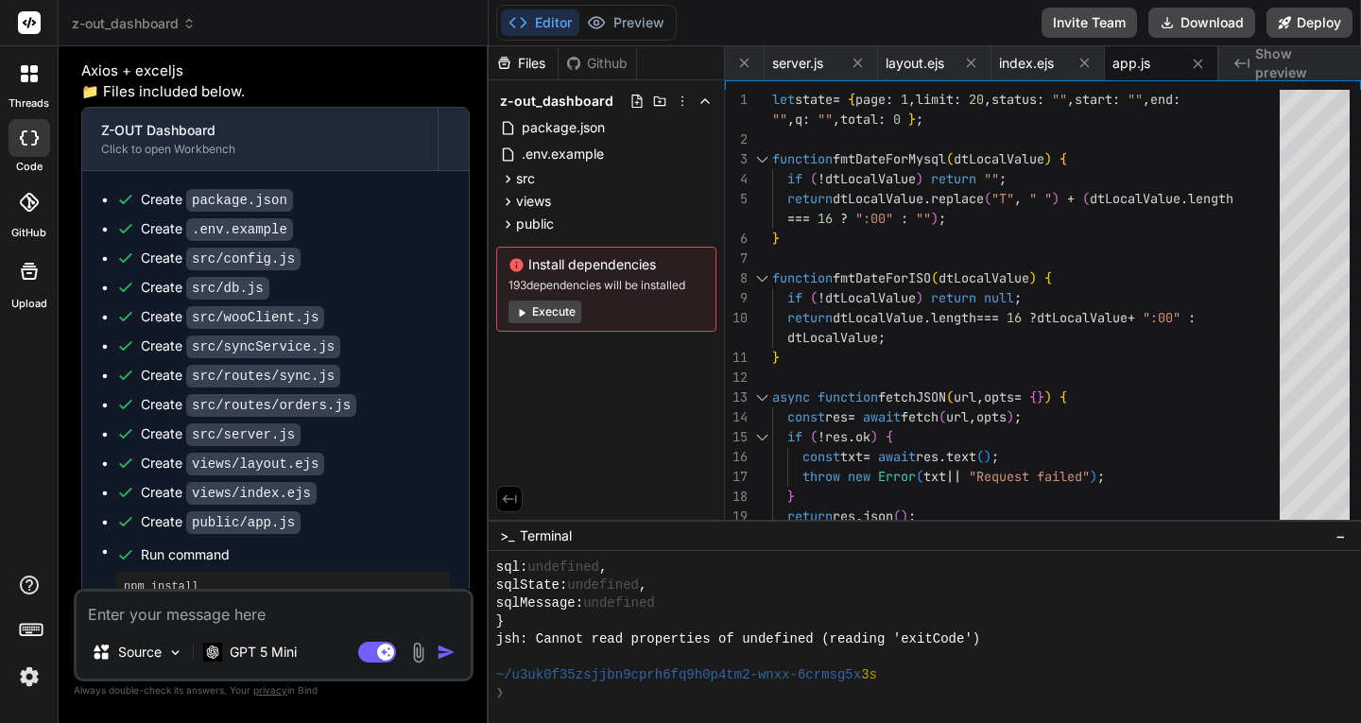
scroll to position [11180, 0]
